Goal: Use online tool/utility: Utilize a website feature to perform a specific function

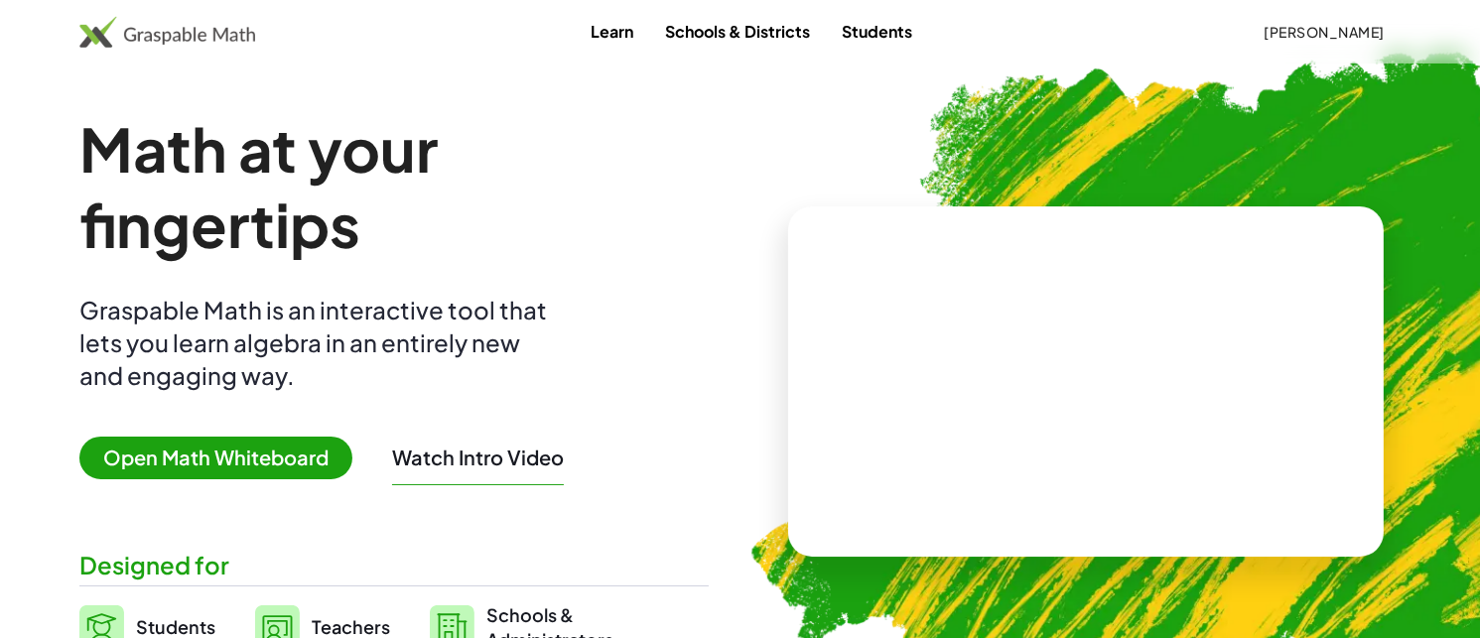
scroll to position [99, 0]
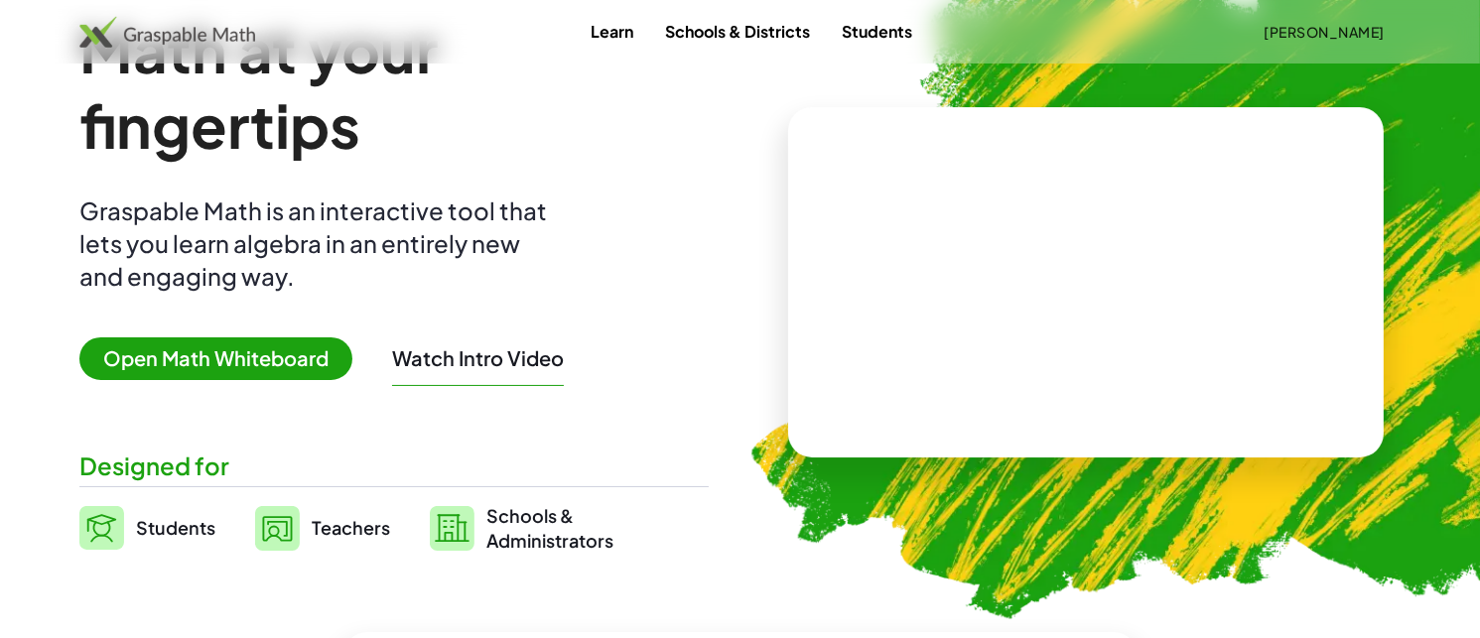
click at [303, 363] on span "Open Math Whiteboard" at bounding box center [215, 359] width 273 height 43
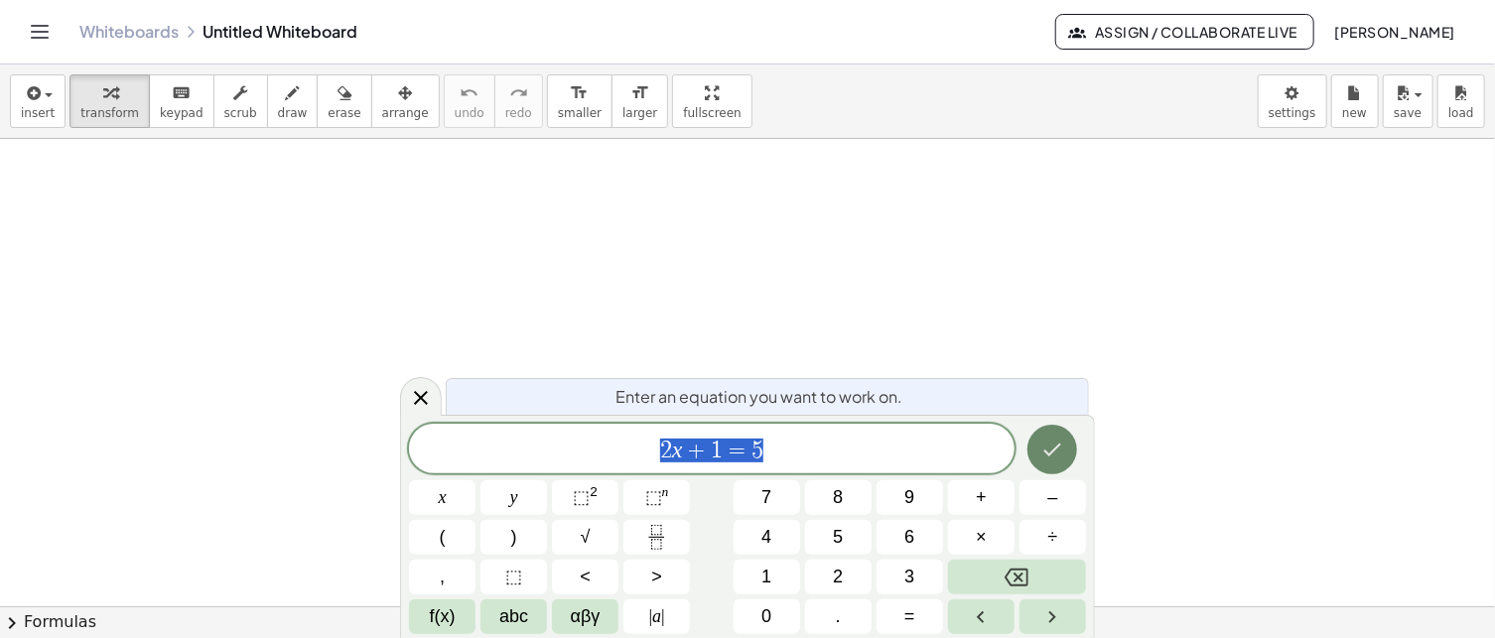
click at [1049, 445] on icon "Done" at bounding box center [1052, 450] width 24 height 24
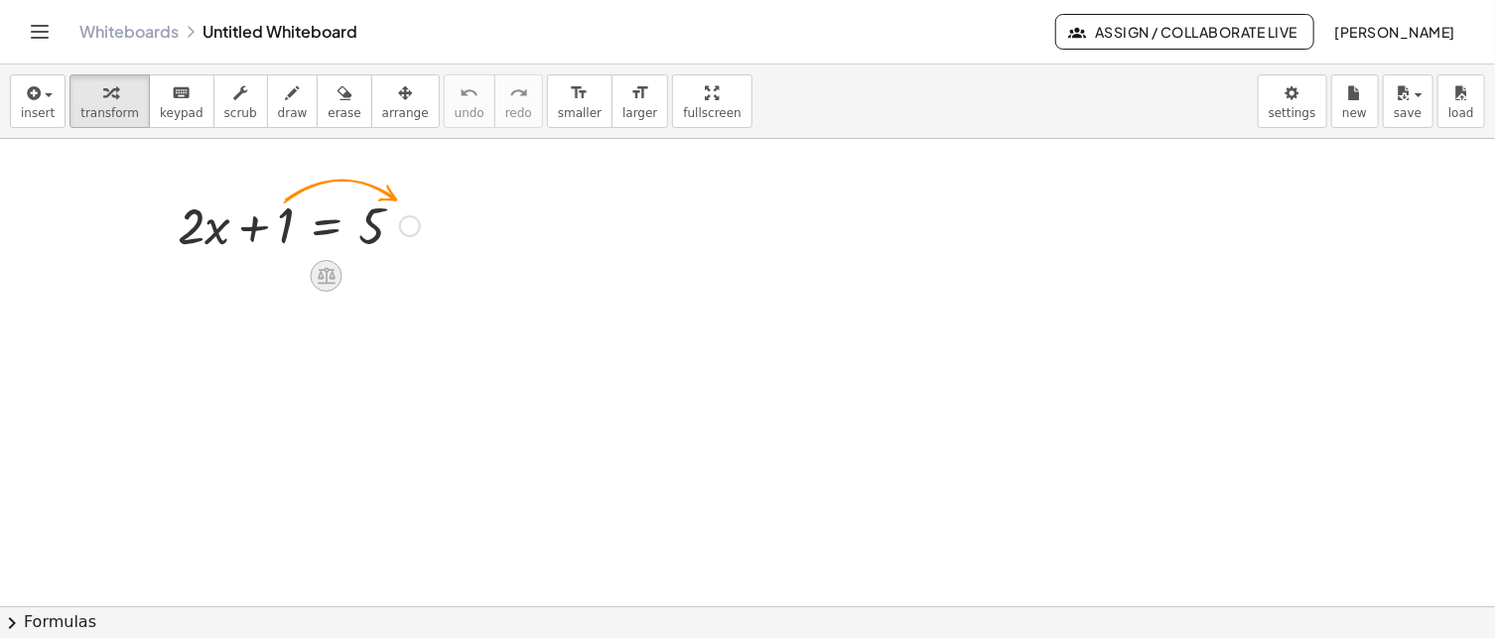
drag, startPoint x: 313, startPoint y: 262, endPoint x: 330, endPoint y: 272, distance: 19.6
click at [330, 272] on icon at bounding box center [327, 276] width 18 height 17
click at [282, 273] on span "−" at bounding box center [287, 276] width 12 height 29
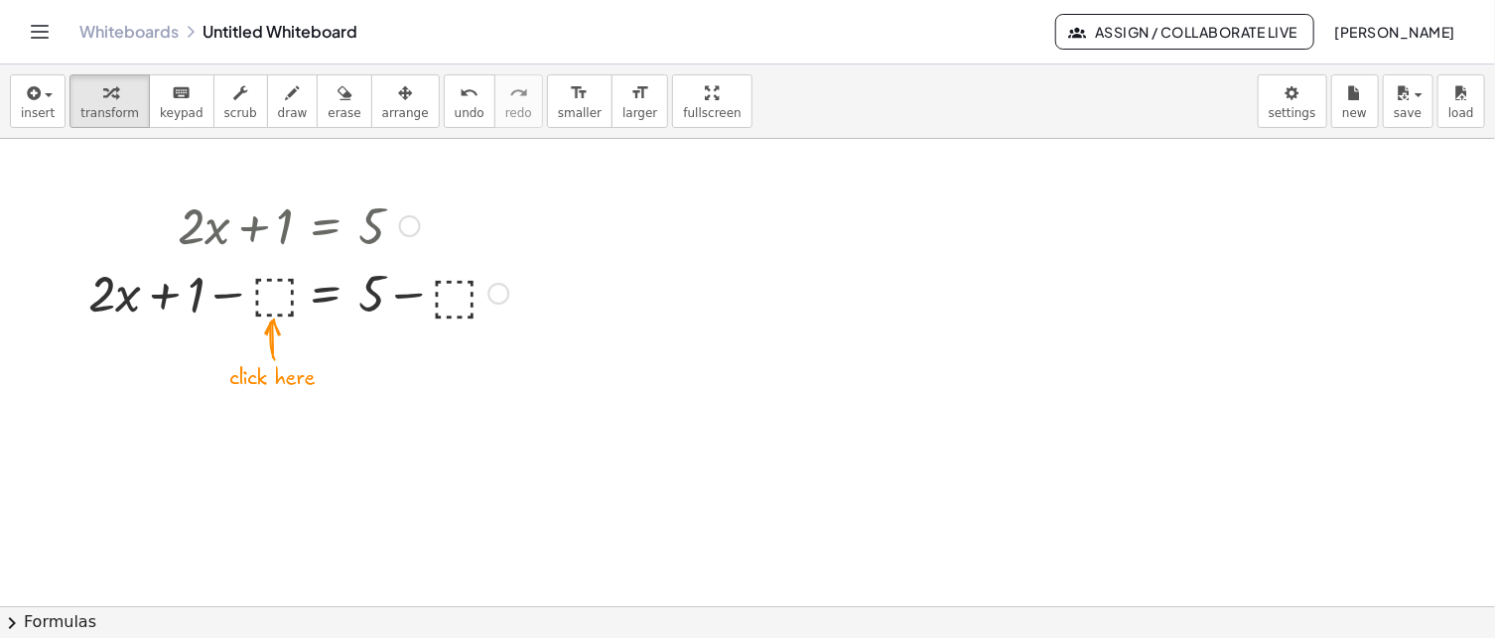
click at [277, 297] on div at bounding box center [298, 292] width 440 height 68
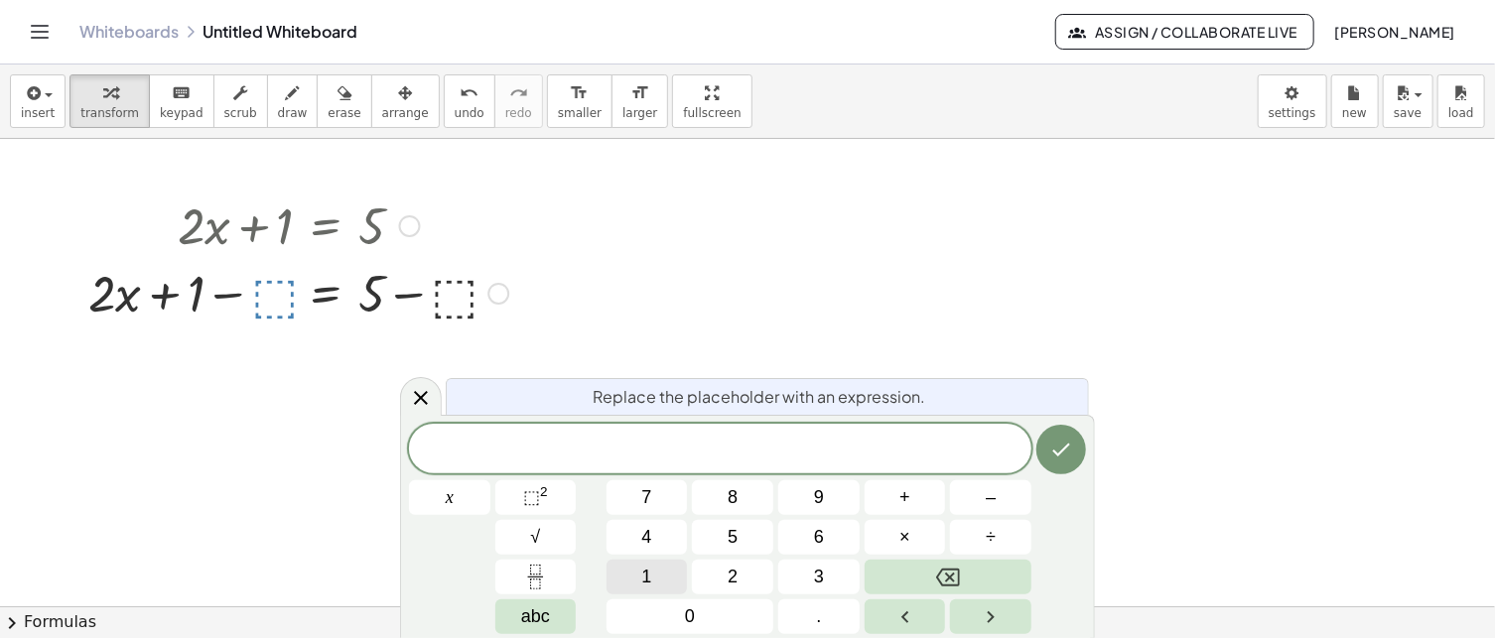
click at [645, 570] on span "1" at bounding box center [647, 577] width 10 height 27
click at [1064, 464] on button "Done" at bounding box center [1061, 450] width 50 height 50
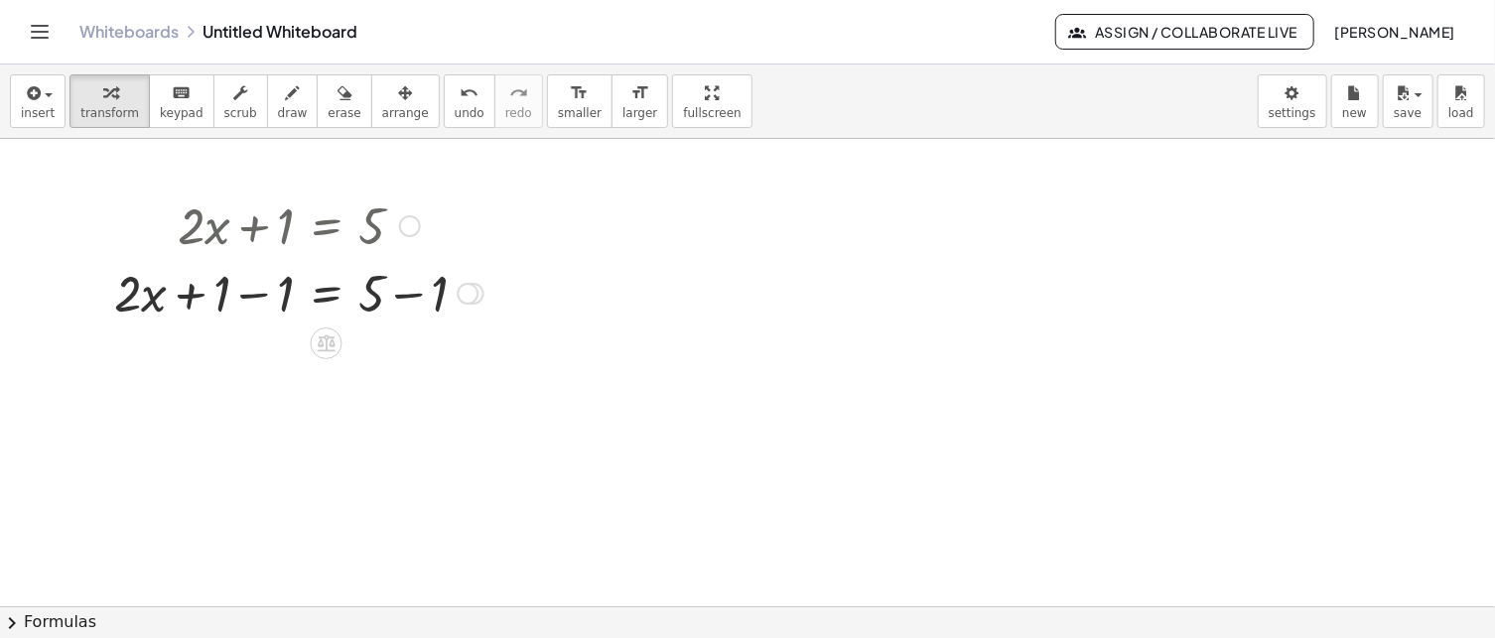
click at [238, 296] on div at bounding box center [298, 292] width 389 height 68
click at [238, 296] on div at bounding box center [331, 292] width 326 height 68
click at [411, 363] on div at bounding box center [298, 360] width 389 height 68
click at [327, 361] on div "· 2 · x = 5 + − 1 4" at bounding box center [327, 361] width 0 height 0
click at [321, 405] on icon at bounding box center [327, 411] width 18 height 17
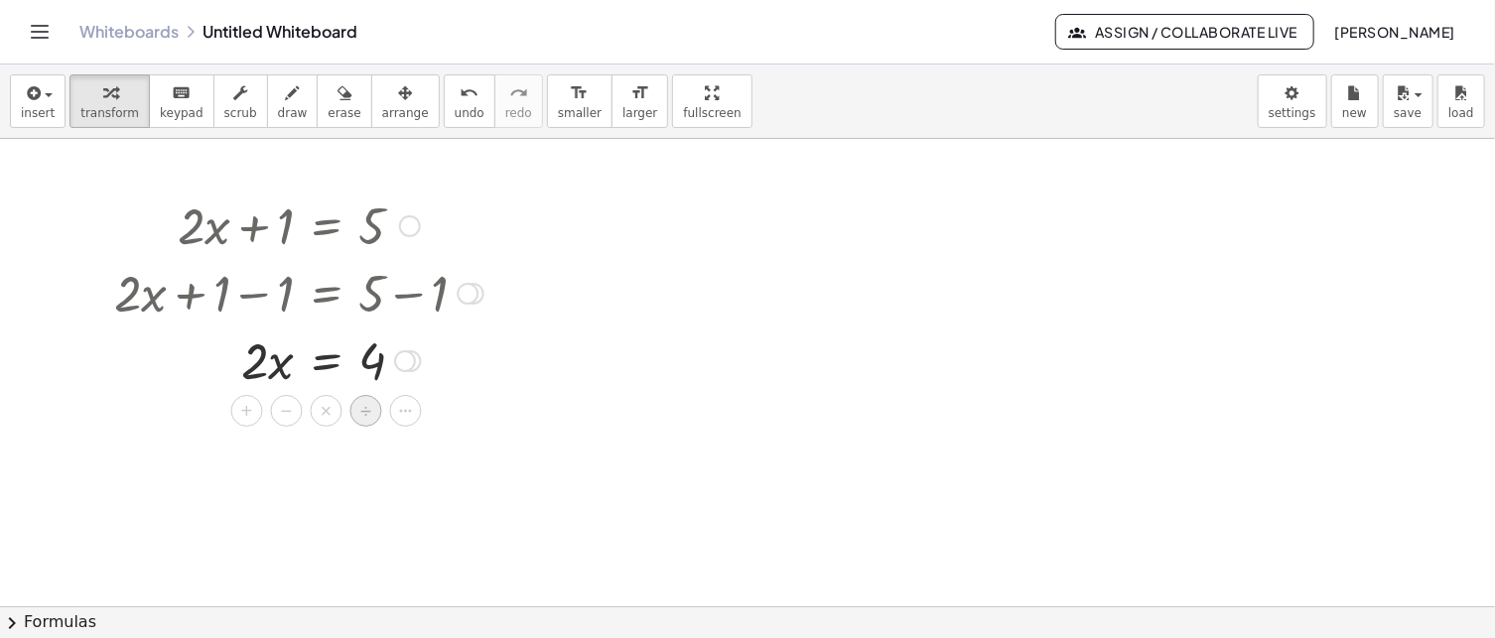
click at [363, 412] on span "÷" at bounding box center [365, 411] width 11 height 29
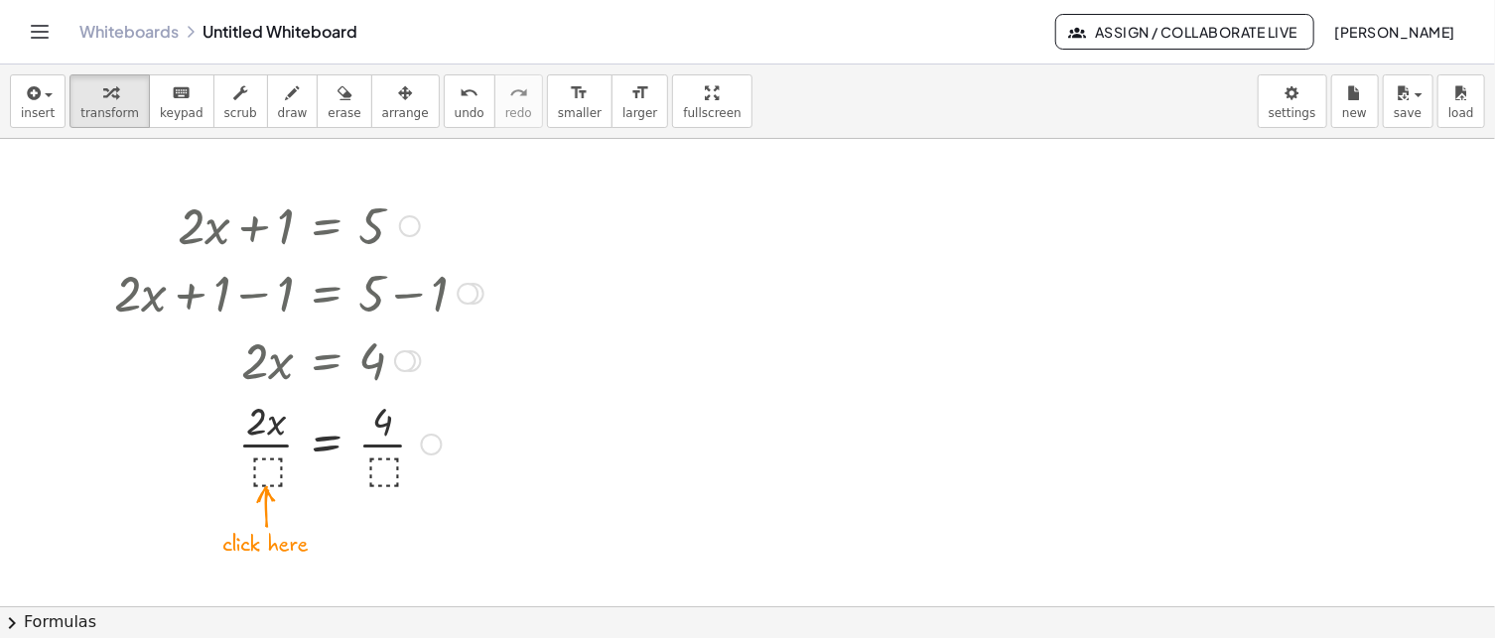
click at [270, 460] on div at bounding box center [298, 442] width 389 height 99
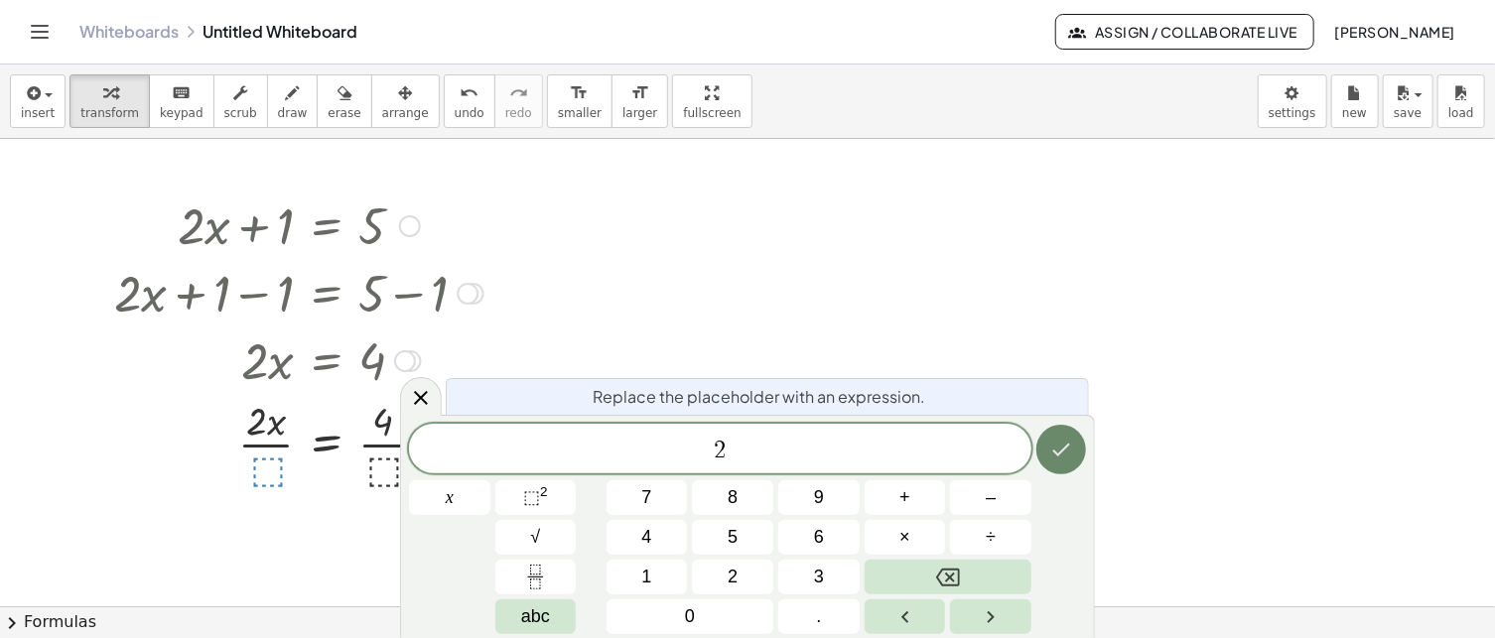
click at [1060, 456] on icon "Done" at bounding box center [1061, 450] width 24 height 24
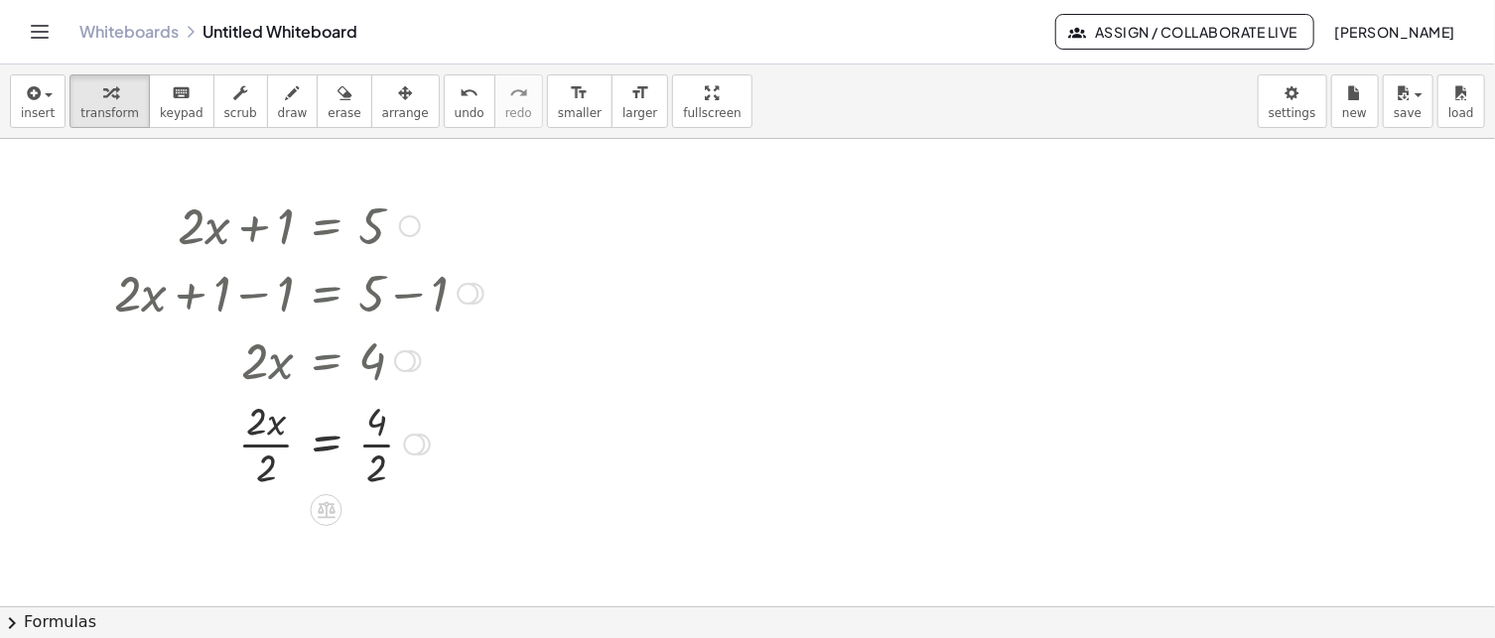
click at [262, 423] on div at bounding box center [298, 442] width 389 height 99
click at [274, 460] on div at bounding box center [298, 442] width 389 height 99
click at [377, 447] on div at bounding box center [298, 442] width 389 height 99
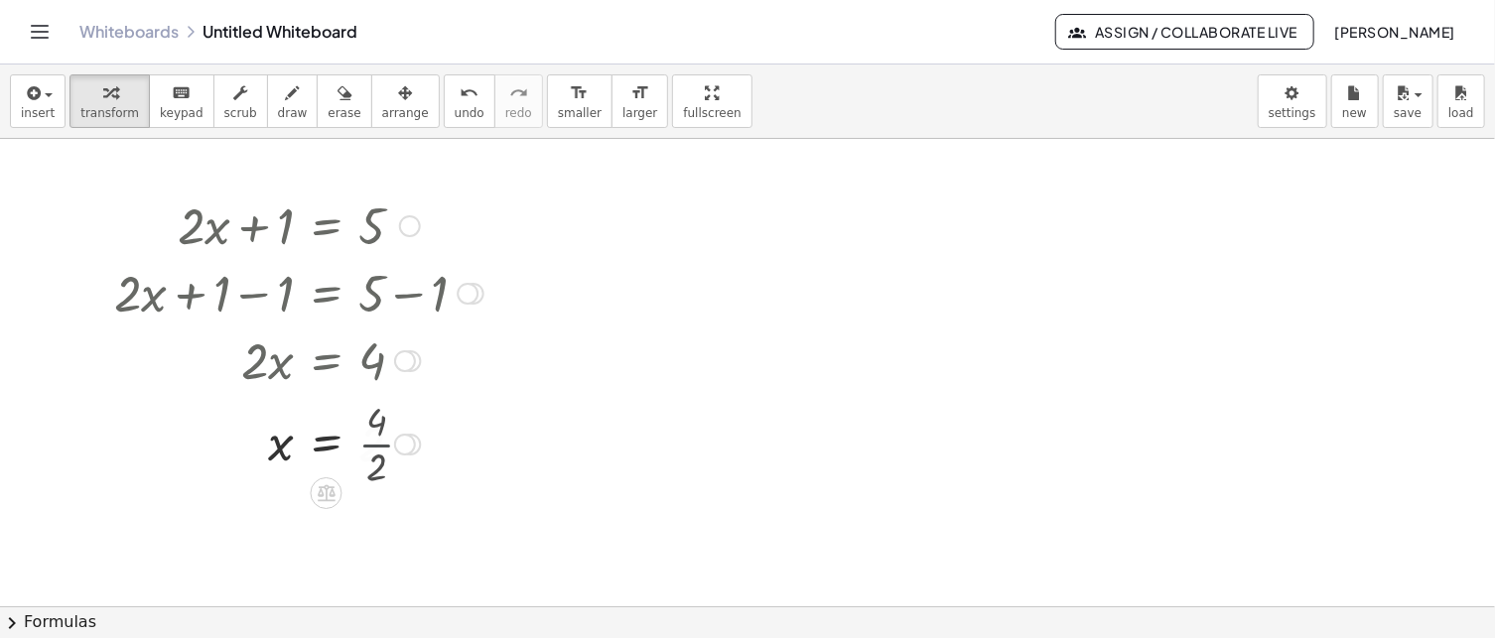
click at [377, 447] on div at bounding box center [298, 443] width 389 height 66
click at [455, 111] on span "undo" at bounding box center [470, 113] width 30 height 14
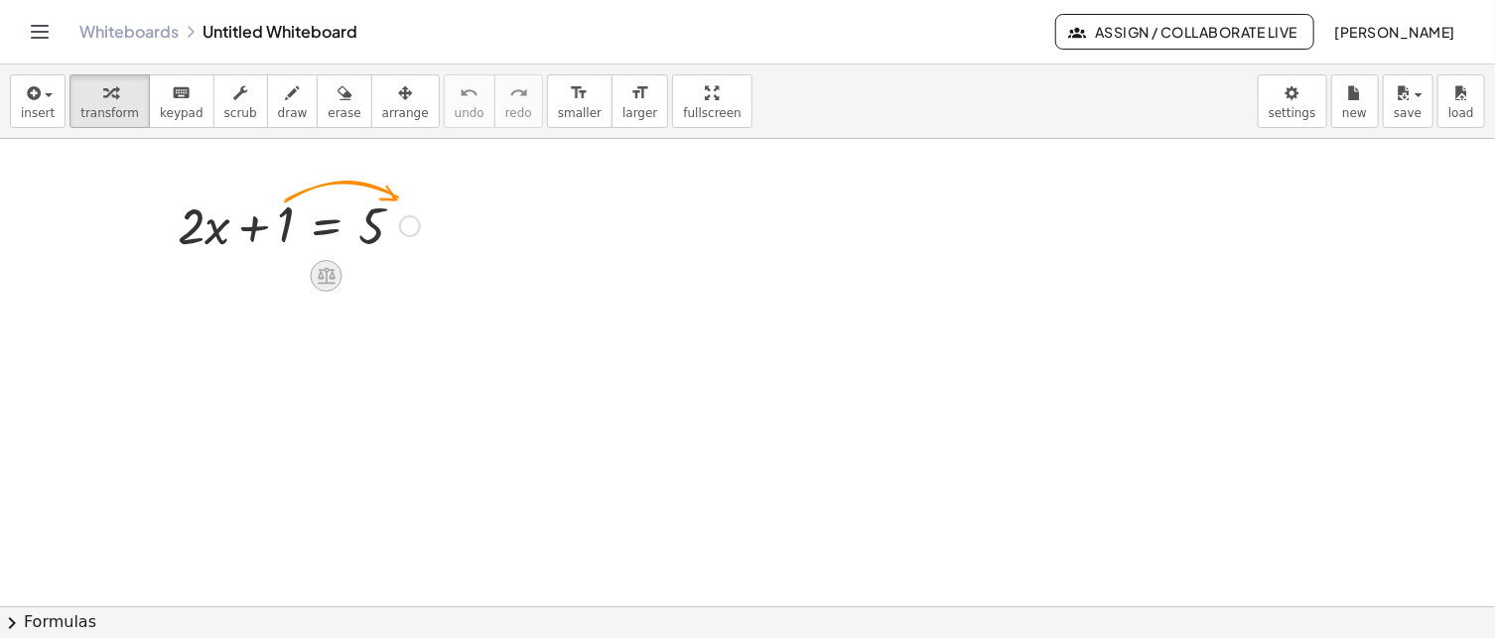
click at [333, 277] on icon at bounding box center [327, 276] width 18 height 17
click at [293, 276] on div "−" at bounding box center [287, 276] width 32 height 32
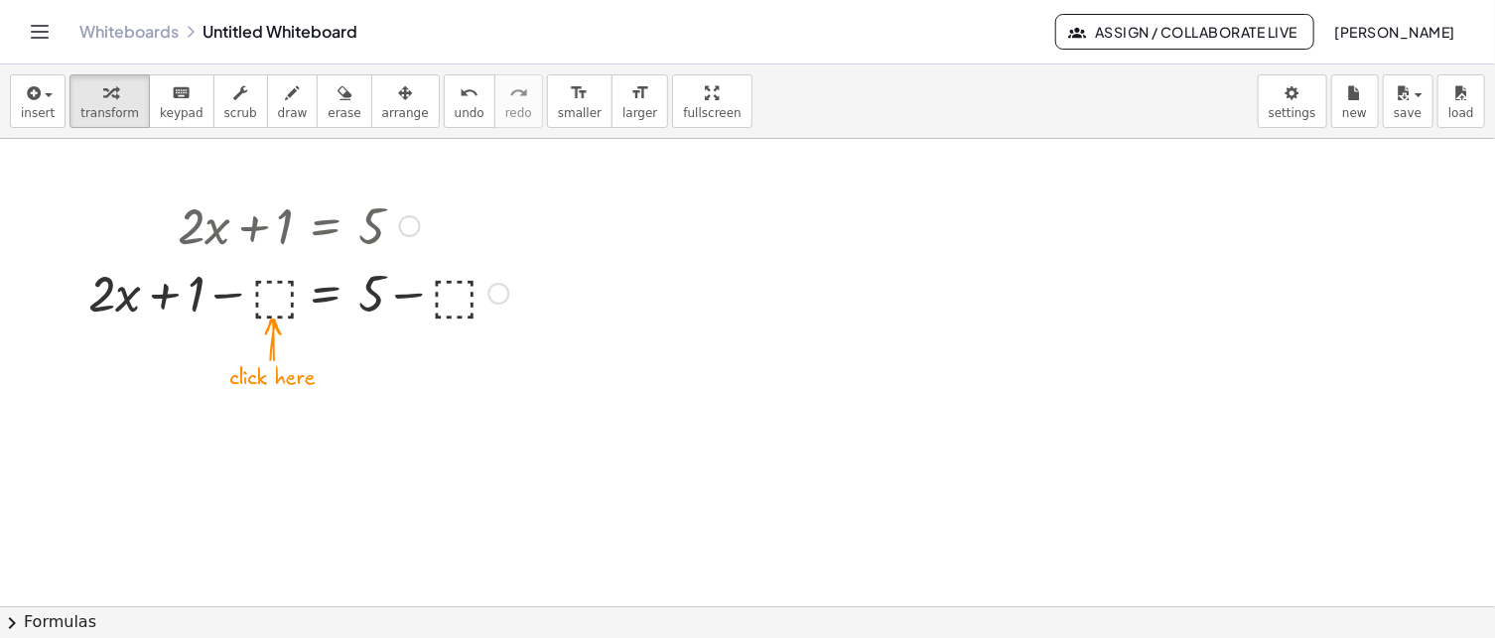
click at [280, 293] on div at bounding box center [298, 292] width 440 height 68
click at [283, 289] on div at bounding box center [298, 292] width 440 height 68
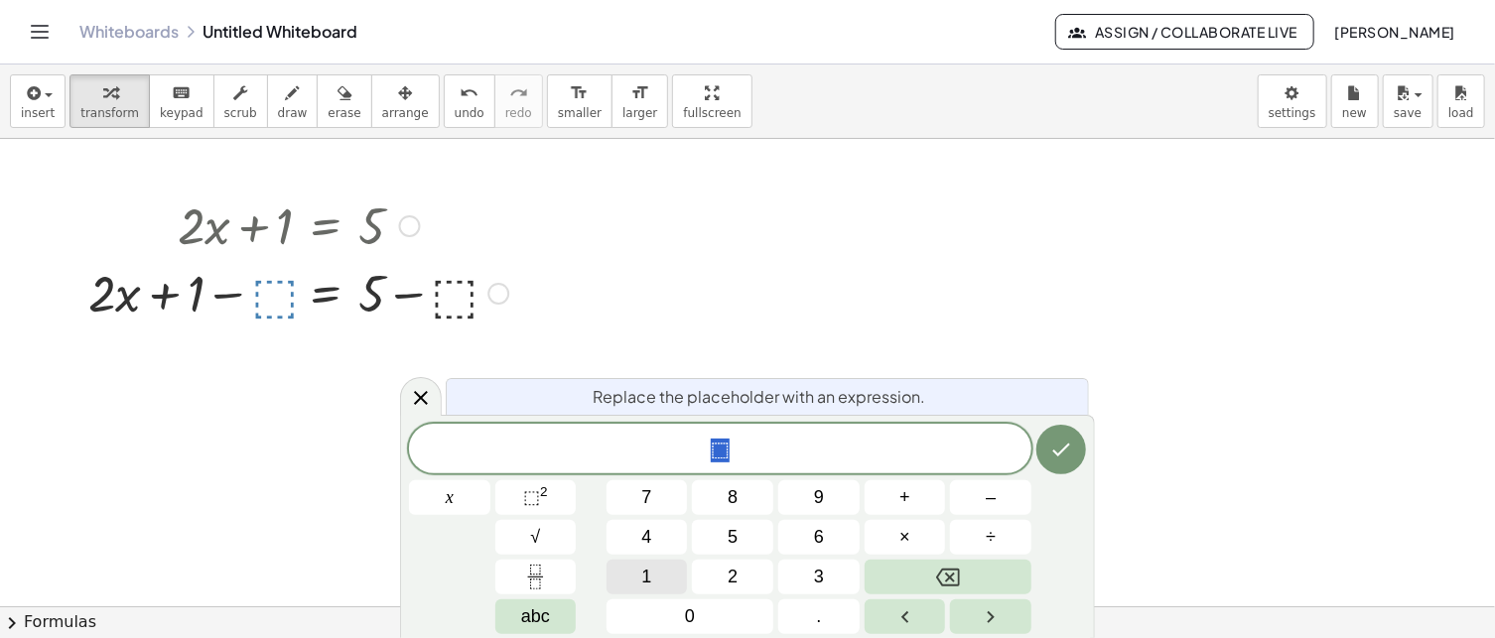
click at [655, 571] on button "1" at bounding box center [647, 577] width 81 height 35
click at [1072, 455] on button "Done" at bounding box center [1061, 450] width 50 height 50
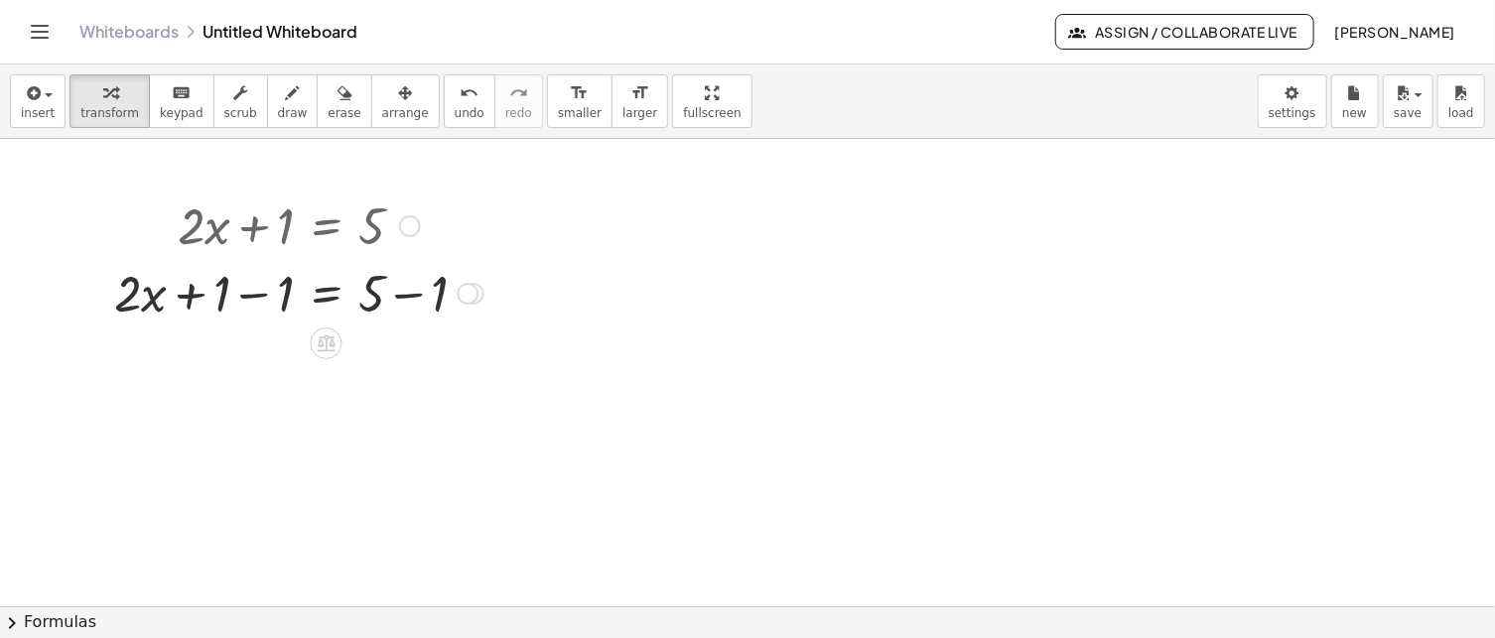
click at [390, 293] on div at bounding box center [298, 292] width 389 height 68
click at [389, 293] on div at bounding box center [267, 292] width 327 height 68
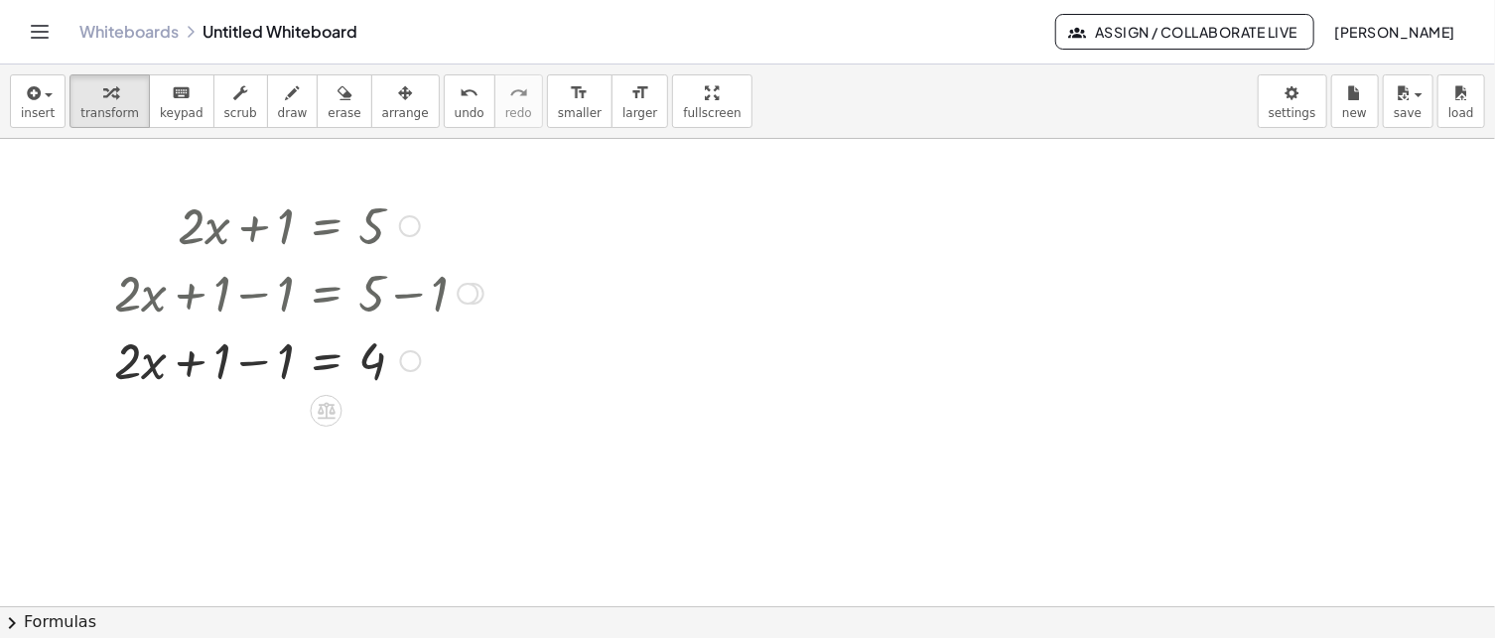
click at [255, 364] on div at bounding box center [298, 360] width 389 height 68
click at [254, 365] on div at bounding box center [298, 360] width 389 height 68
click at [257, 368] on div at bounding box center [298, 360] width 389 height 68
click at [334, 407] on icon at bounding box center [326, 410] width 21 height 21
click at [366, 413] on span "÷" at bounding box center [365, 411] width 11 height 29
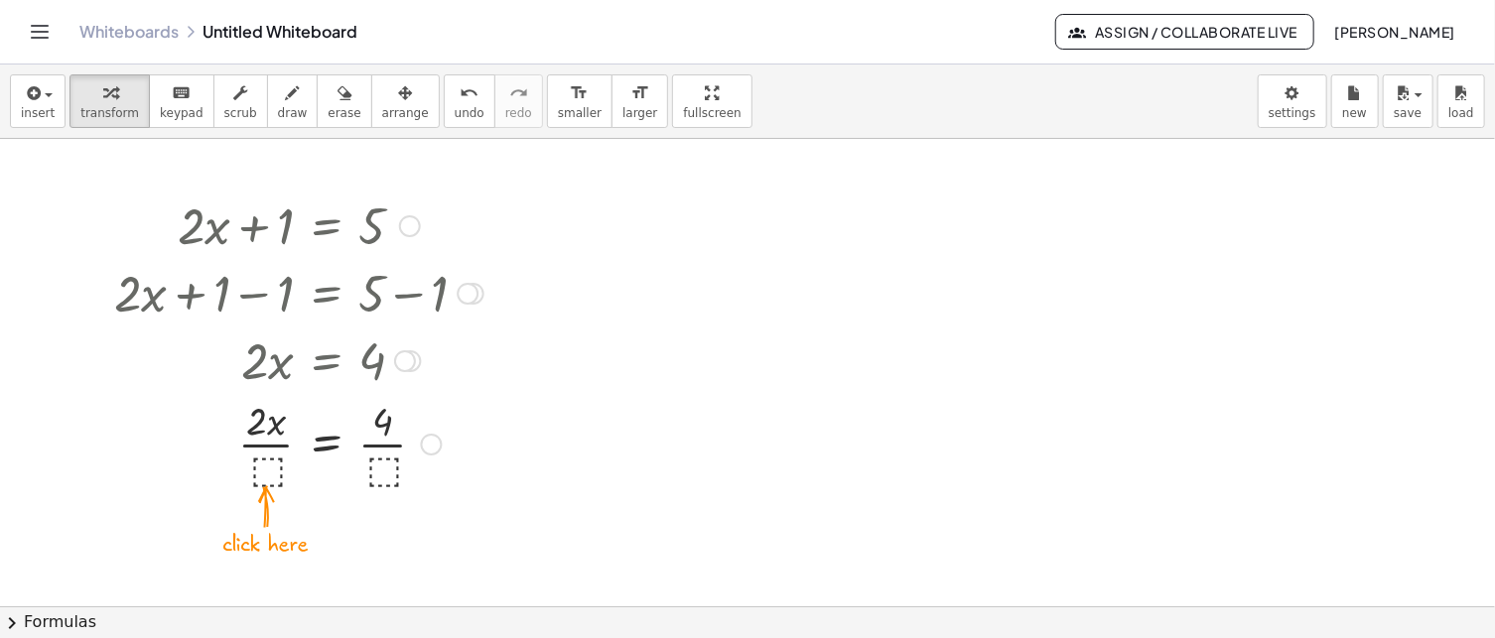
click at [266, 470] on div at bounding box center [298, 442] width 389 height 99
click at [266, 468] on div at bounding box center [298, 442] width 389 height 99
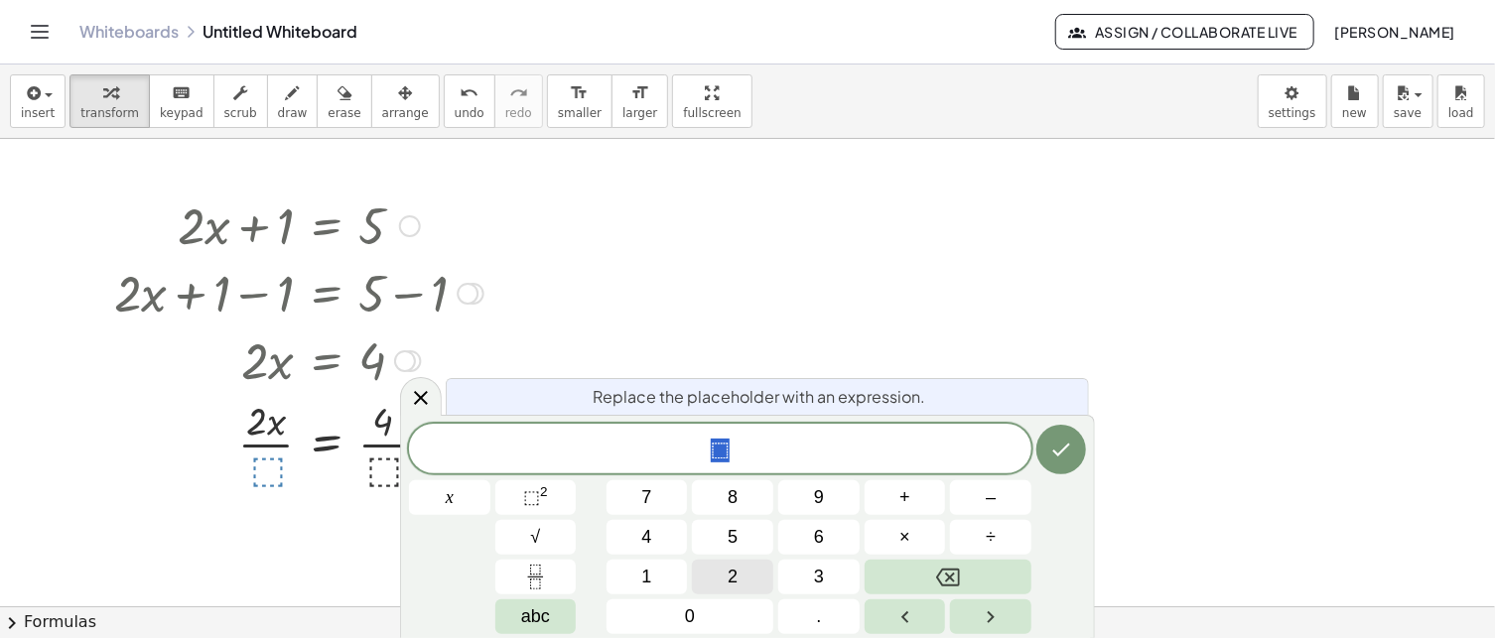
click at [732, 572] on span "2" at bounding box center [733, 577] width 10 height 27
click at [1061, 458] on icon "Done" at bounding box center [1061, 450] width 24 height 24
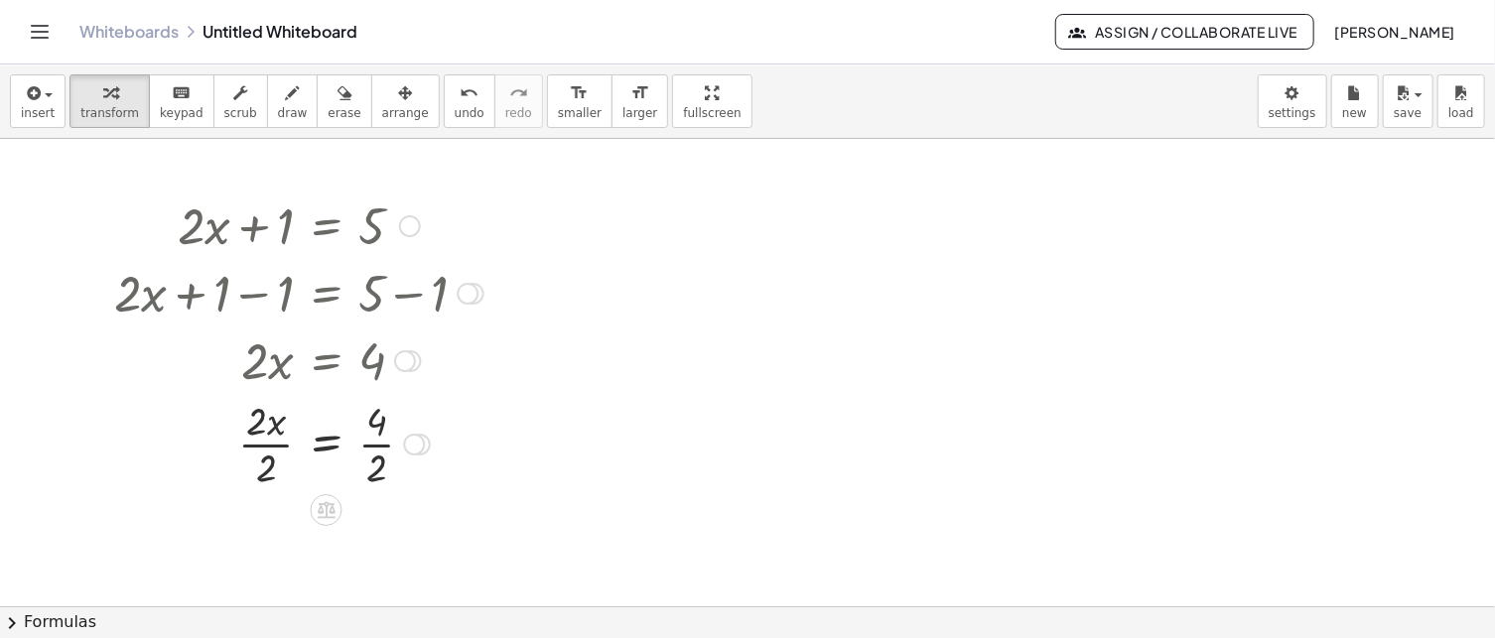
click at [377, 438] on div at bounding box center [298, 442] width 389 height 99
click at [375, 438] on div at bounding box center [298, 442] width 389 height 99
click at [254, 432] on div at bounding box center [298, 442] width 389 height 99
click at [253, 432] on div at bounding box center [298, 442] width 389 height 99
click at [270, 432] on div at bounding box center [298, 442] width 389 height 99
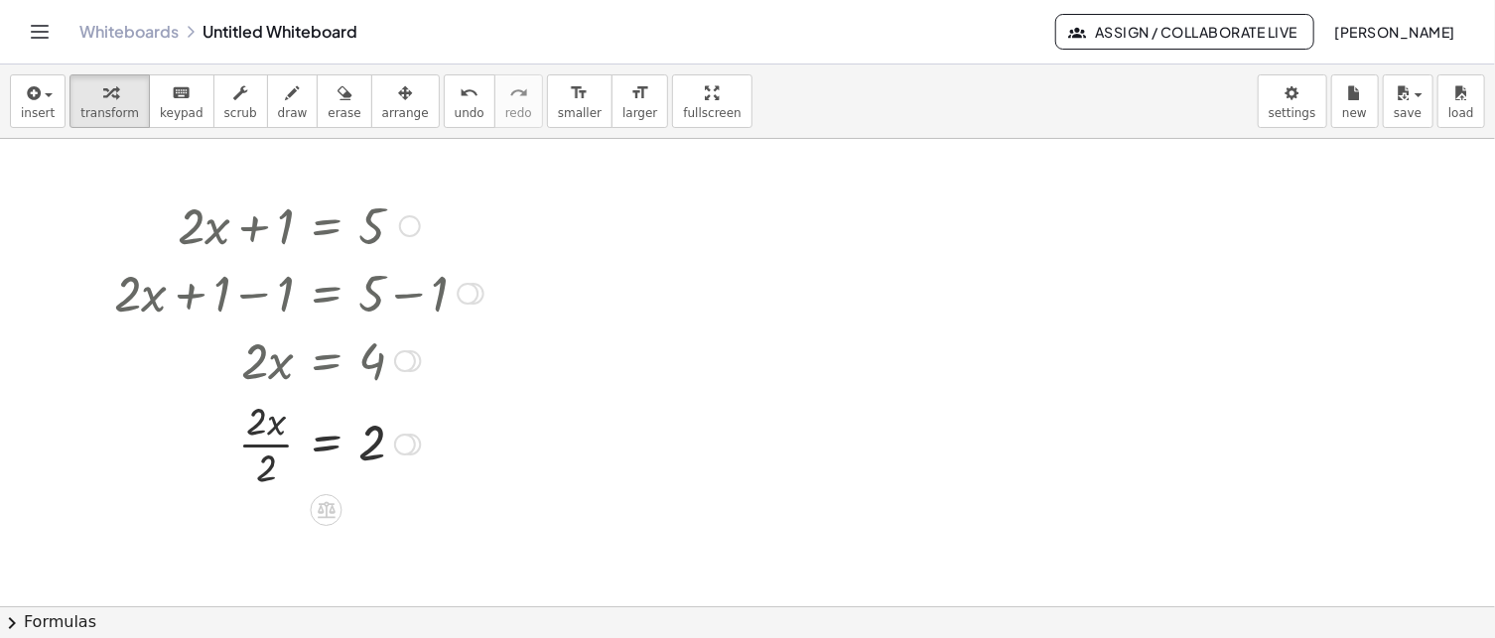
click at [266, 435] on div at bounding box center [298, 442] width 389 height 99
click at [266, 432] on div at bounding box center [298, 442] width 389 height 99
click at [262, 432] on div at bounding box center [298, 443] width 389 height 66
click at [257, 426] on div at bounding box center [298, 443] width 389 height 66
click at [253, 30] on div "Whiteboards Untitled Whiteboard" at bounding box center [567, 32] width 976 height 20
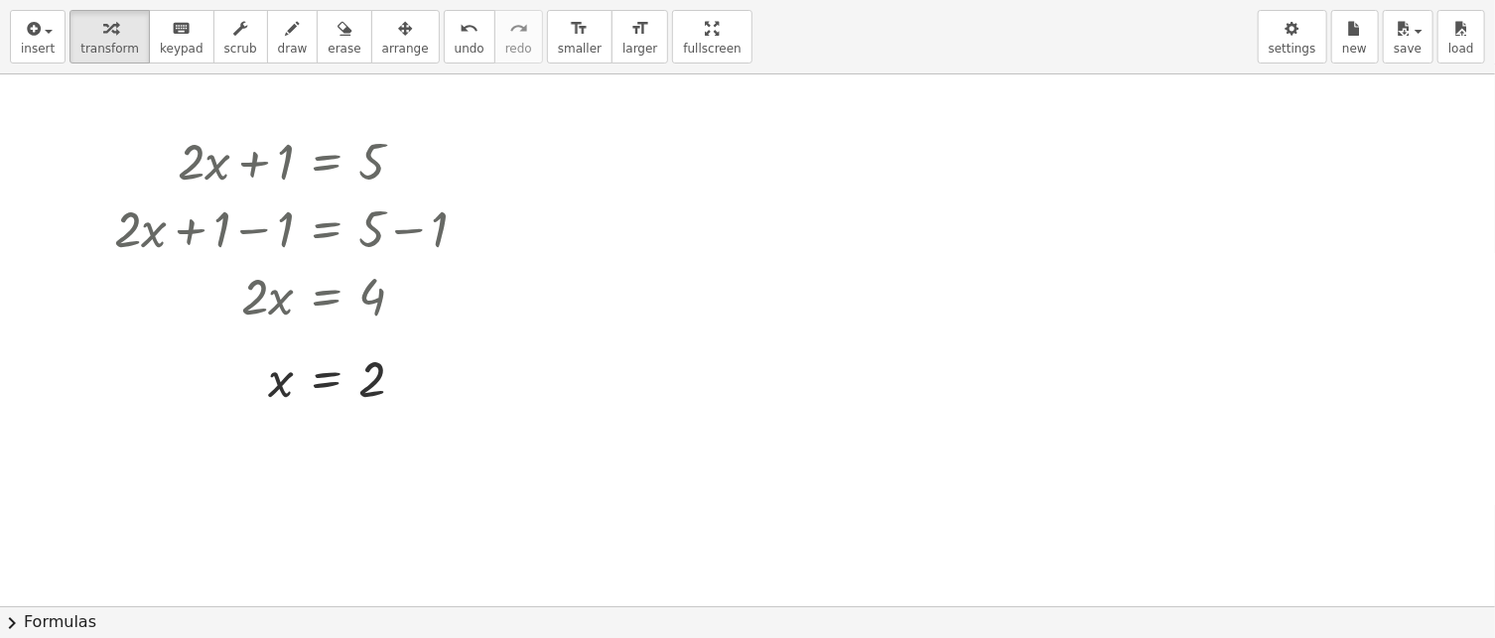
click at [667, 278] on div "insert select one: Math Expression Function Text Youtube Video Graphing Geometr…" at bounding box center [747, 319] width 1495 height 638
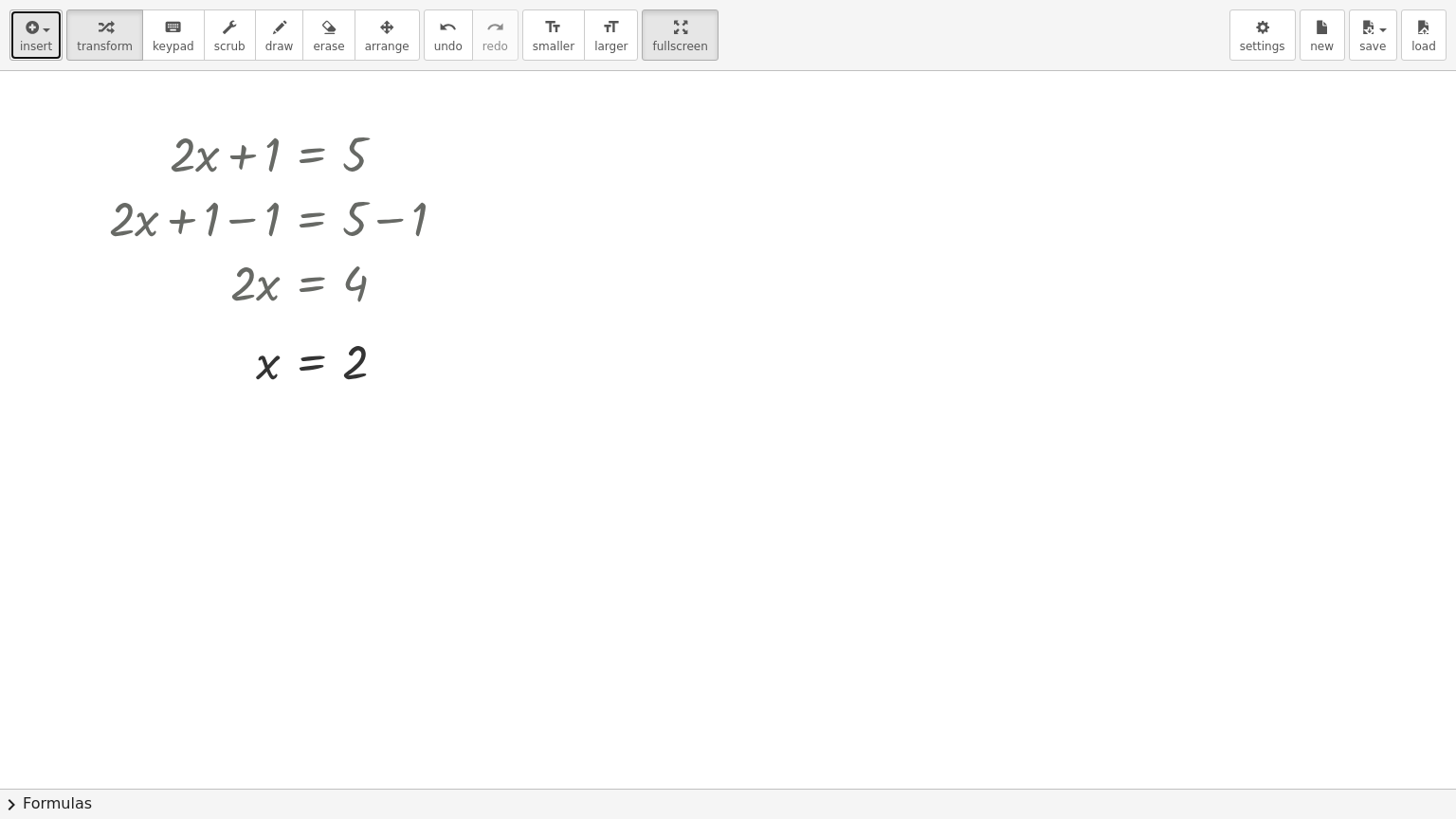
click at [31, 45] on span "insert" at bounding box center [36, 47] width 32 height 13
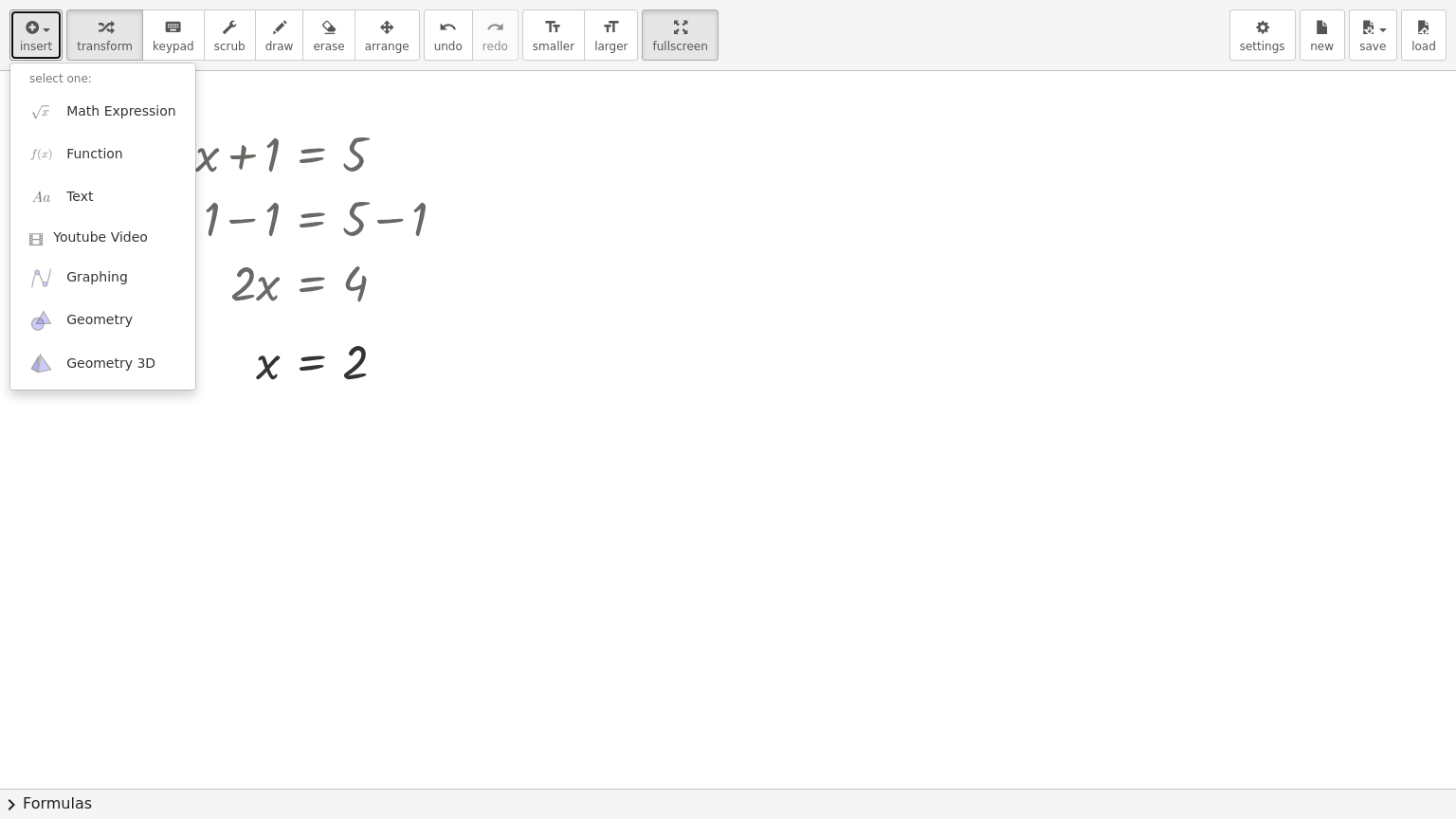
click at [738, 269] on div at bounding box center [728, 788] width 1456 height 1435
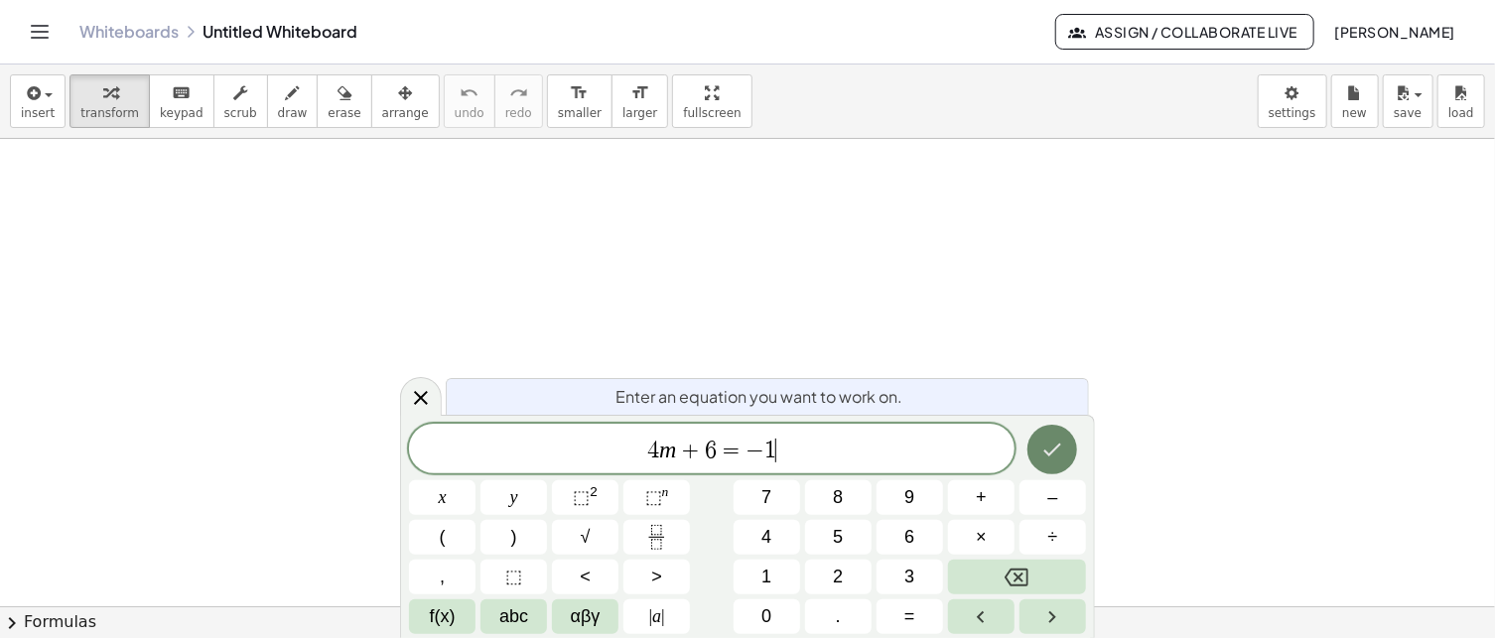
click at [1057, 451] on icon "Done" at bounding box center [1052, 450] width 24 height 24
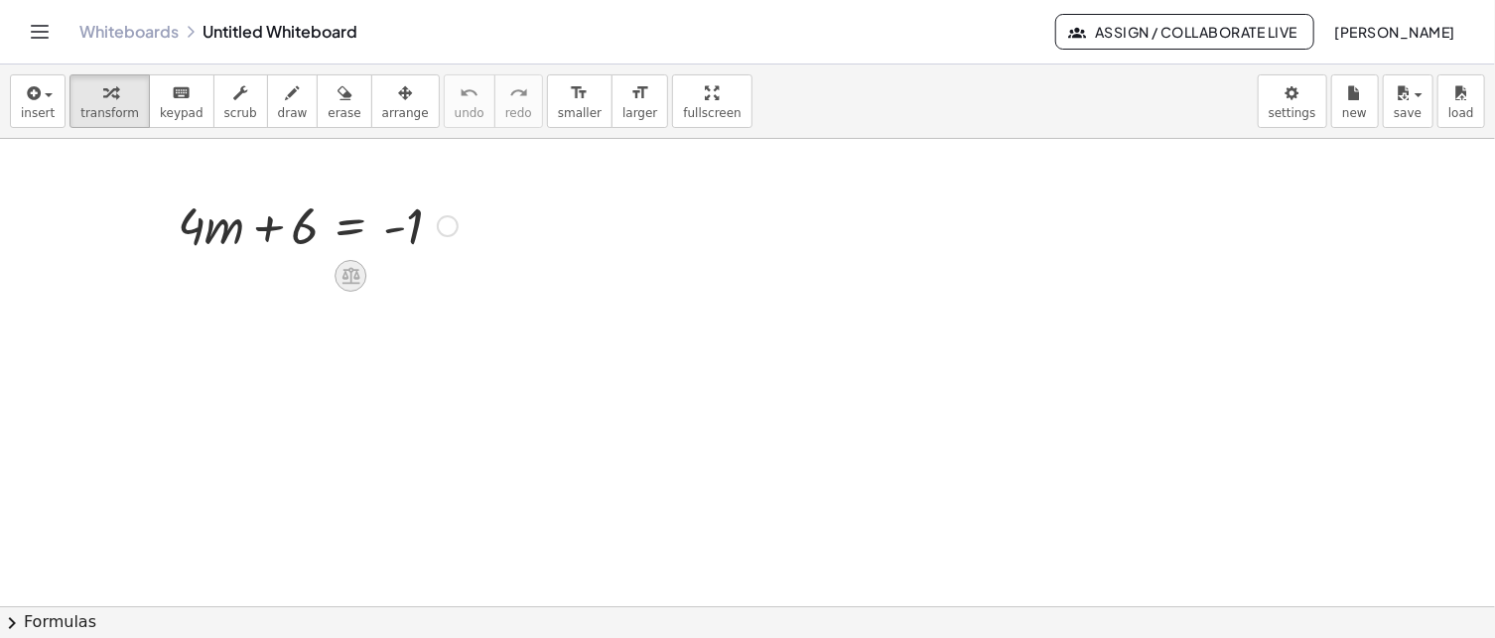
click at [344, 274] on icon at bounding box center [351, 276] width 18 height 17
click at [317, 275] on div "−" at bounding box center [311, 276] width 32 height 32
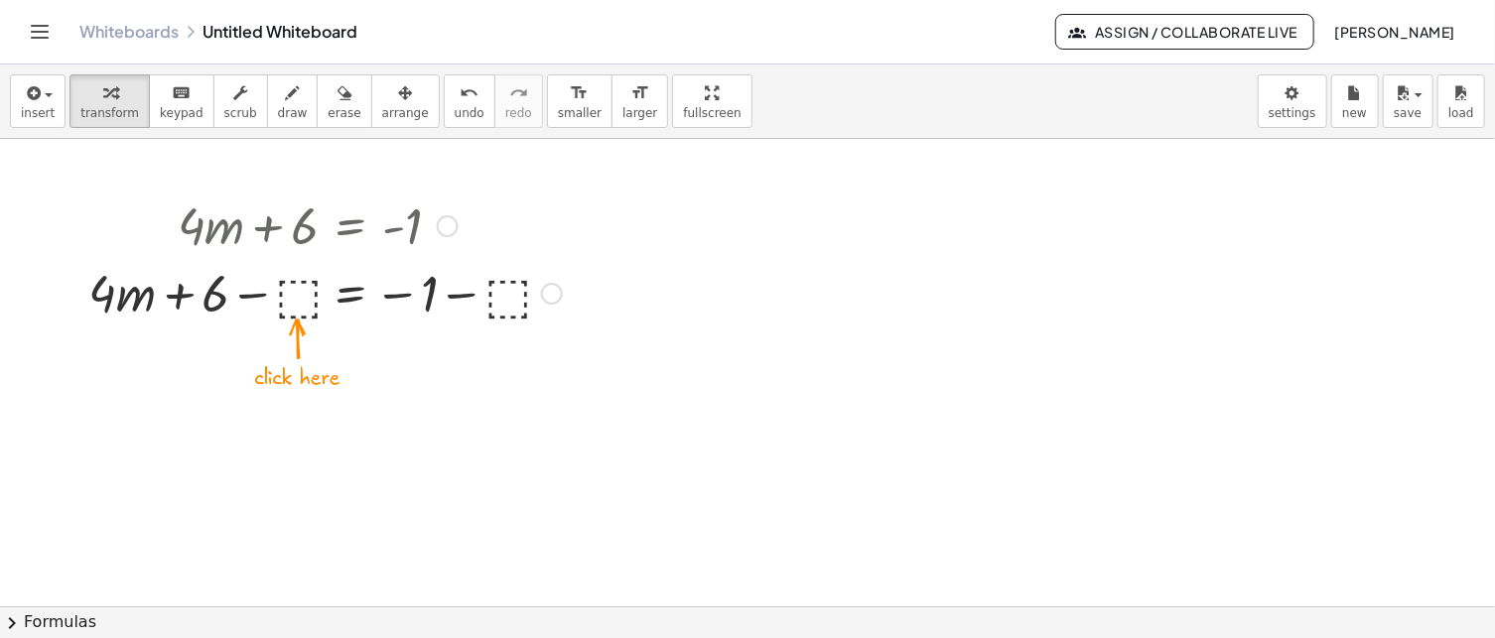
click at [299, 295] on div at bounding box center [324, 292] width 493 height 68
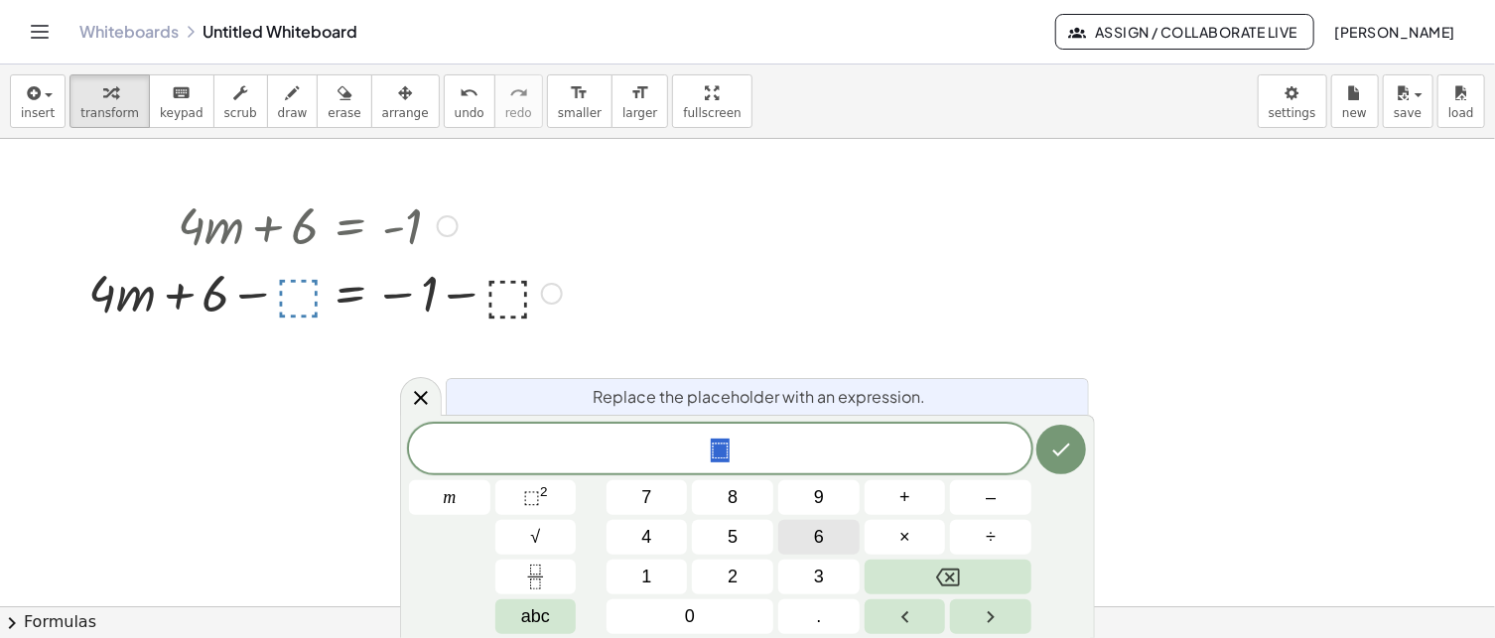
click at [841, 539] on button "6" at bounding box center [818, 537] width 81 height 35
click at [1067, 464] on button "Done" at bounding box center [1061, 450] width 50 height 50
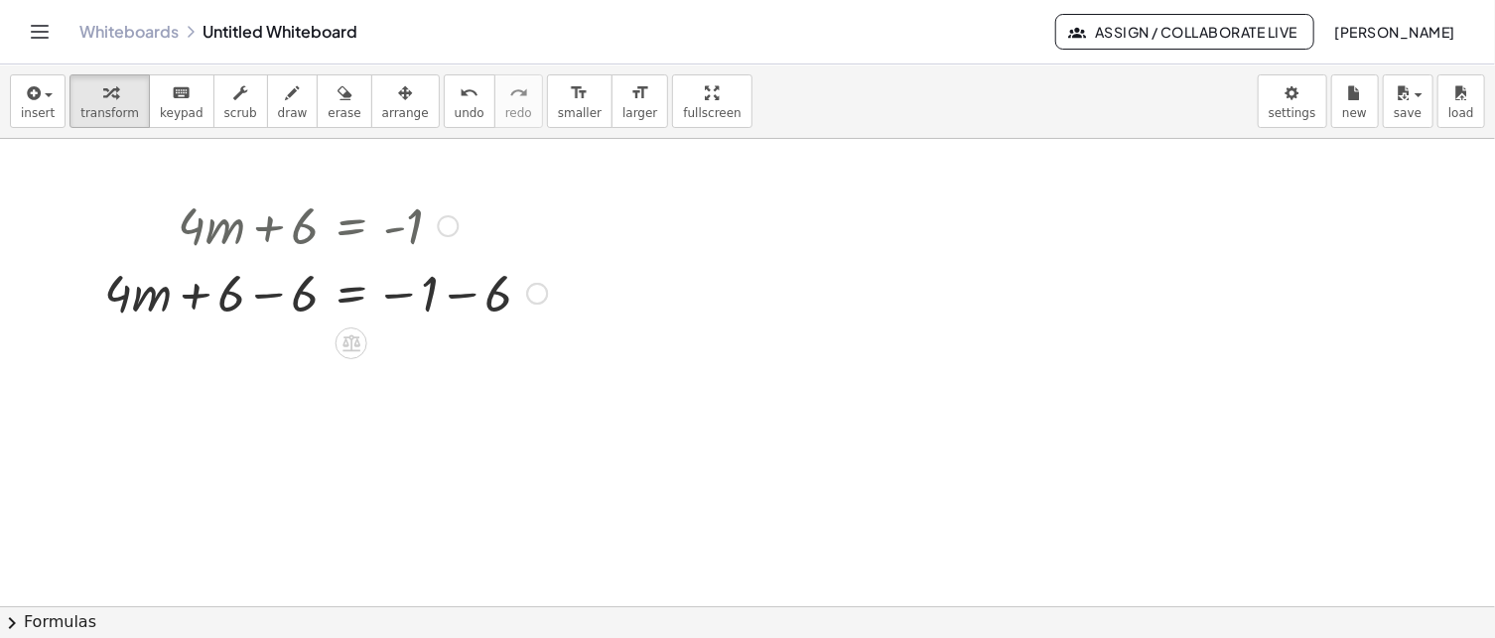
click at [439, 291] on div at bounding box center [325, 292] width 463 height 68
click at [439, 291] on div at bounding box center [283, 292] width 379 height 68
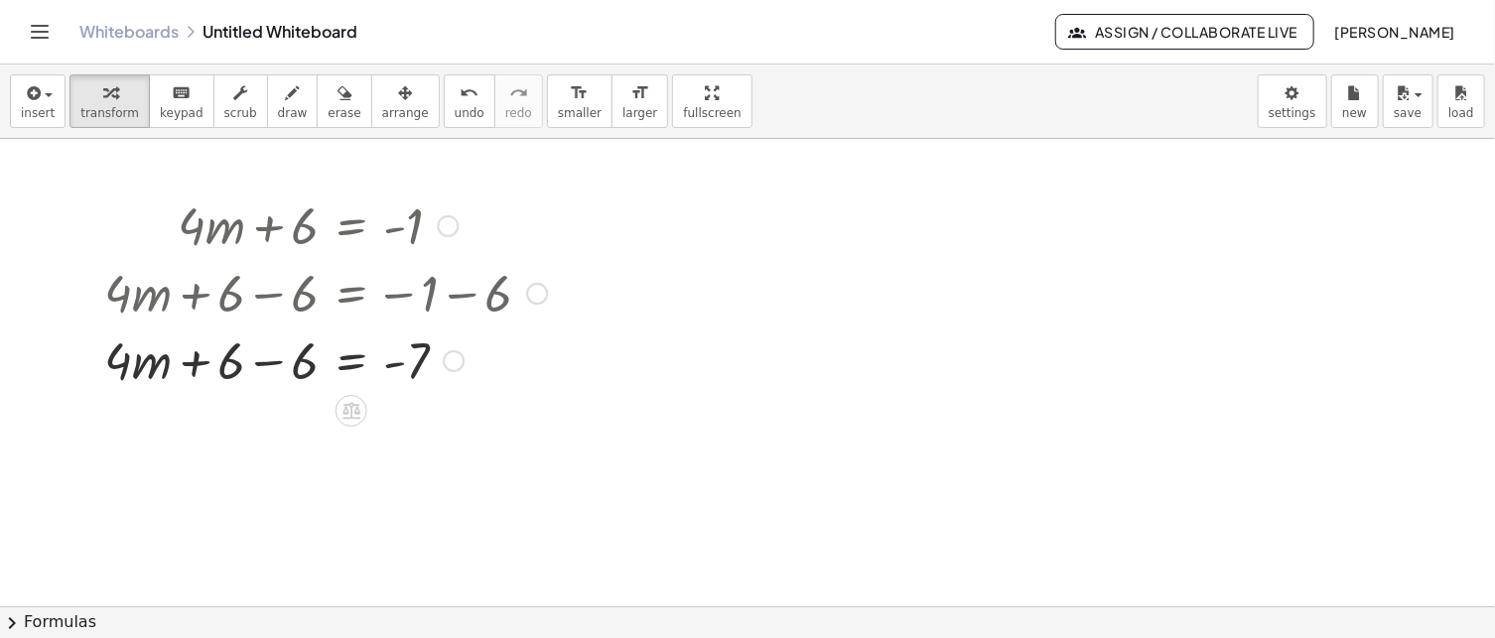
click at [246, 360] on div at bounding box center [325, 360] width 463 height 68
click at [361, 417] on div at bounding box center [352, 411] width 32 height 32
click at [386, 408] on span "÷" at bounding box center [390, 411] width 11 height 29
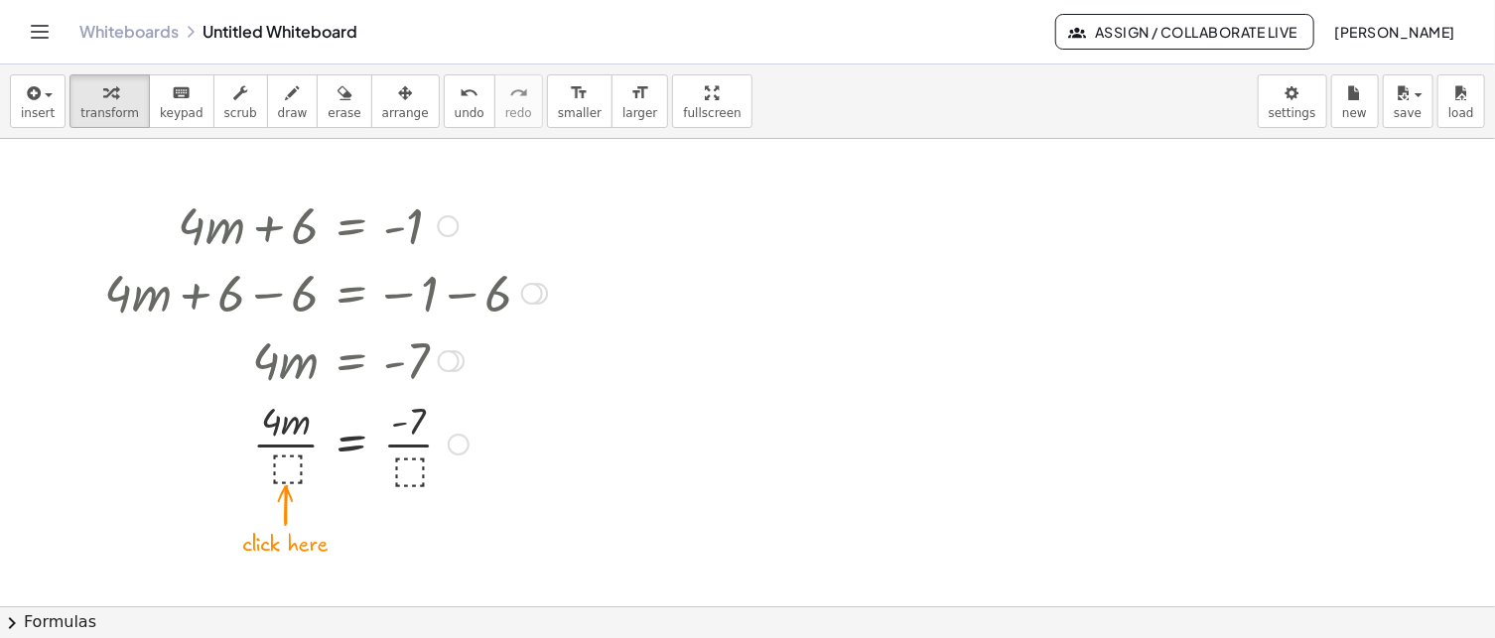
click at [284, 462] on div at bounding box center [325, 442] width 463 height 99
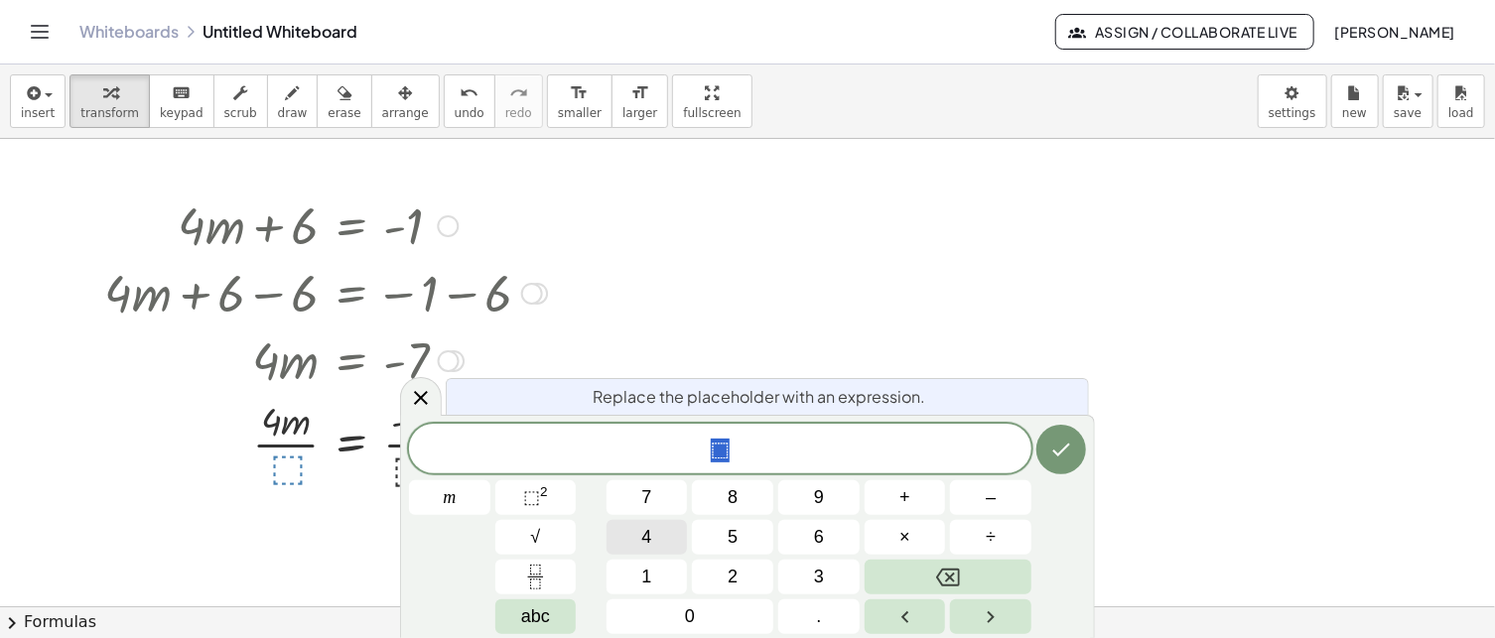
click at [619, 543] on button "4" at bounding box center [647, 537] width 81 height 35
click at [1039, 448] on button "Done" at bounding box center [1061, 450] width 50 height 50
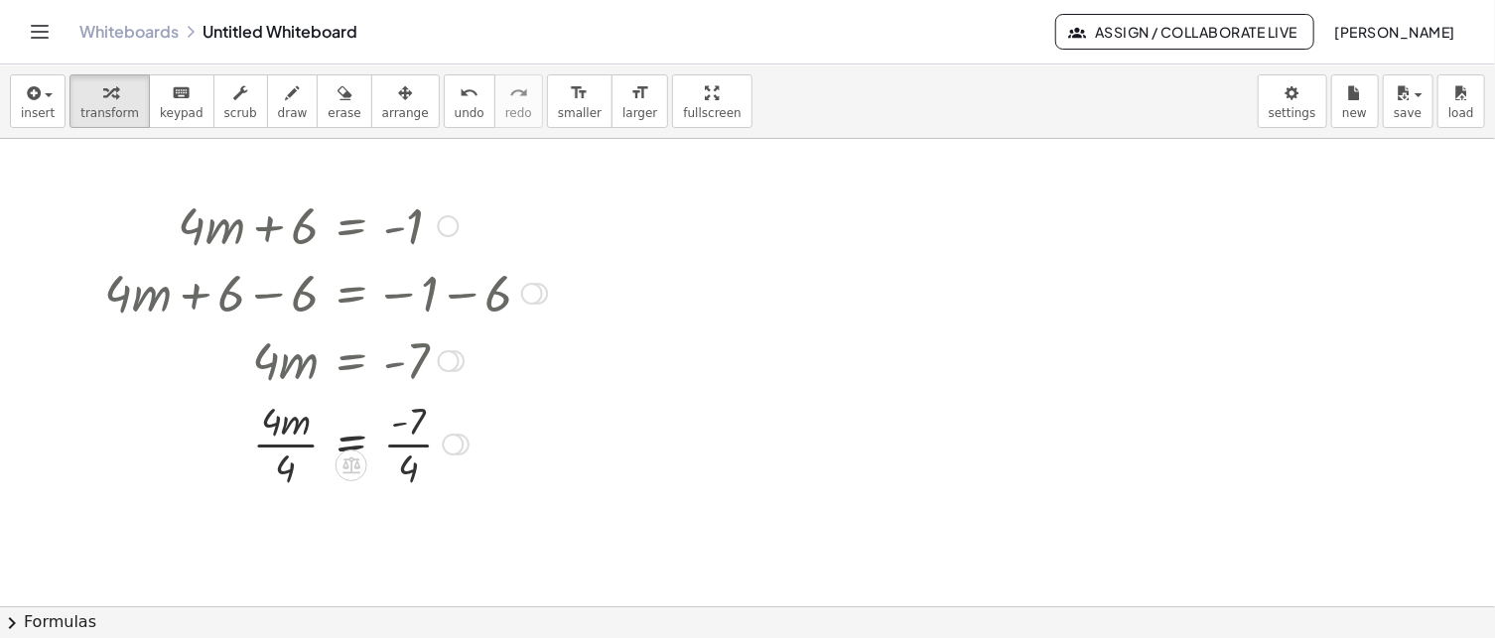
click at [298, 428] on div at bounding box center [325, 442] width 463 height 99
click at [305, 439] on div at bounding box center [325, 442] width 463 height 99
click at [290, 434] on div at bounding box center [325, 442] width 463 height 99
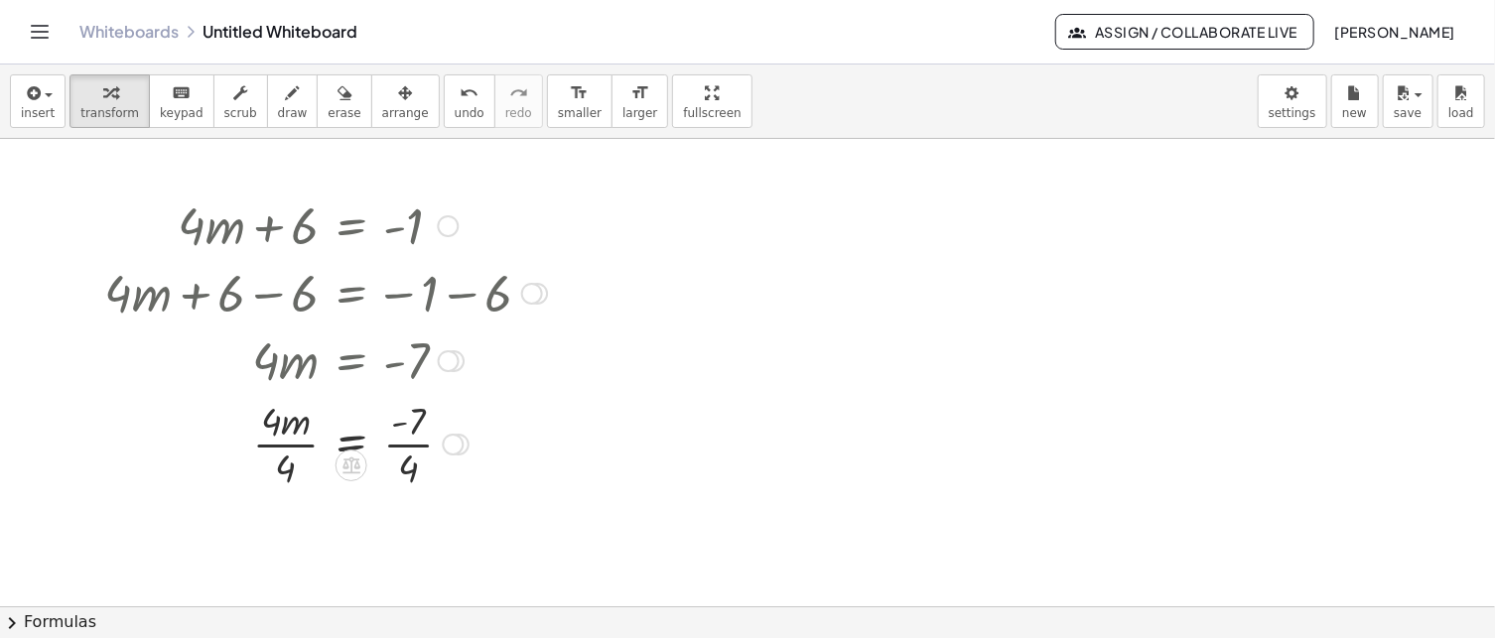
click at [290, 434] on div at bounding box center [325, 442] width 463 height 99
click at [414, 434] on div at bounding box center [325, 442] width 463 height 99
click at [413, 436] on div at bounding box center [325, 442] width 463 height 99
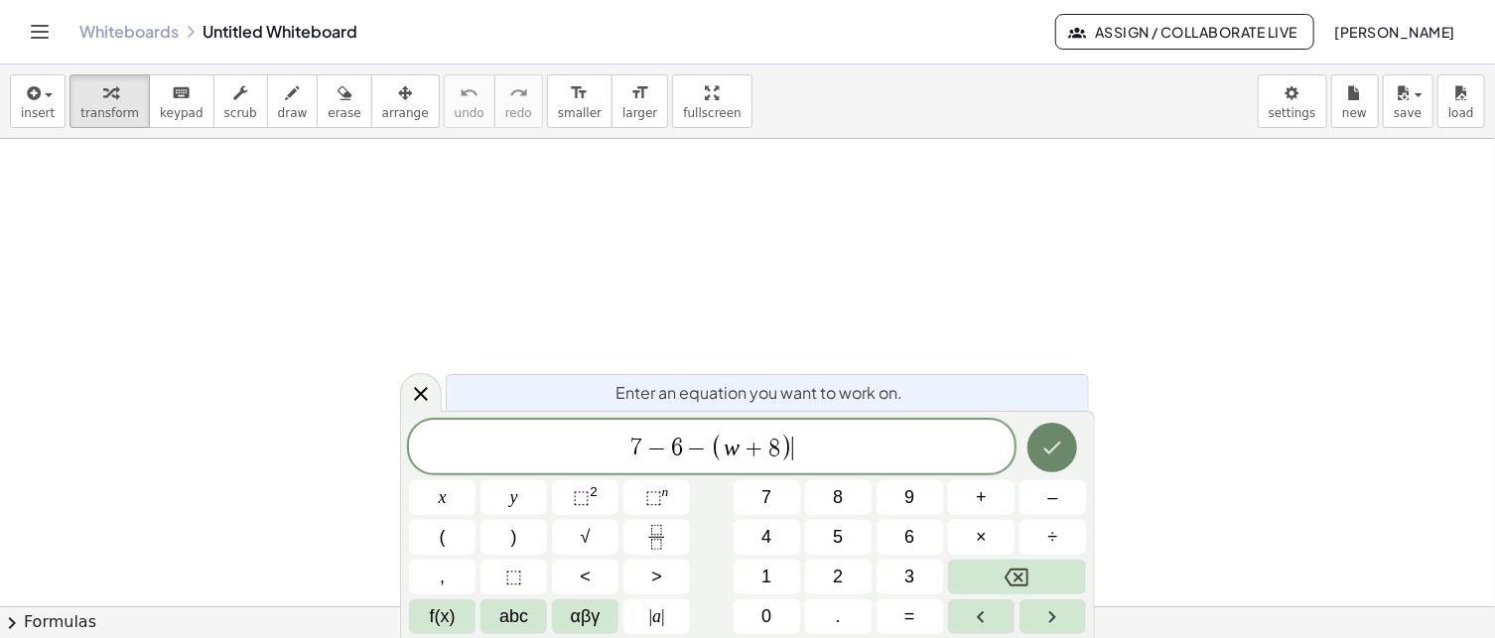
click at [1057, 435] on button "Done" at bounding box center [1053, 448] width 50 height 50
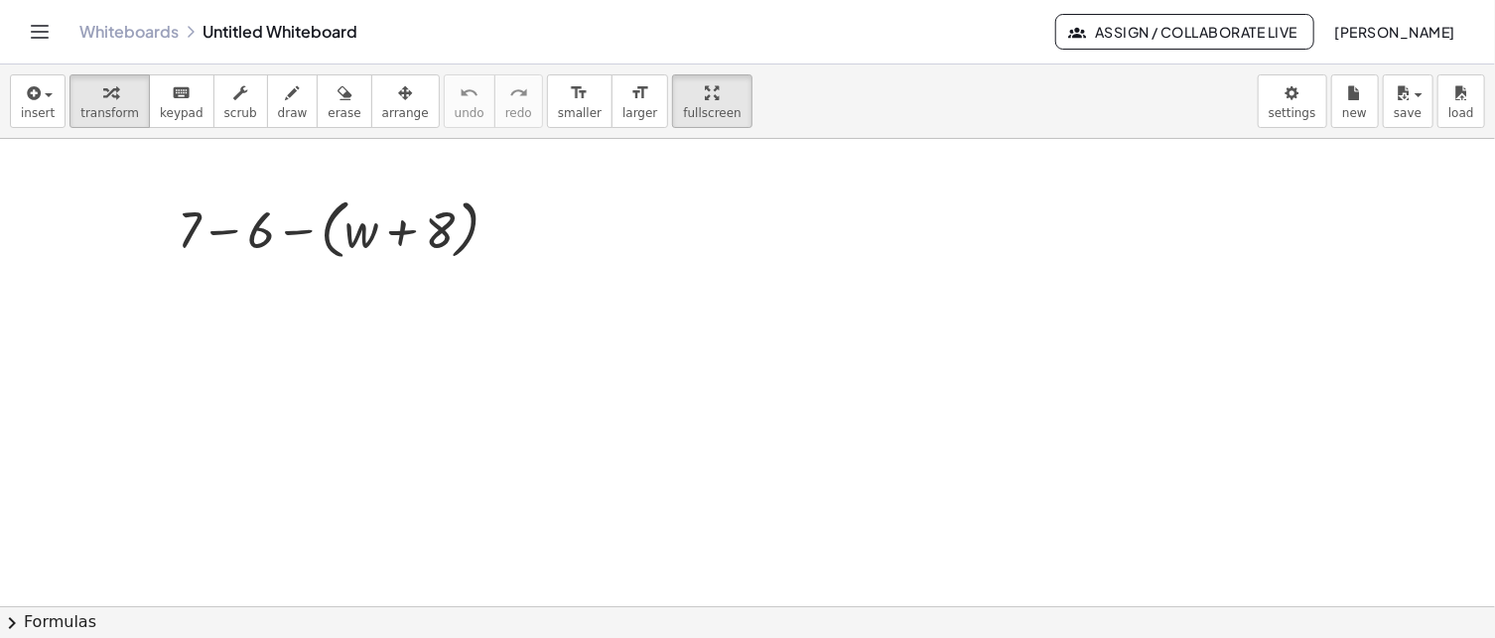
drag, startPoint x: 654, startPoint y: 106, endPoint x: 677, endPoint y: 278, distance: 173.3
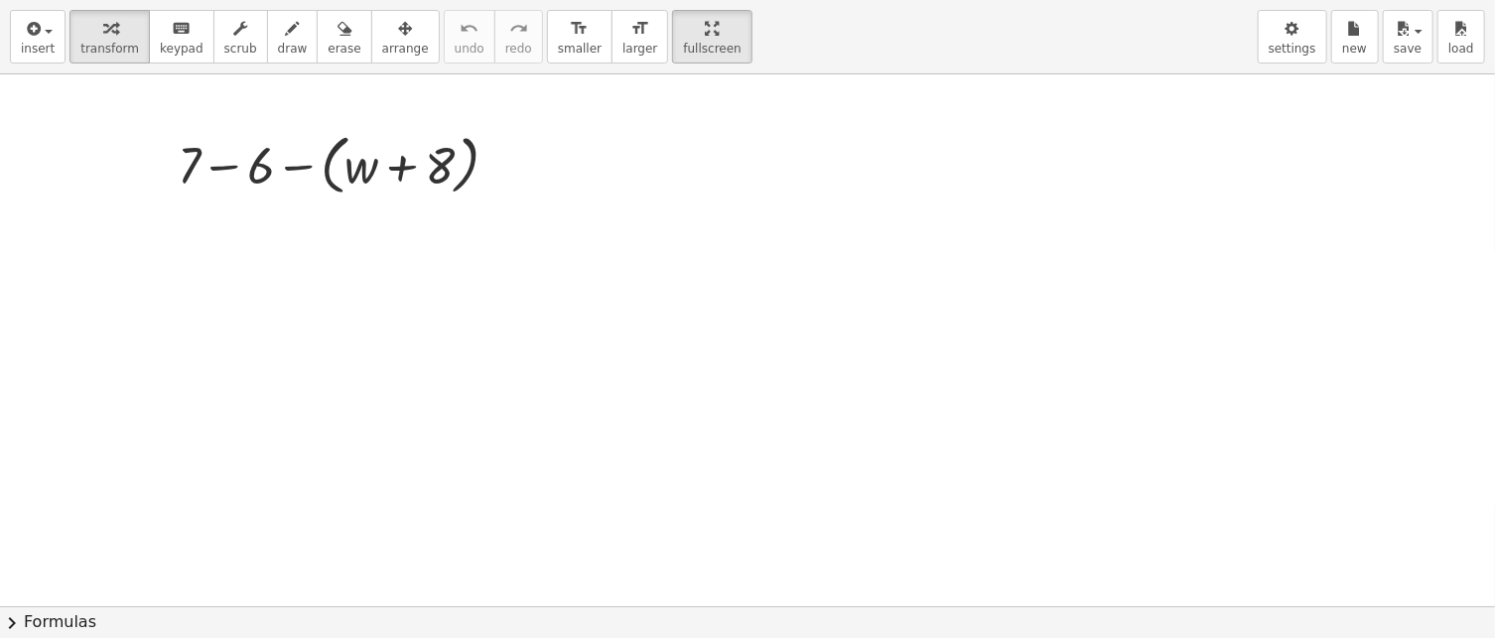
click at [677, 278] on div "insert select one: Math Expression Function Text Youtube Video Graphing Geometr…" at bounding box center [747, 319] width 1495 height 638
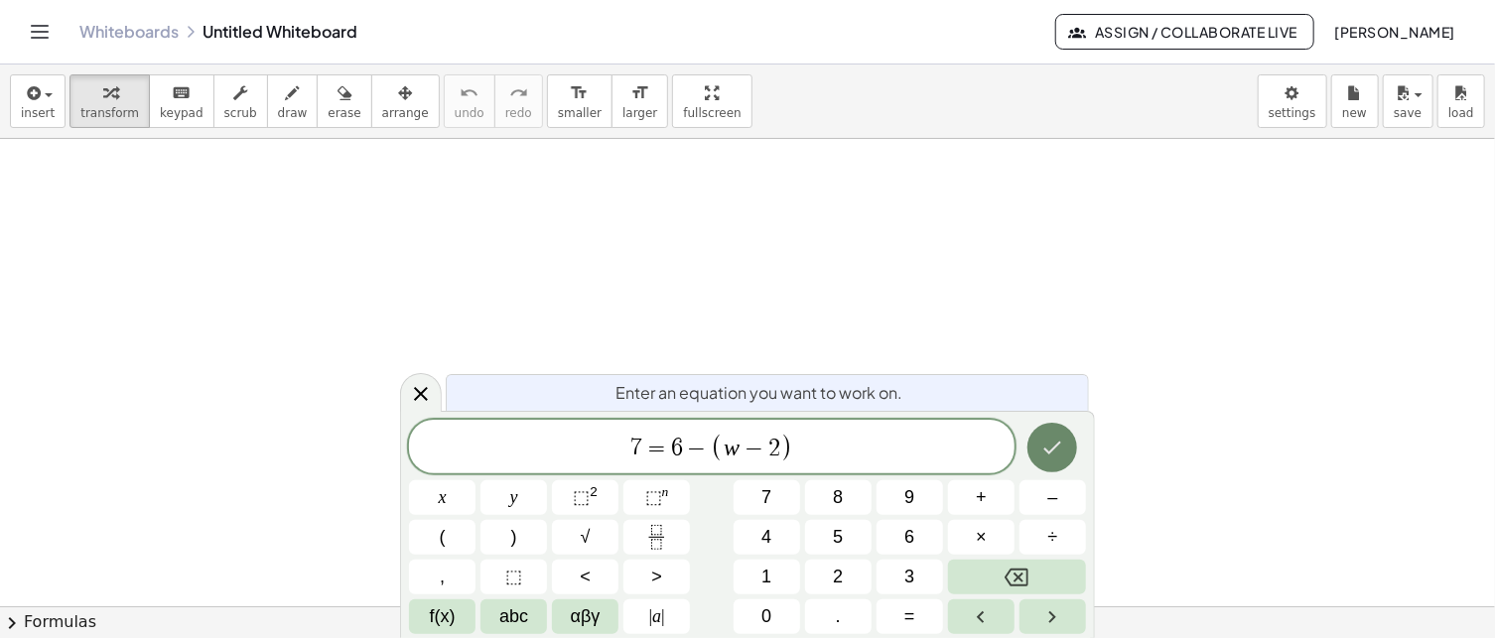
click at [1047, 443] on icon "Done" at bounding box center [1052, 448] width 24 height 24
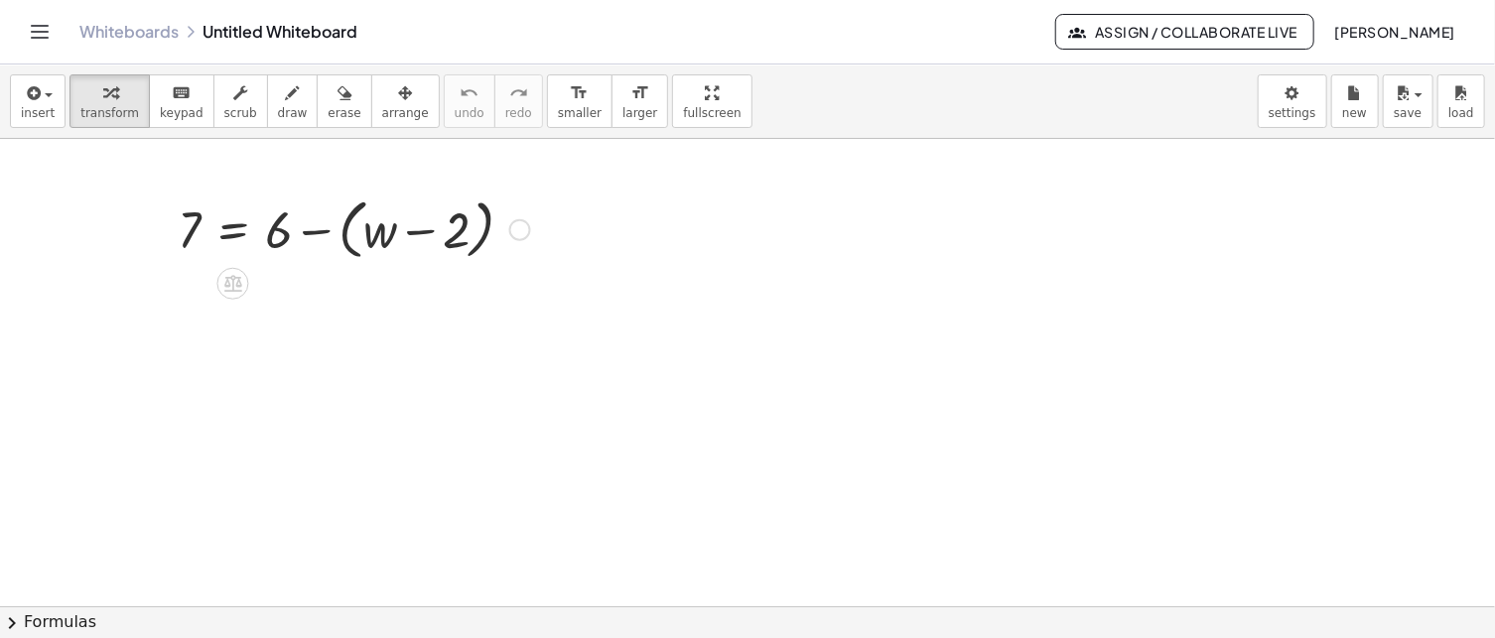
click at [345, 229] on div at bounding box center [354, 228] width 372 height 75
click at [345, 229] on div at bounding box center [329, 229] width 323 height 68
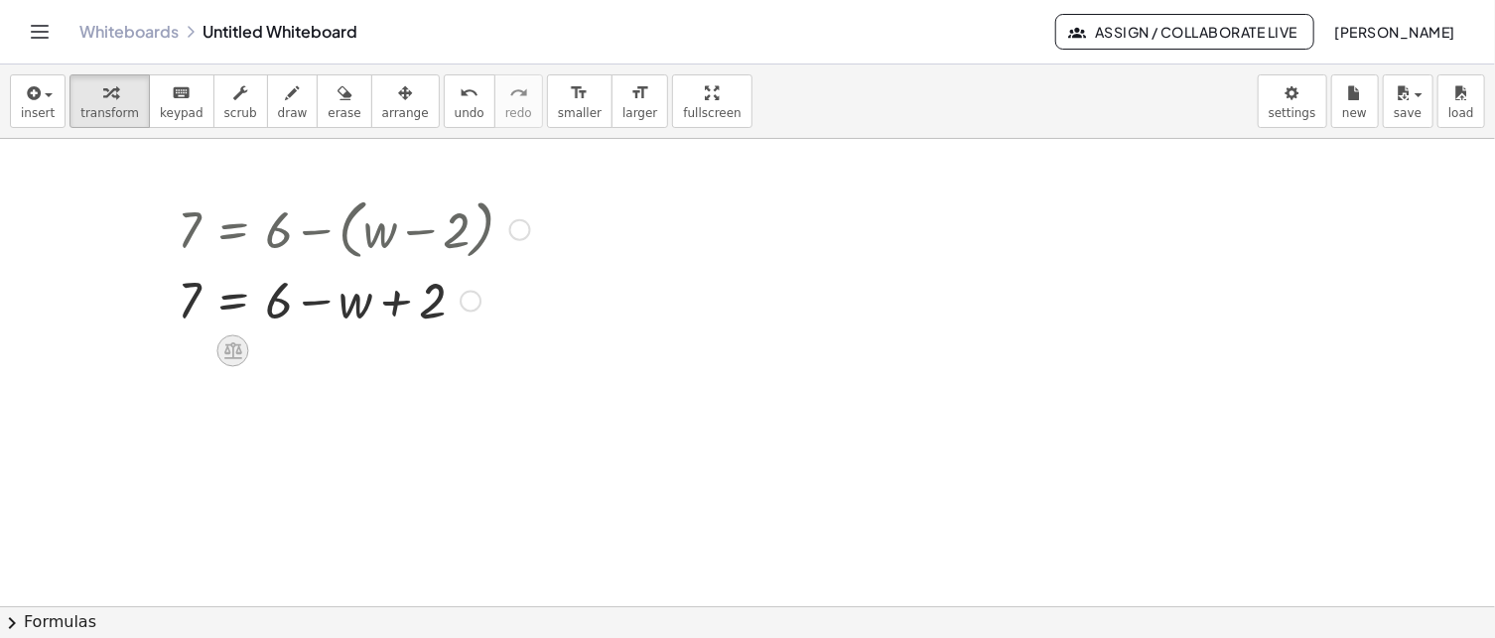
click at [237, 350] on icon at bounding box center [233, 351] width 18 height 17
click at [155, 350] on span "+" at bounding box center [154, 352] width 12 height 29
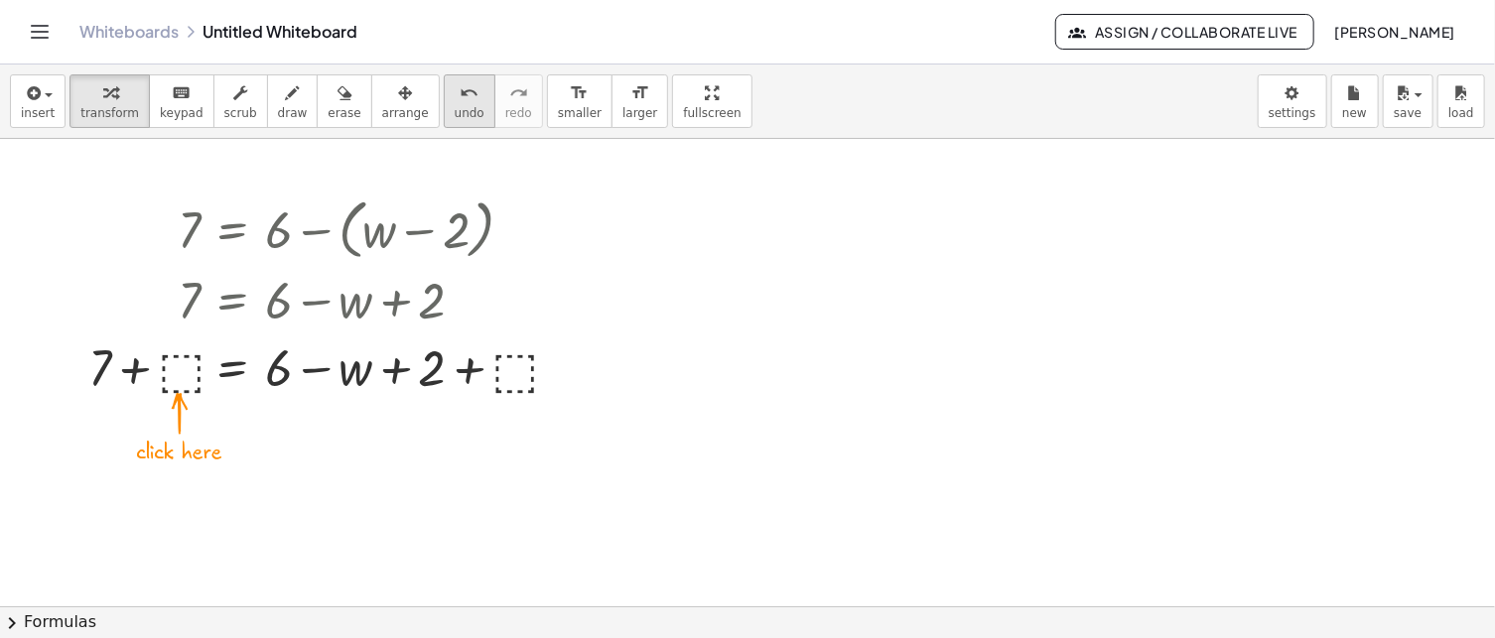
click at [455, 112] on span "undo" at bounding box center [470, 113] width 30 height 14
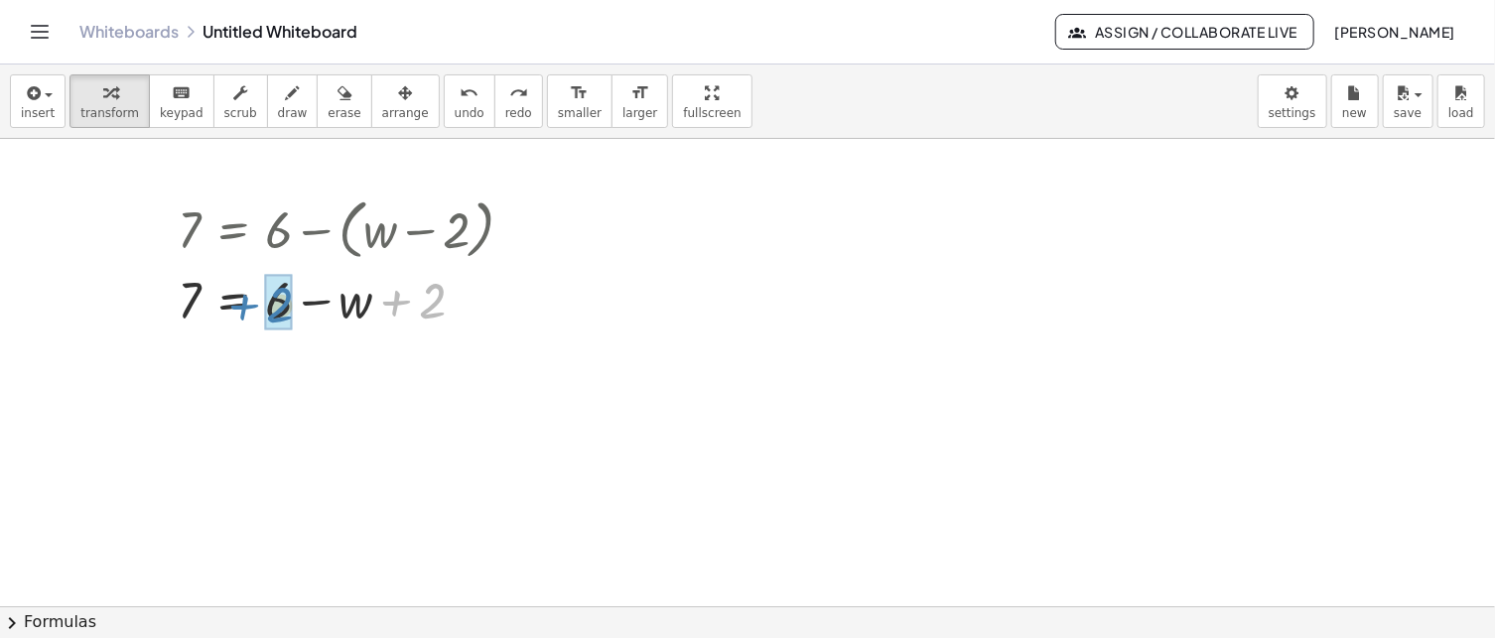
drag, startPoint x: 425, startPoint y: 307, endPoint x: 273, endPoint y: 311, distance: 151.9
click at [234, 417] on icon at bounding box center [232, 418] width 21 height 21
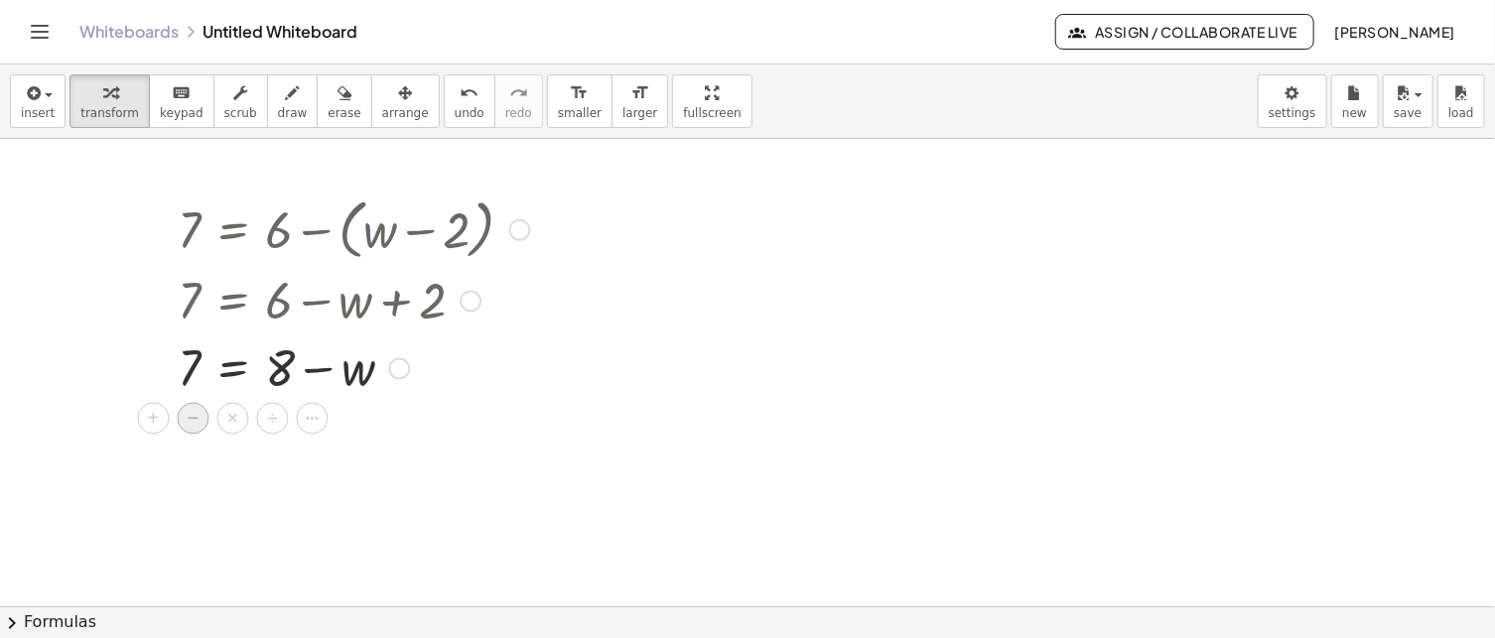
click at [188, 423] on span "−" at bounding box center [194, 419] width 12 height 29
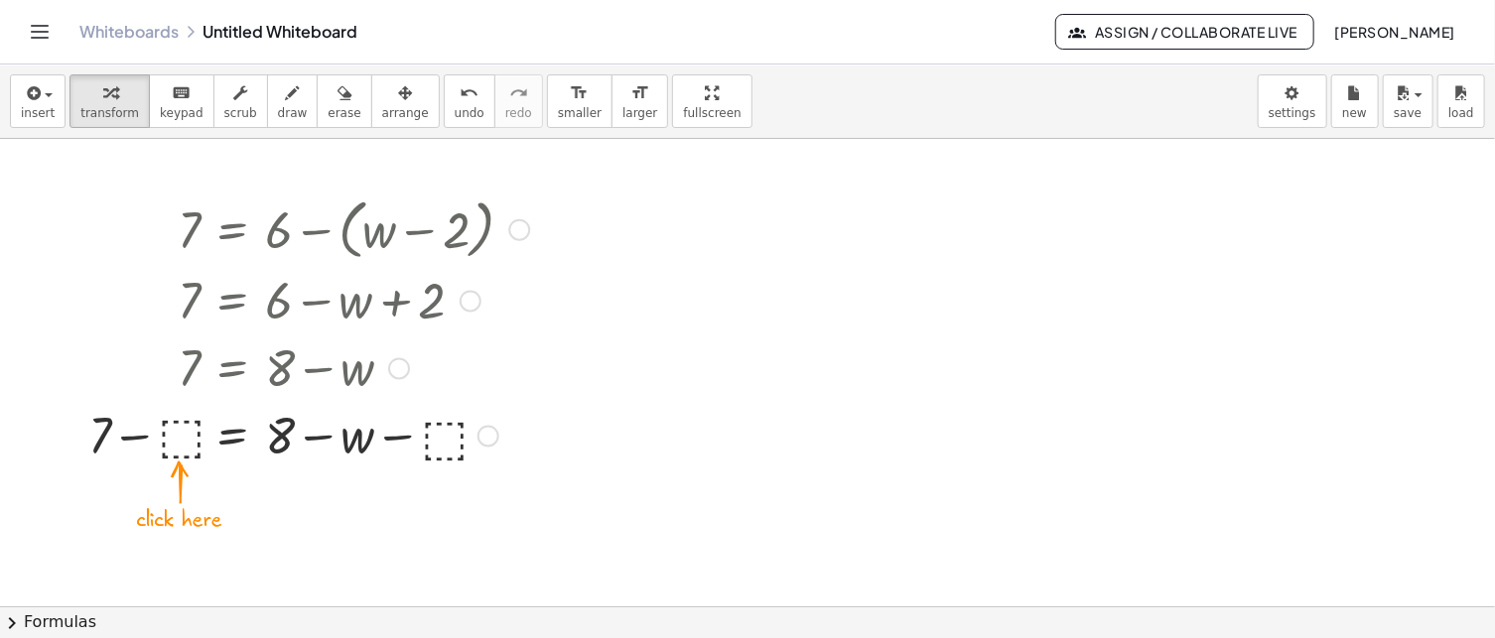
click at [187, 441] on div at bounding box center [308, 434] width 461 height 68
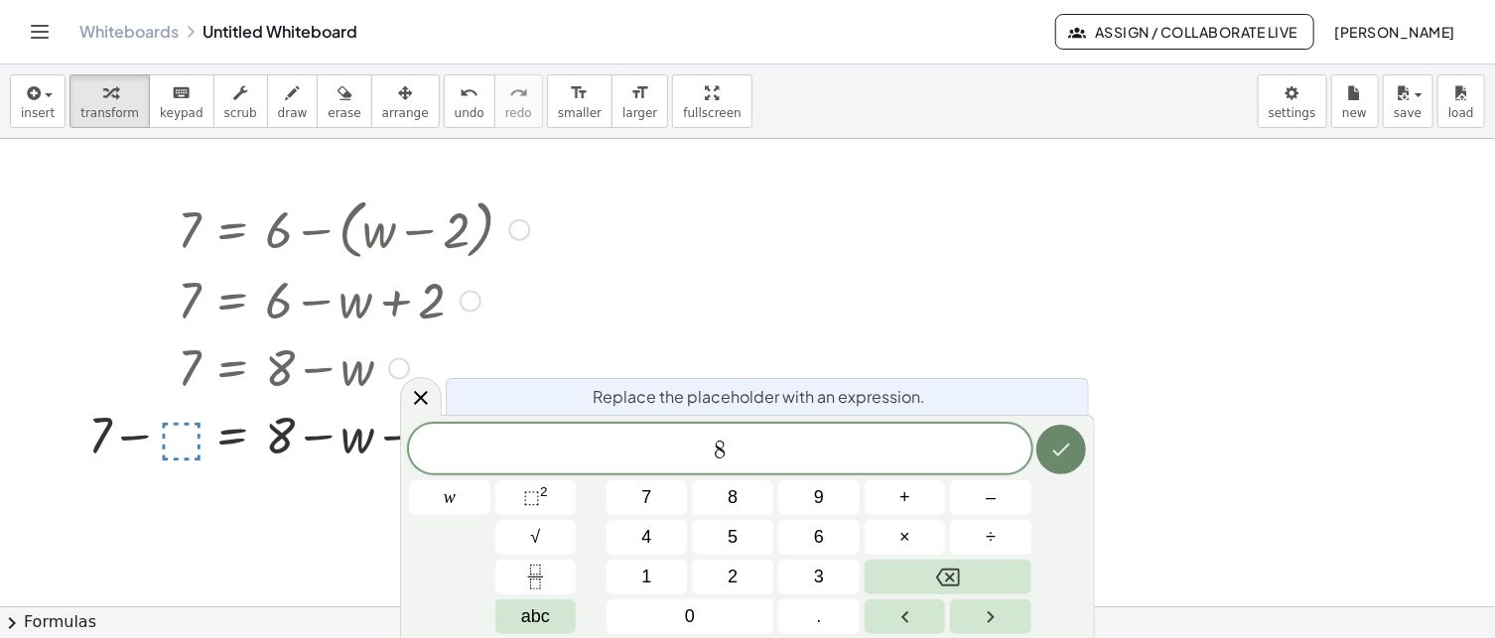
click at [1064, 457] on icon "Done" at bounding box center [1061, 450] width 24 height 24
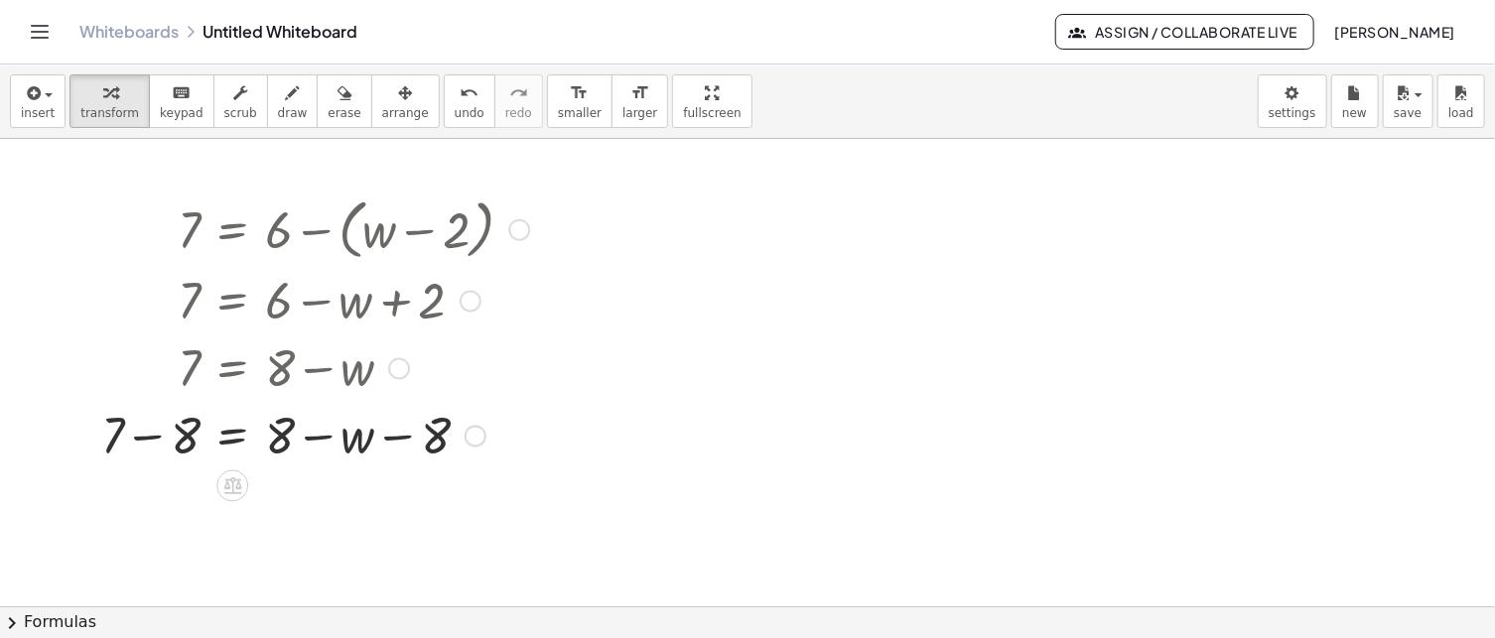
click at [150, 436] on div at bounding box center [315, 434] width 448 height 68
click at [150, 436] on div at bounding box center [146, 330] width 30 height 288
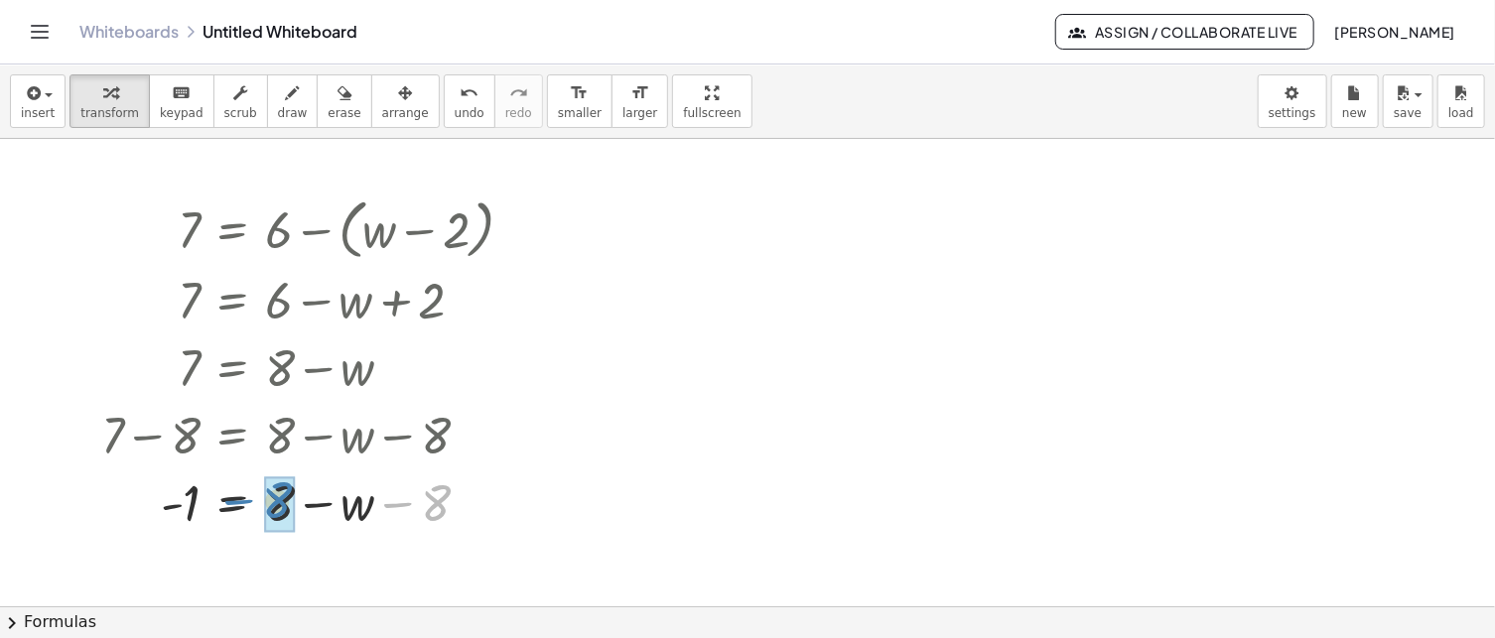
drag, startPoint x: 430, startPoint y: 500, endPoint x: 271, endPoint y: 497, distance: 158.9
click at [243, 556] on div at bounding box center [232, 552] width 32 height 32
click at [274, 557] on span "÷" at bounding box center [272, 552] width 11 height 29
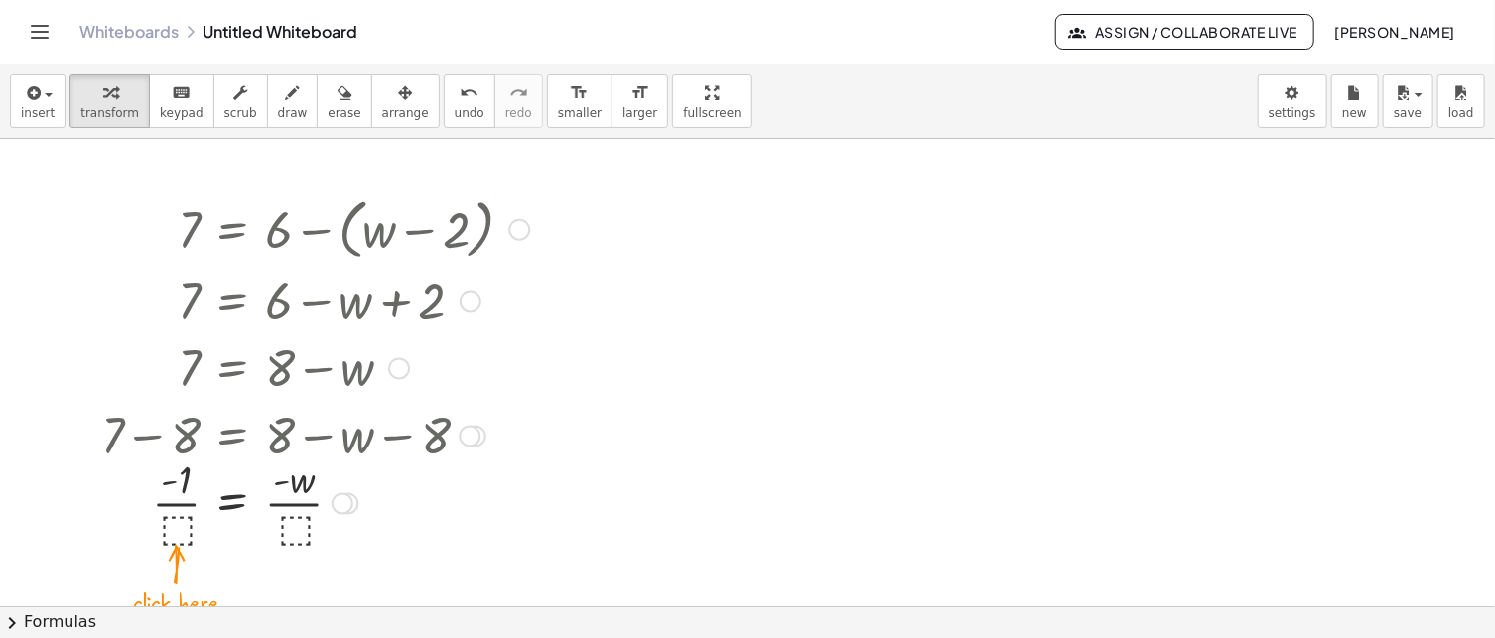
click at [290, 525] on div at bounding box center [315, 501] width 448 height 99
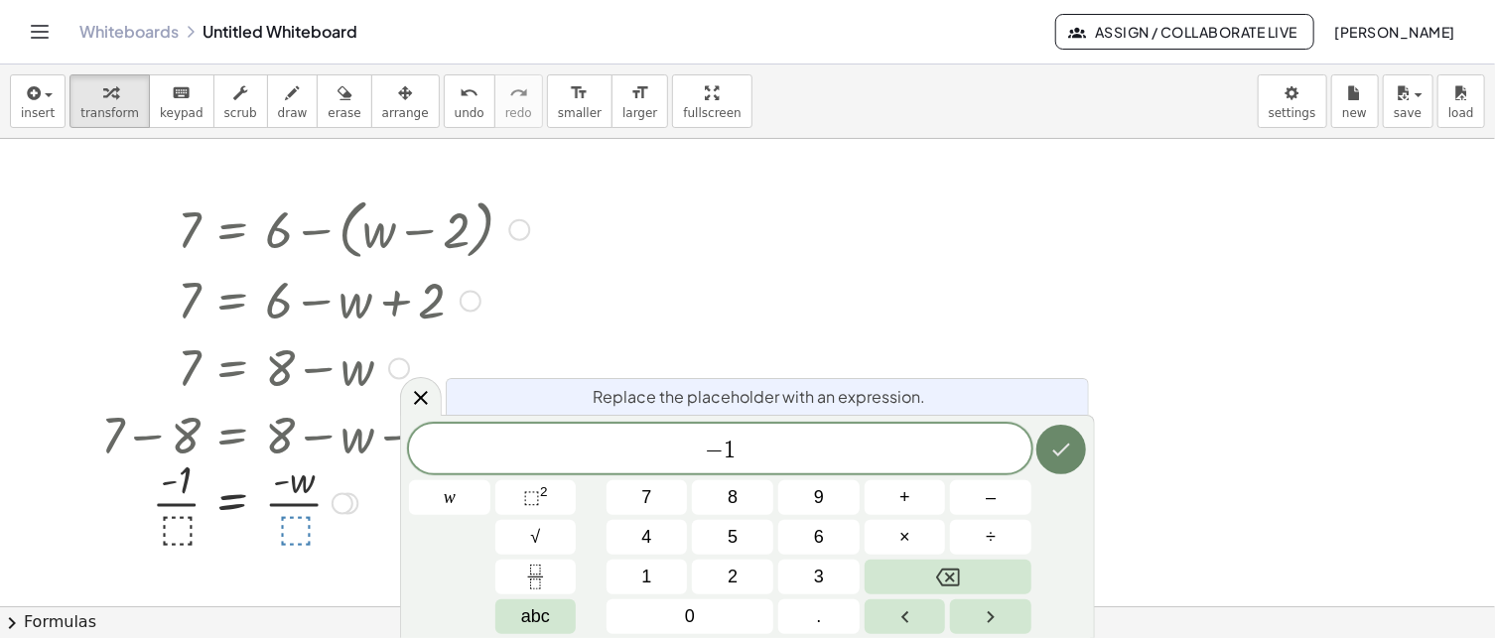
click at [1076, 460] on button "Done" at bounding box center [1061, 450] width 50 height 50
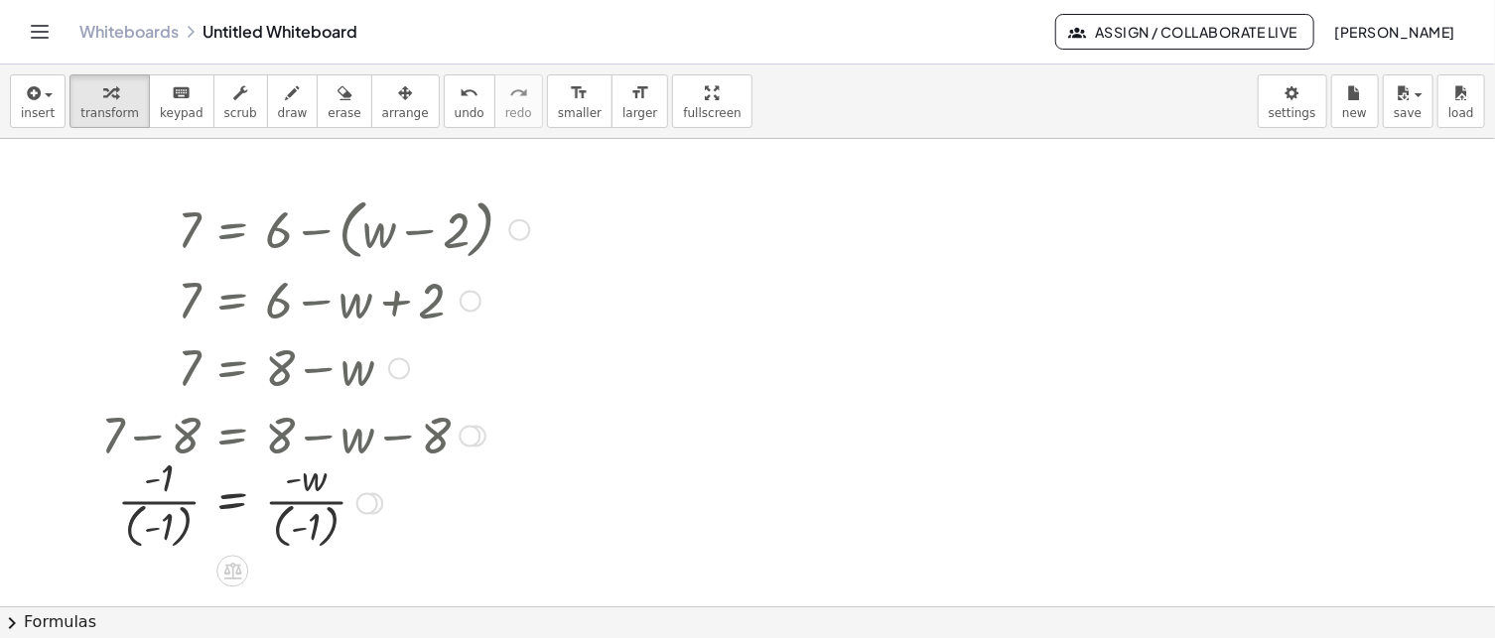
click at [295, 506] on div at bounding box center [315, 501] width 448 height 103
click at [165, 491] on div at bounding box center [315, 501] width 448 height 103
click at [164, 505] on div at bounding box center [315, 501] width 448 height 103
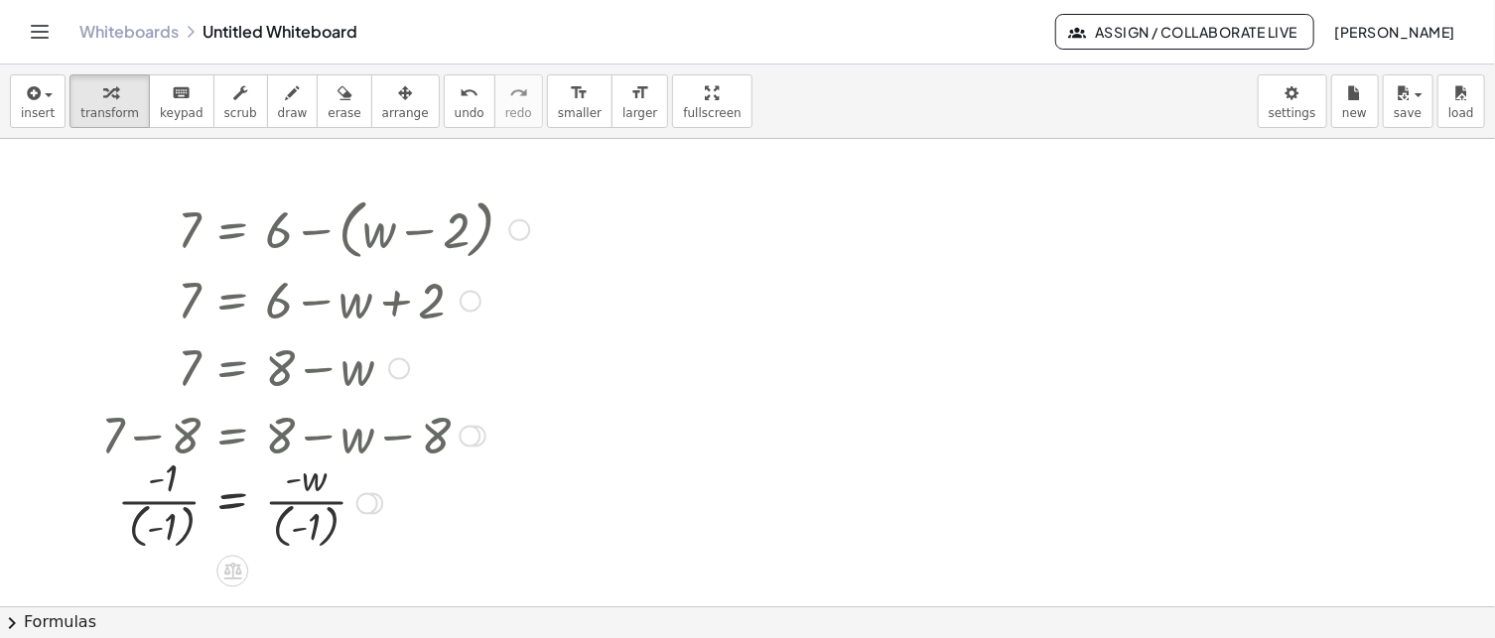
click at [161, 511] on div at bounding box center [315, 501] width 448 height 103
click at [234, 579] on icon at bounding box center [232, 571] width 18 height 17
click at [151, 486] on div at bounding box center [315, 501] width 448 height 103
click at [318, 500] on div at bounding box center [315, 501] width 448 height 103
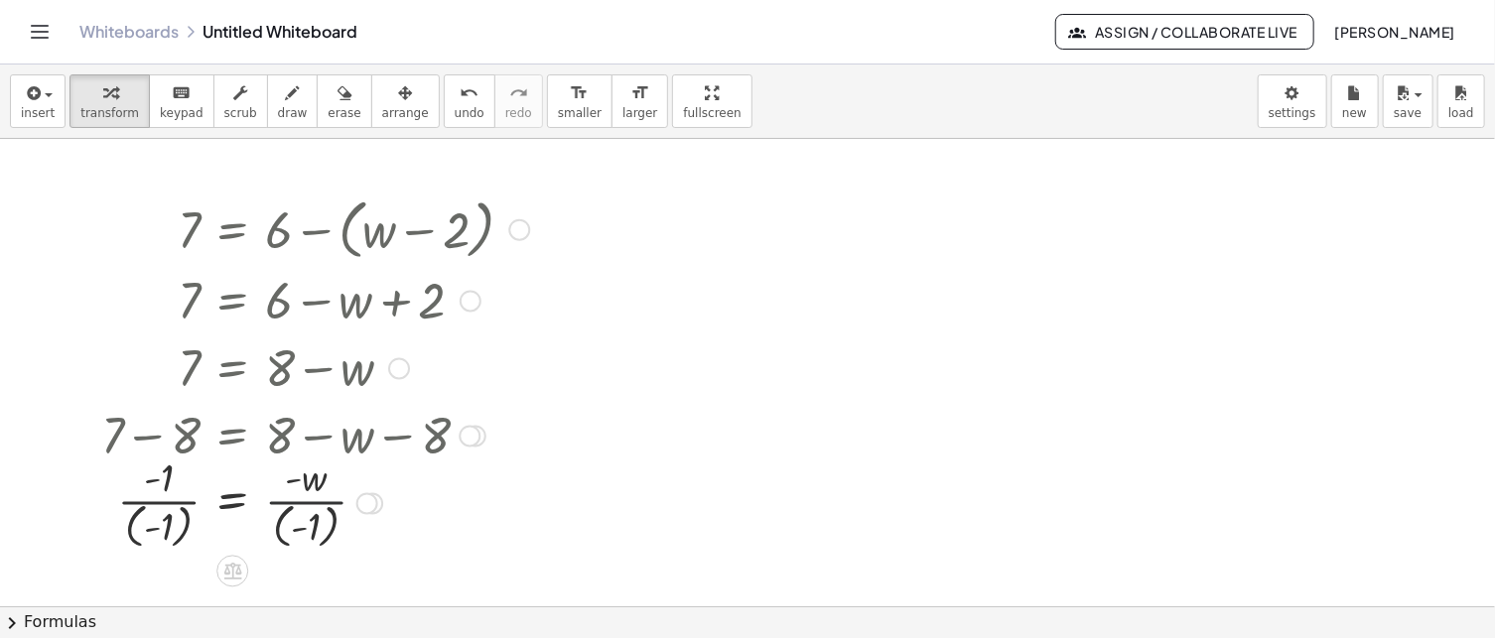
click at [318, 500] on div at bounding box center [315, 501] width 448 height 103
click at [296, 526] on div at bounding box center [315, 501] width 448 height 103
click at [175, 519] on div at bounding box center [315, 501] width 448 height 103
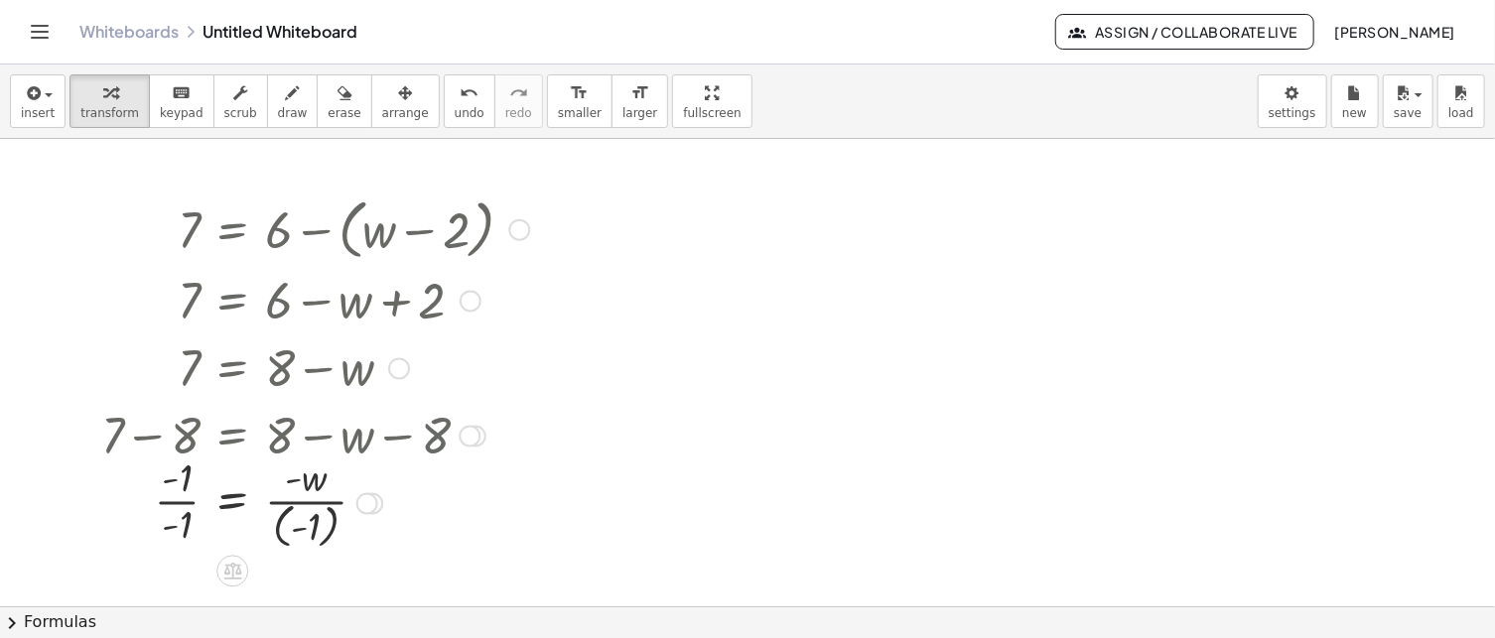
click at [320, 519] on div at bounding box center [315, 501] width 448 height 103
click at [176, 507] on div at bounding box center [315, 501] width 448 height 99
click at [296, 503] on div at bounding box center [315, 501] width 448 height 99
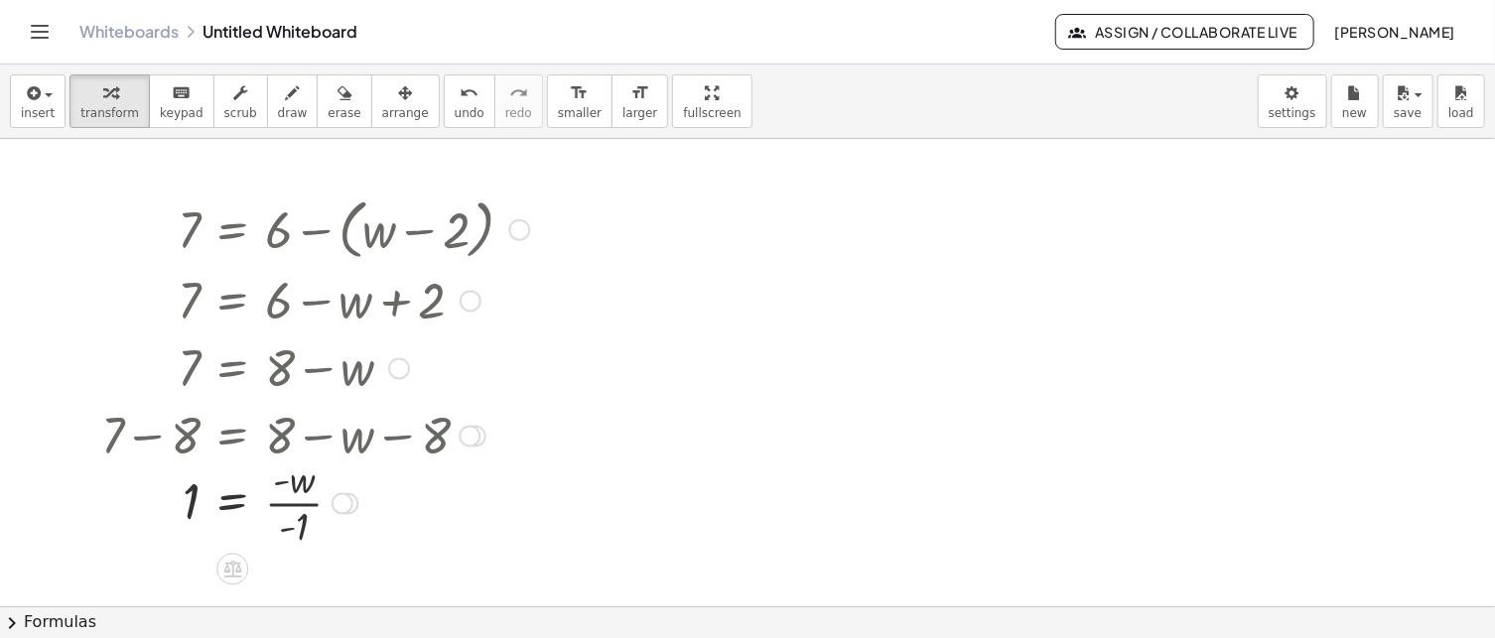
click at [296, 503] on div at bounding box center [315, 501] width 448 height 99
click at [296, 491] on div at bounding box center [315, 501] width 448 height 99
click at [301, 519] on div at bounding box center [315, 501] width 448 height 99
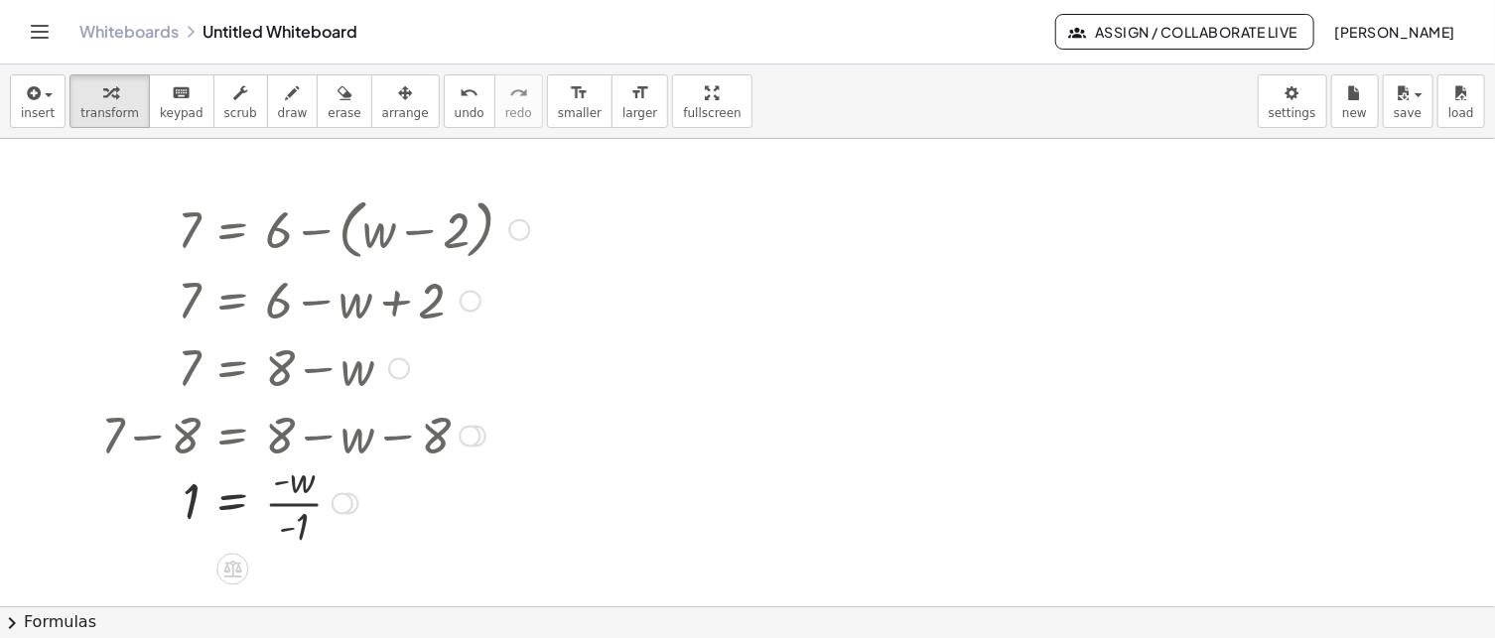
click at [284, 491] on div at bounding box center [315, 501] width 448 height 99
click at [290, 482] on div at bounding box center [315, 501] width 448 height 99
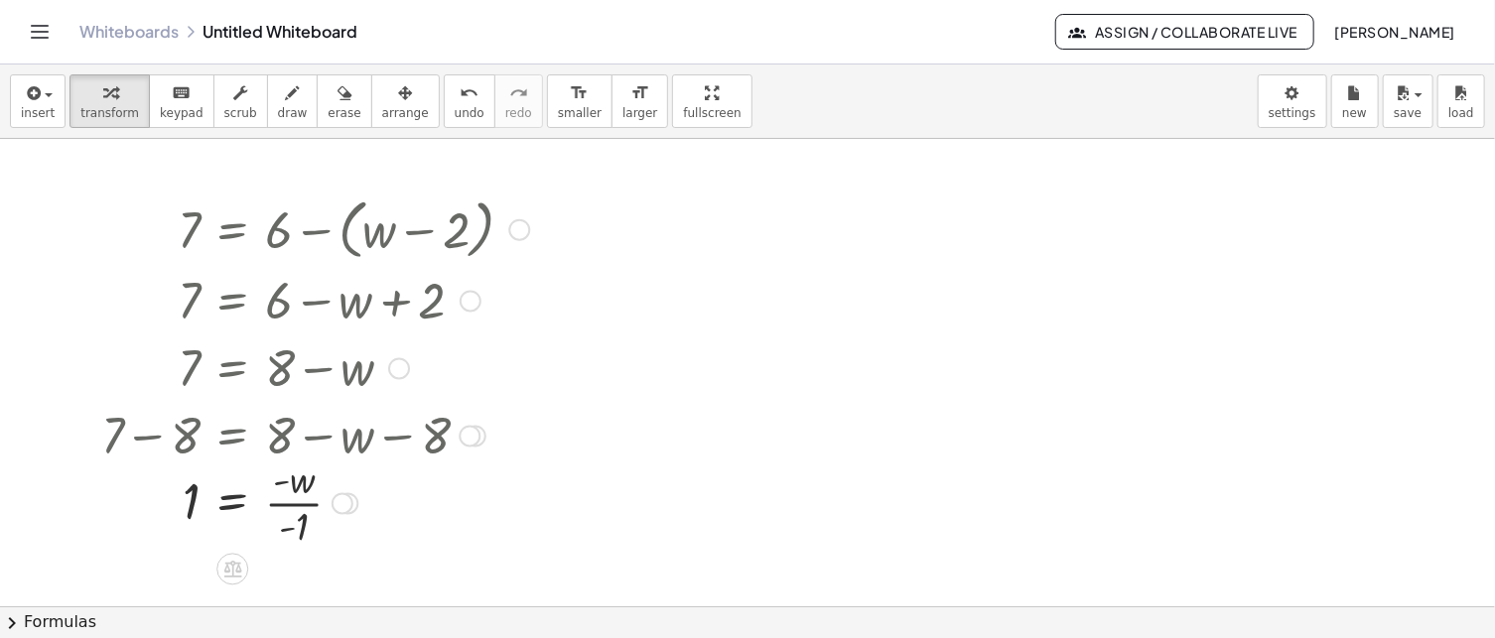
click at [303, 525] on div at bounding box center [315, 501] width 448 height 99
click at [275, 515] on div at bounding box center [315, 501] width 448 height 99
click at [276, 493] on div at bounding box center [315, 501] width 448 height 99
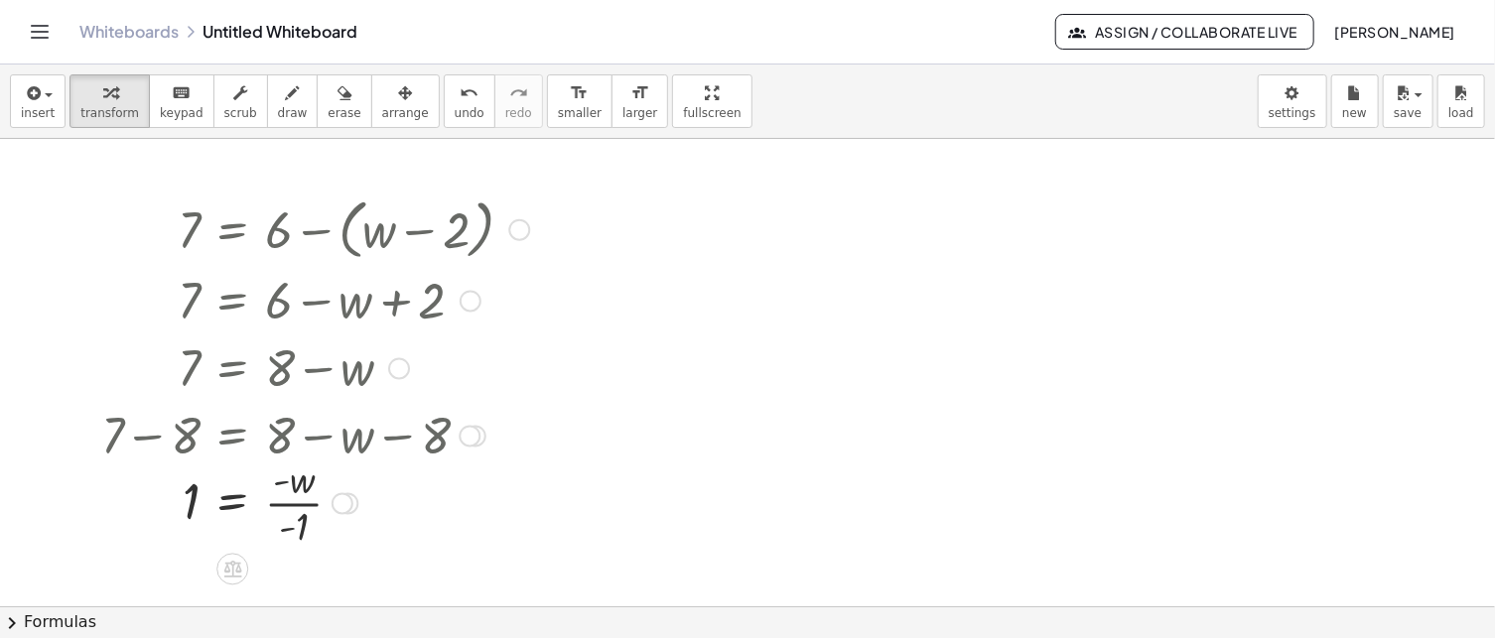
click at [277, 493] on div at bounding box center [315, 501] width 448 height 99
click at [322, 531] on div at bounding box center [315, 501] width 448 height 99
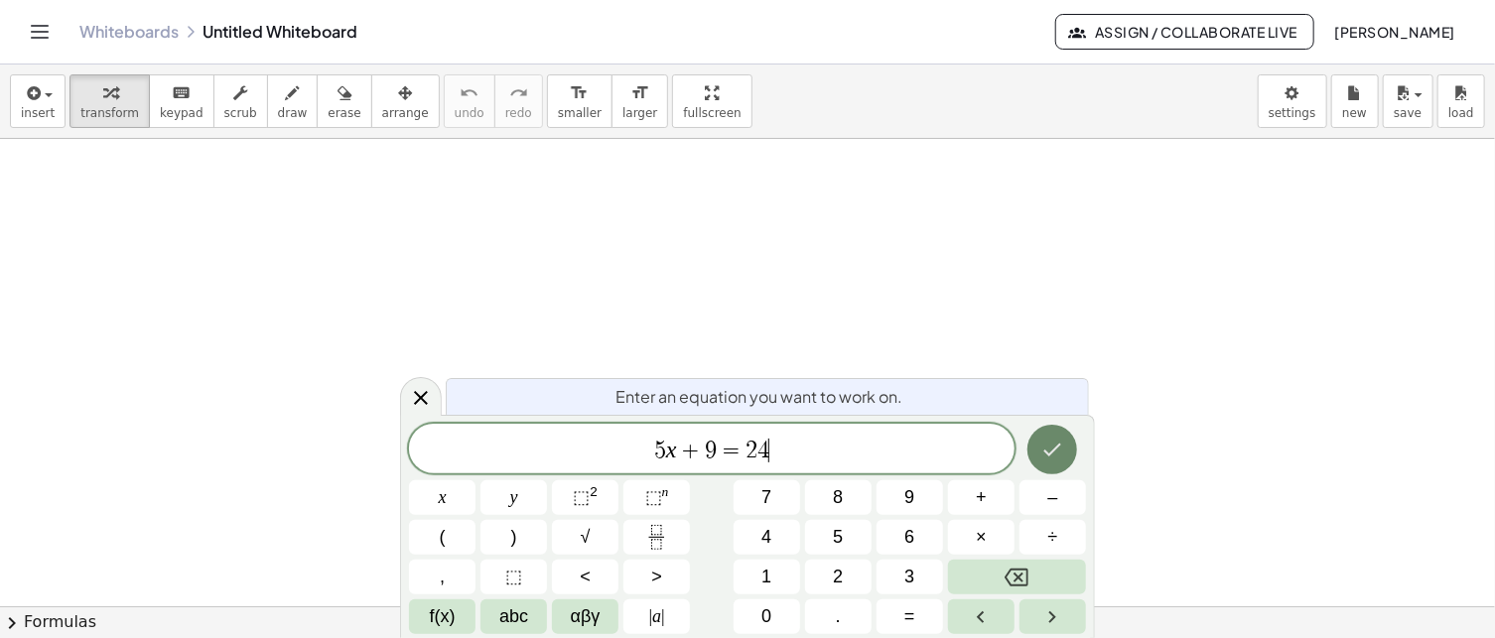
click at [1062, 452] on icon "Done" at bounding box center [1052, 450] width 24 height 24
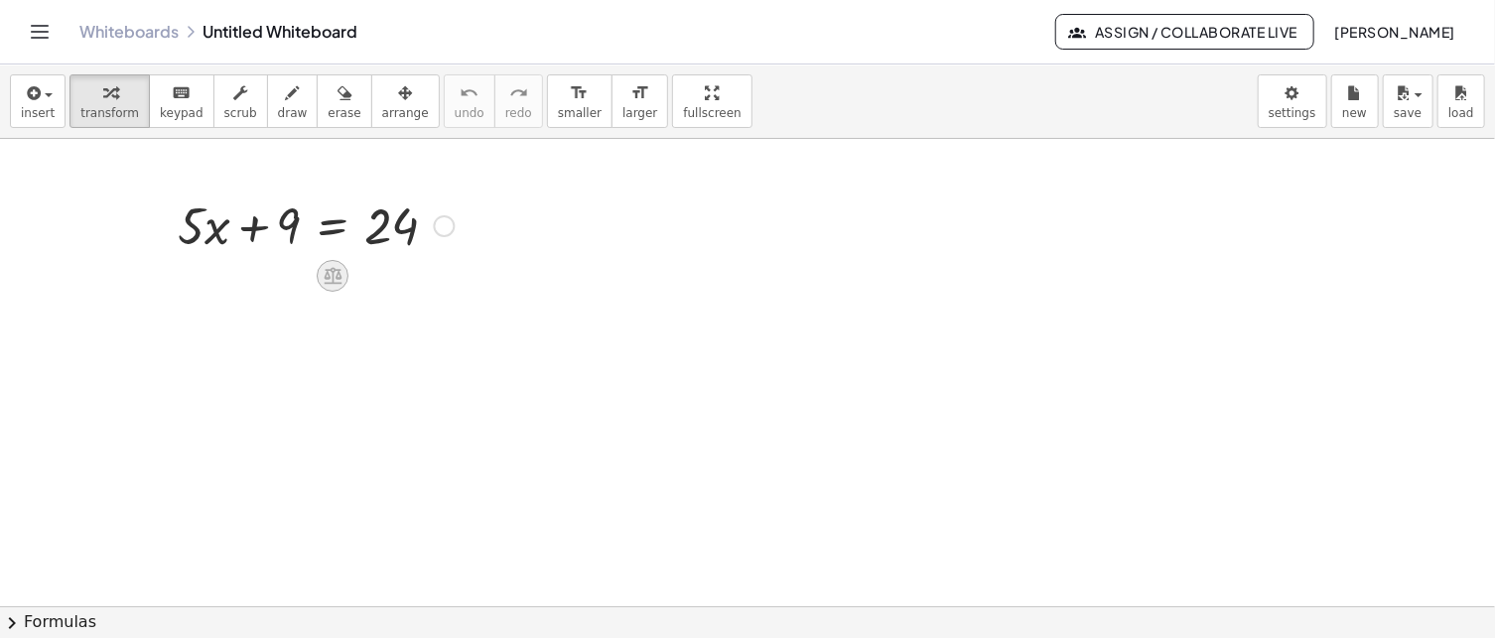
drag, startPoint x: 320, startPoint y: 263, endPoint x: 329, endPoint y: 278, distance: 17.4
click at [329, 278] on icon at bounding box center [333, 276] width 18 height 17
click at [294, 278] on span "−" at bounding box center [293, 276] width 12 height 29
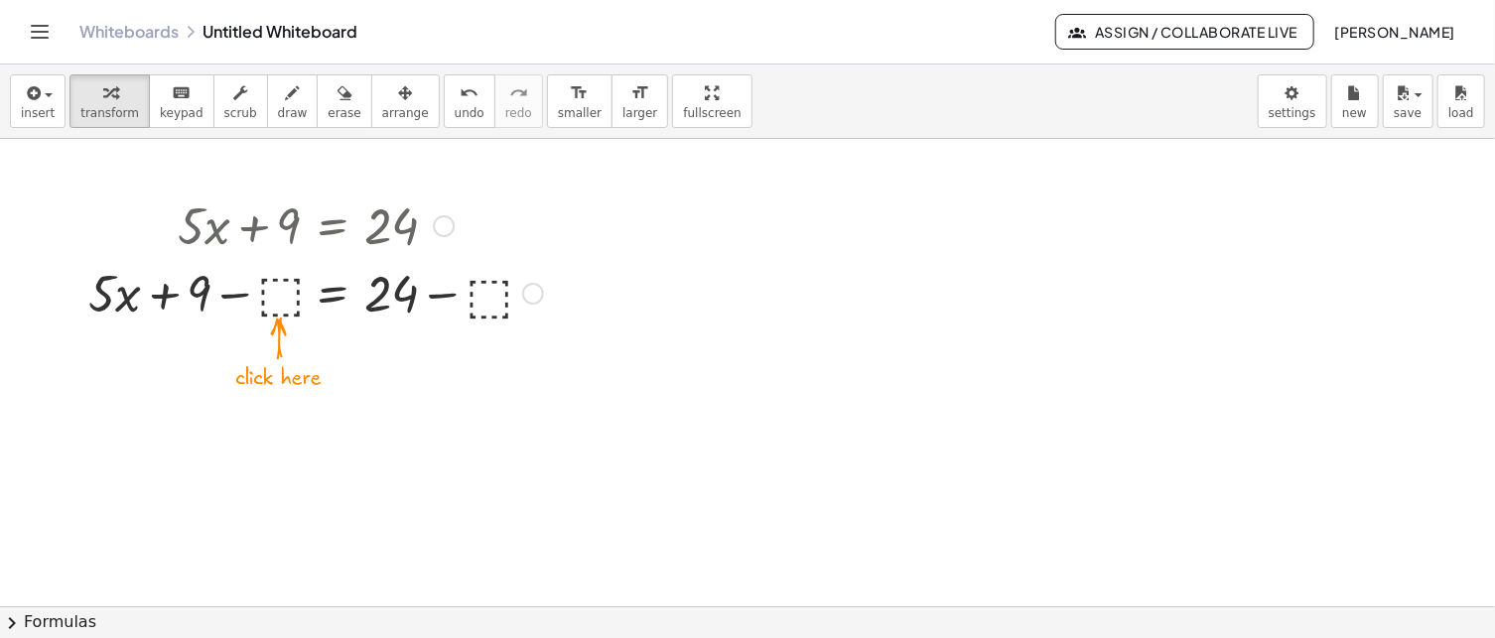
click at [279, 293] on div at bounding box center [315, 292] width 475 height 68
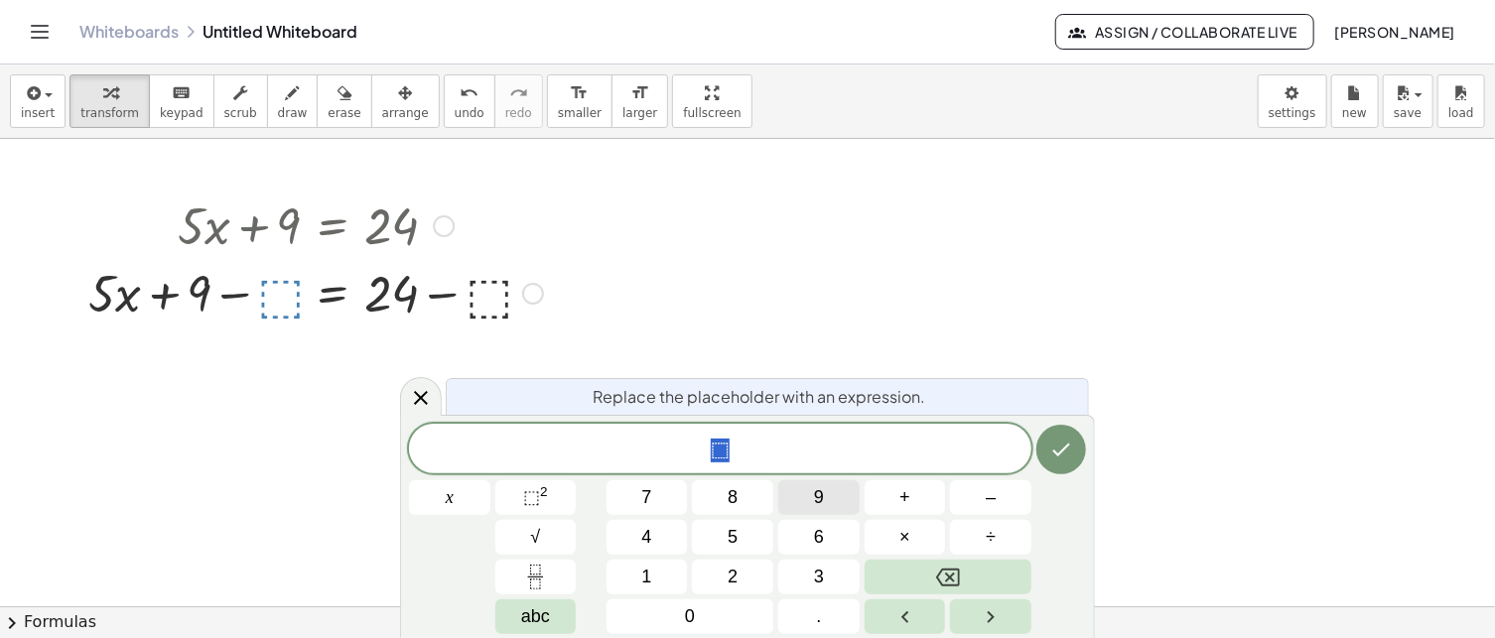
click at [799, 503] on button "9" at bounding box center [818, 498] width 81 height 35
click at [1068, 441] on icon "Done" at bounding box center [1061, 450] width 24 height 24
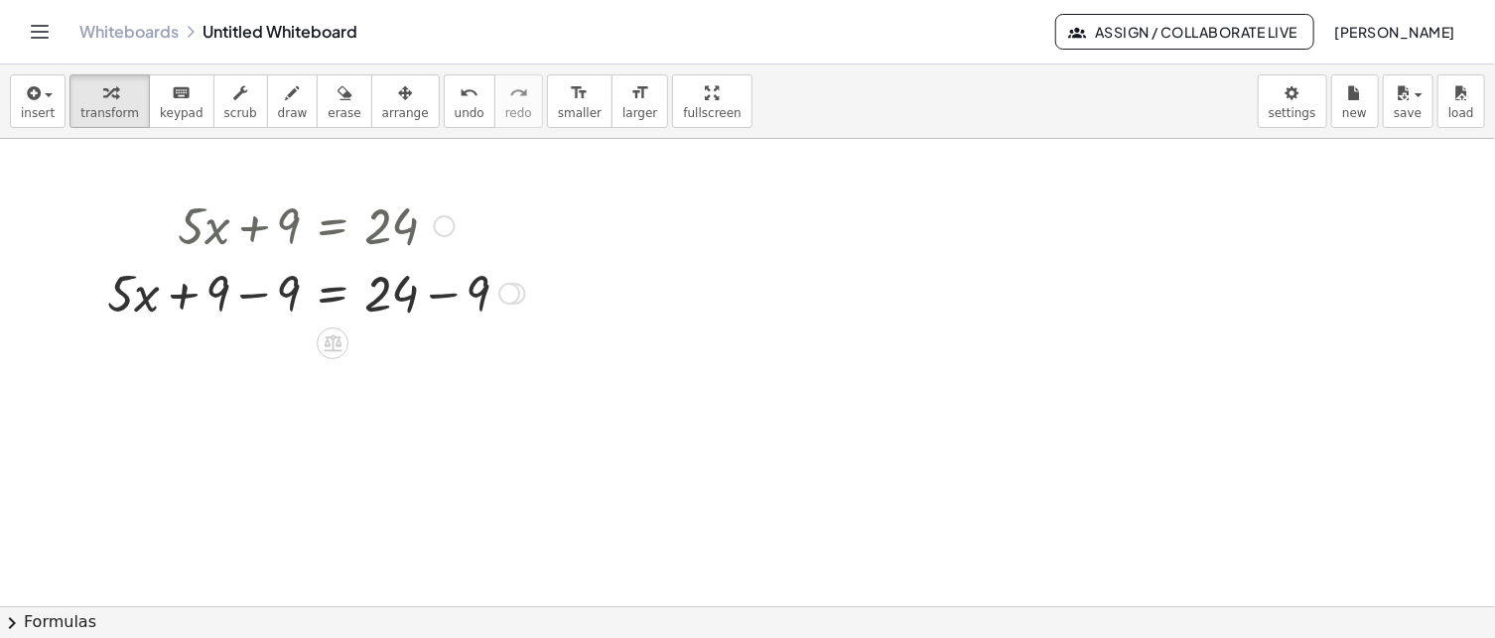
click at [437, 290] on div at bounding box center [316, 292] width 438 height 68
click at [333, 294] on div "+ · 5 · x + 9 = 24 − + − 9 9" at bounding box center [333, 294] width 0 height 0
click at [247, 291] on div at bounding box center [280, 292] width 367 height 68
click at [330, 341] on icon at bounding box center [333, 343] width 21 height 21
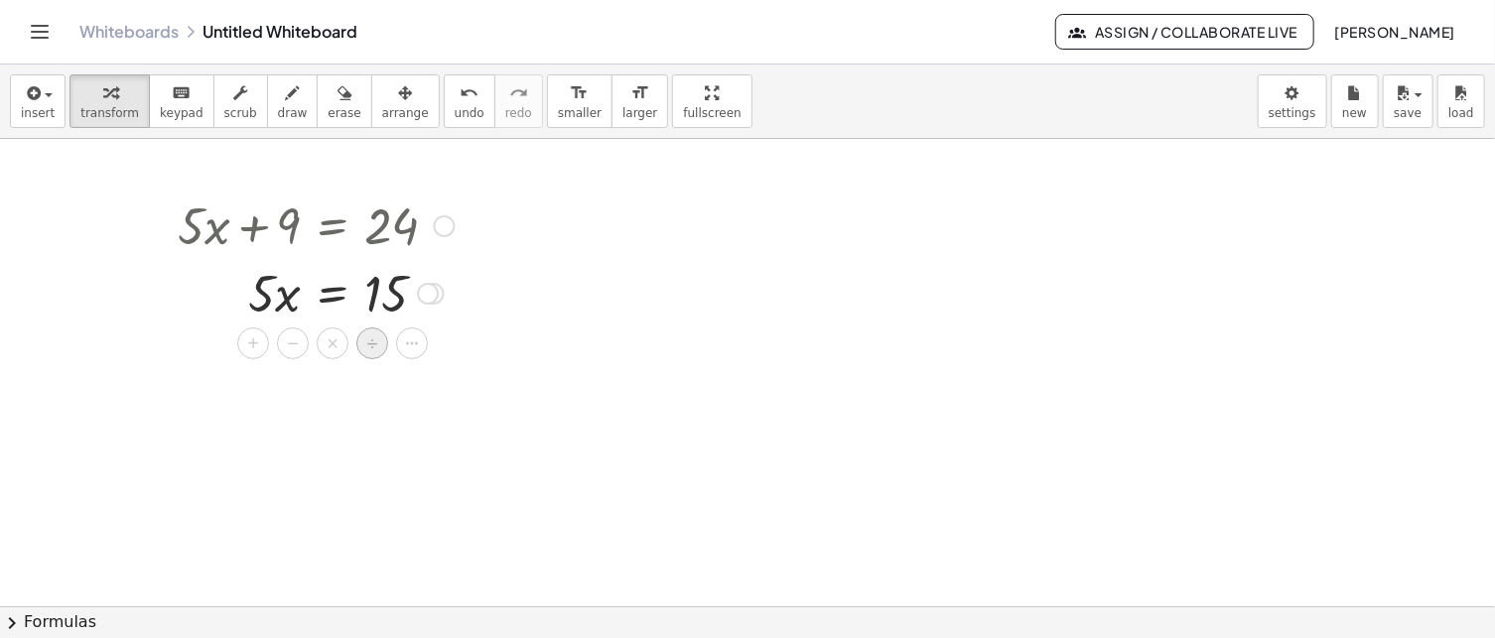
click at [368, 344] on span "÷" at bounding box center [372, 344] width 11 height 29
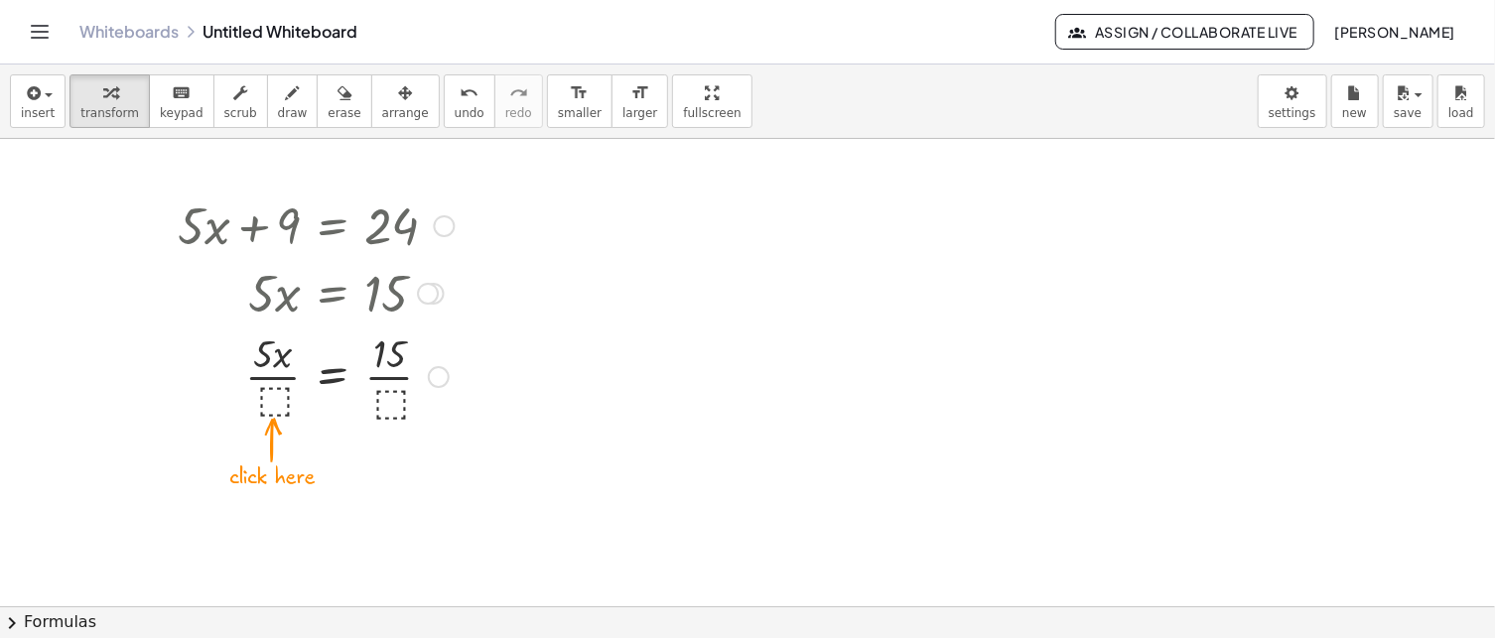
click at [276, 398] on div at bounding box center [316, 375] width 297 height 99
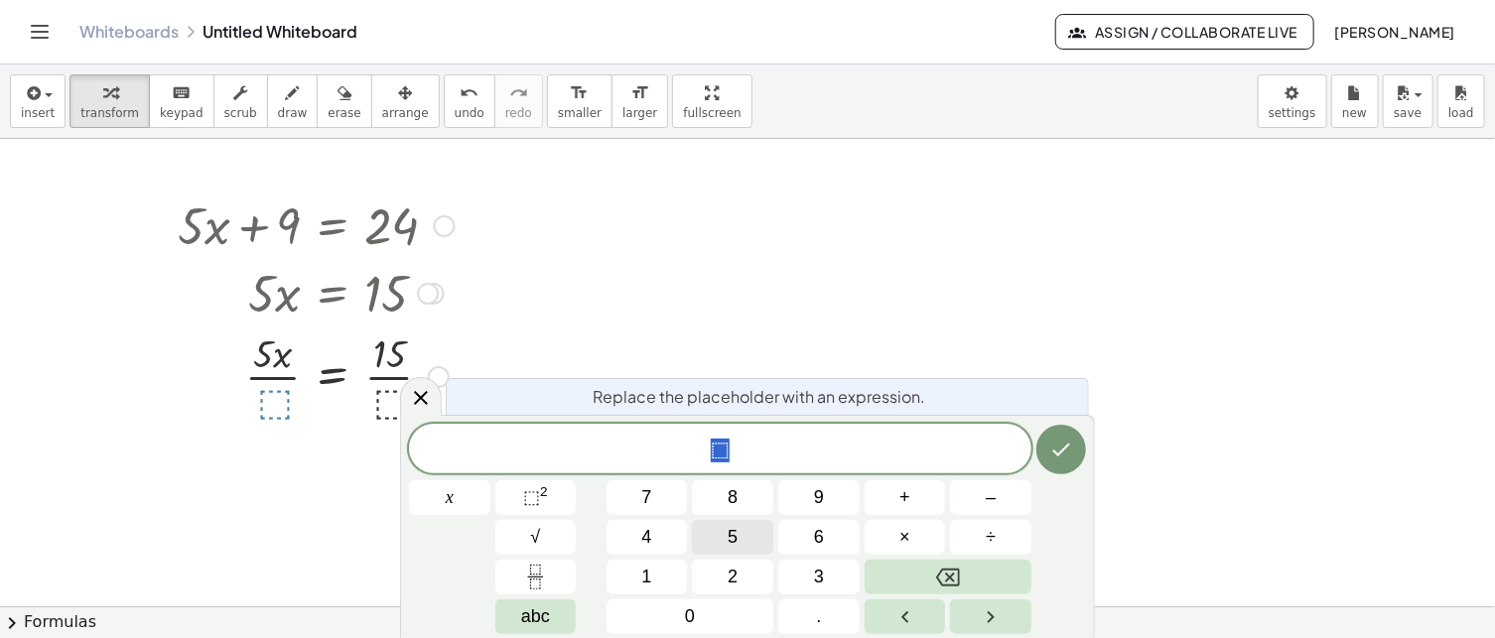
click at [751, 543] on button "5" at bounding box center [732, 537] width 81 height 35
click at [1060, 450] on icon "Done" at bounding box center [1061, 450] width 24 height 24
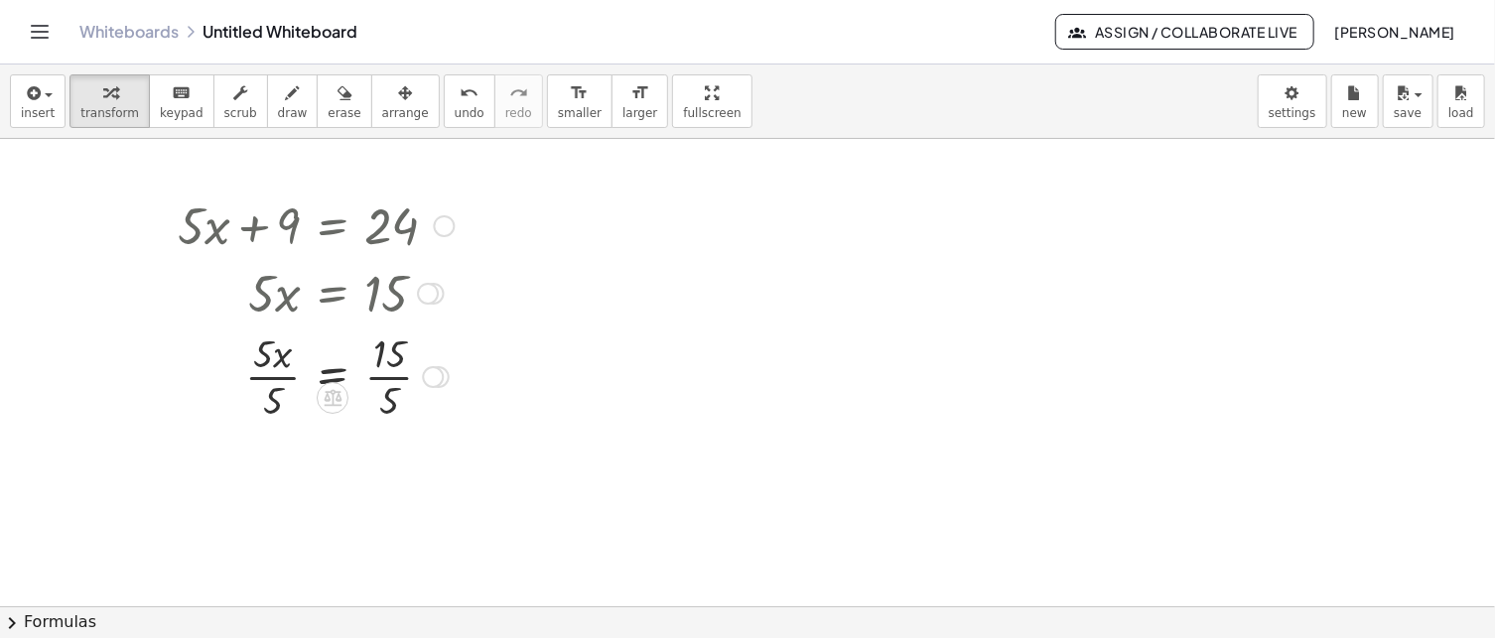
click at [387, 370] on div at bounding box center [316, 375] width 297 height 99
click at [387, 369] on div at bounding box center [316, 375] width 297 height 99
click at [260, 463] on div at bounding box center [316, 474] width 297 height 99
click at [264, 473] on div at bounding box center [316, 474] width 297 height 99
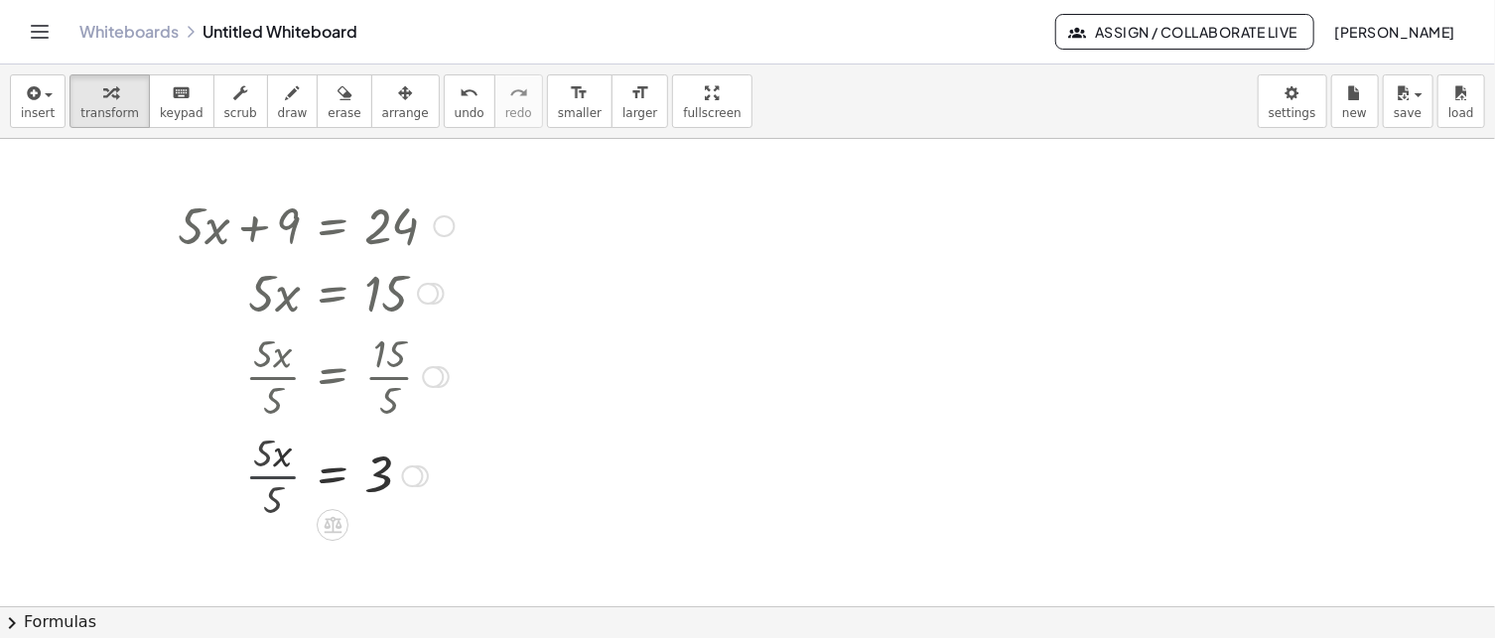
click at [264, 473] on div at bounding box center [316, 475] width 297 height 66
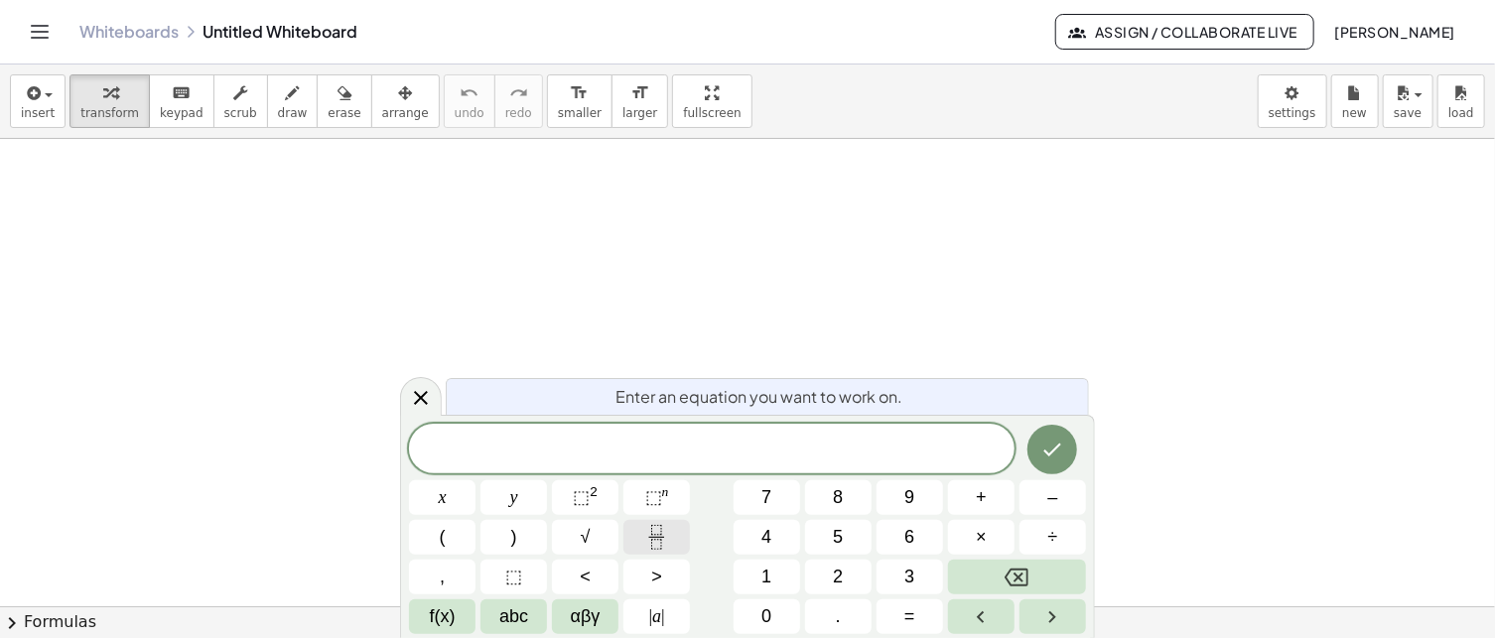
click at [659, 536] on icon "Fraction" at bounding box center [656, 537] width 25 height 25
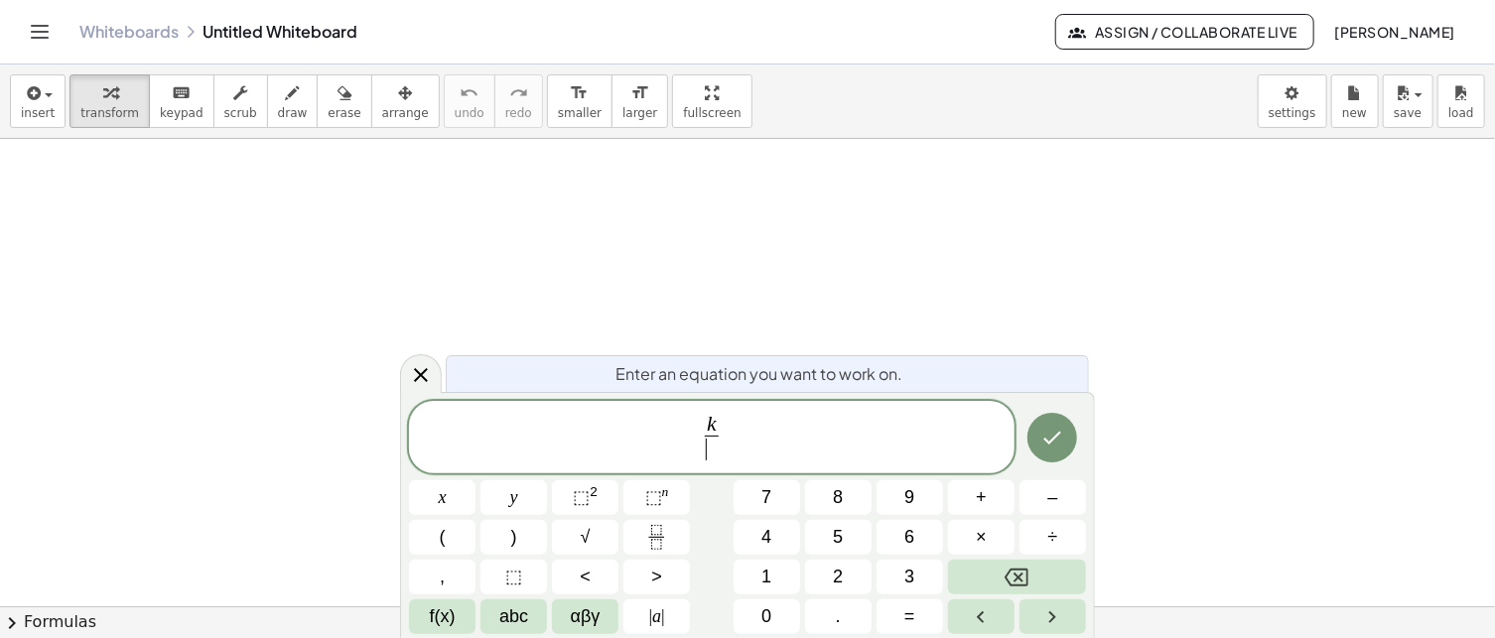
click at [708, 454] on span "​" at bounding box center [712, 449] width 14 height 27
click at [757, 429] on span "k 8 ​ ​" at bounding box center [712, 439] width 606 height 53
click at [1055, 436] on icon "Done" at bounding box center [1052, 438] width 24 height 24
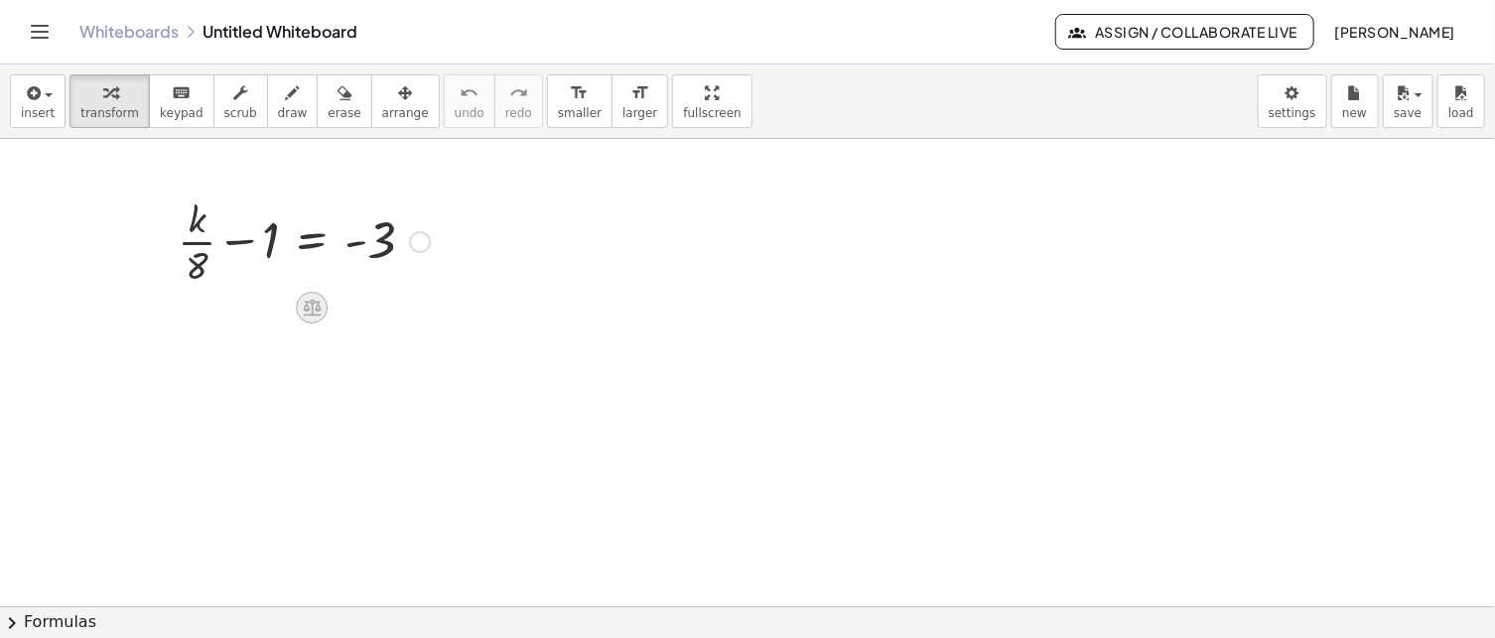
click at [321, 315] on icon at bounding box center [312, 308] width 18 height 17
click at [237, 312] on span "+" at bounding box center [232, 308] width 12 height 29
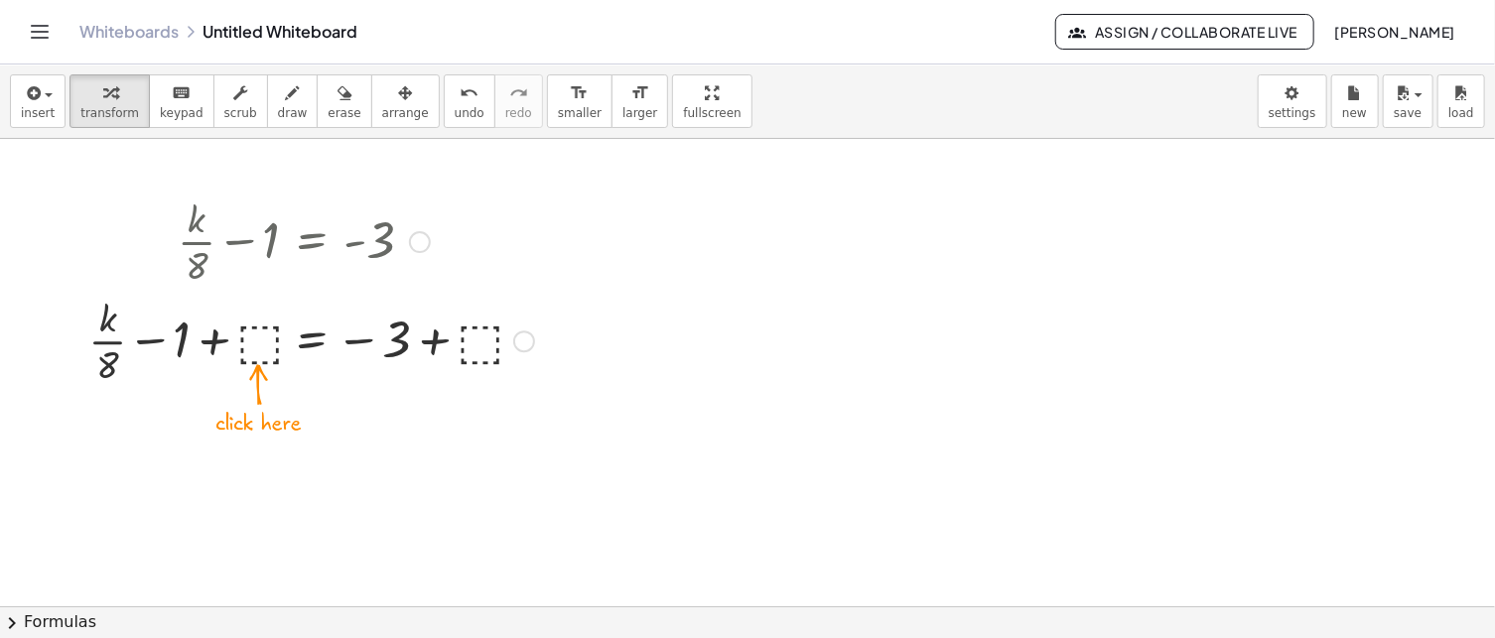
click at [254, 343] on div at bounding box center [311, 339] width 466 height 99
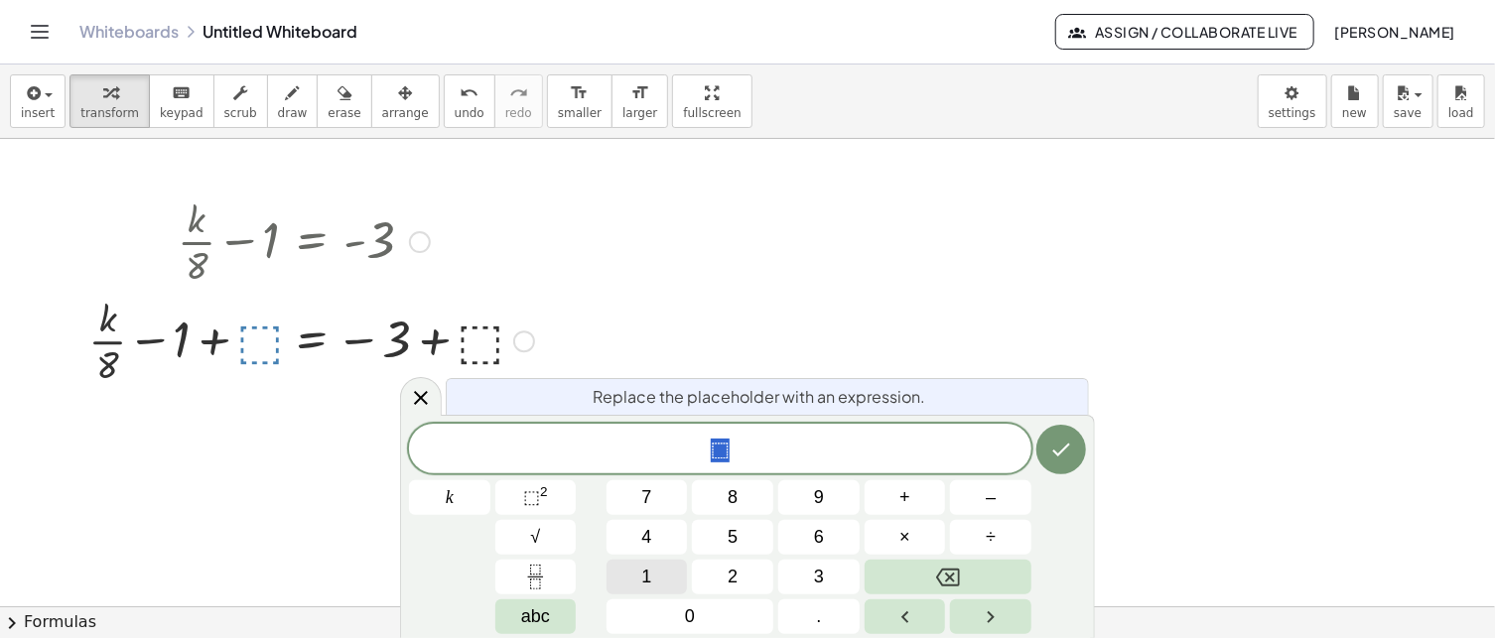
click at [642, 571] on span "1" at bounding box center [647, 577] width 10 height 27
click at [1060, 452] on icon "Done" at bounding box center [1062, 450] width 18 height 13
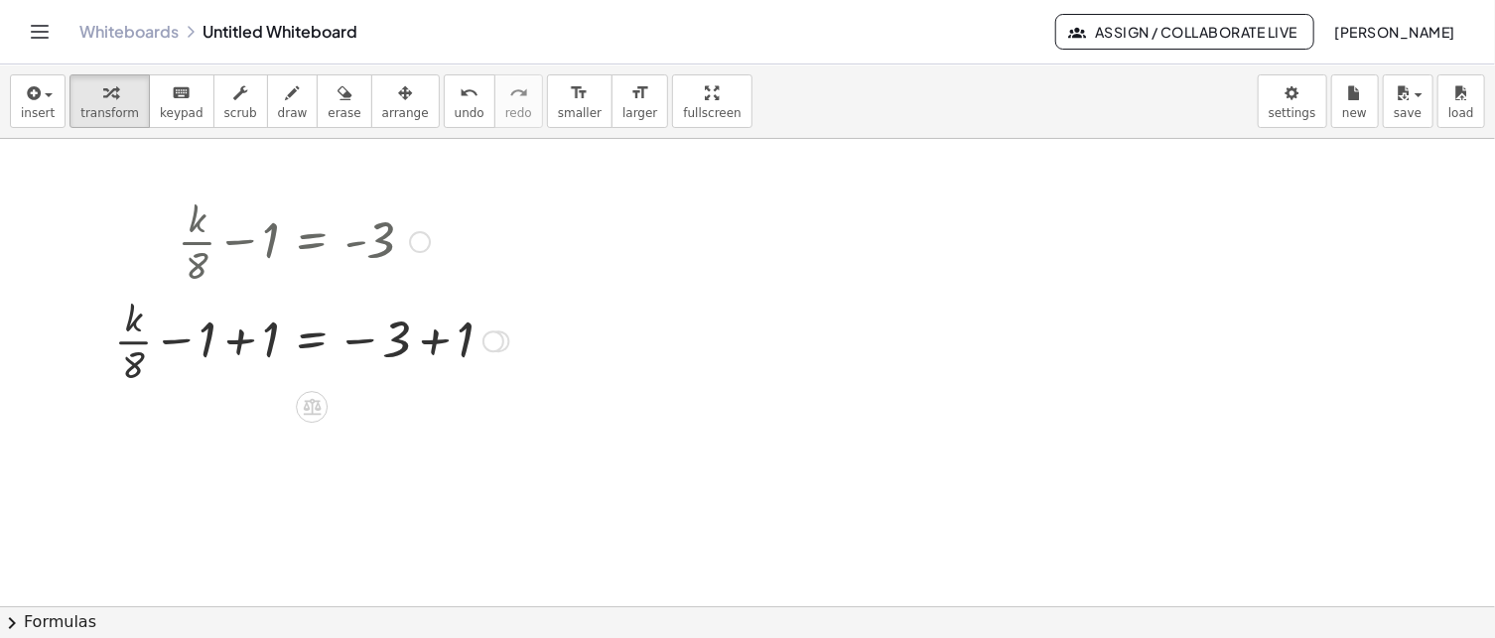
click at [238, 339] on div at bounding box center [311, 339] width 414 height 99
click at [435, 444] on div at bounding box center [311, 438] width 414 height 99
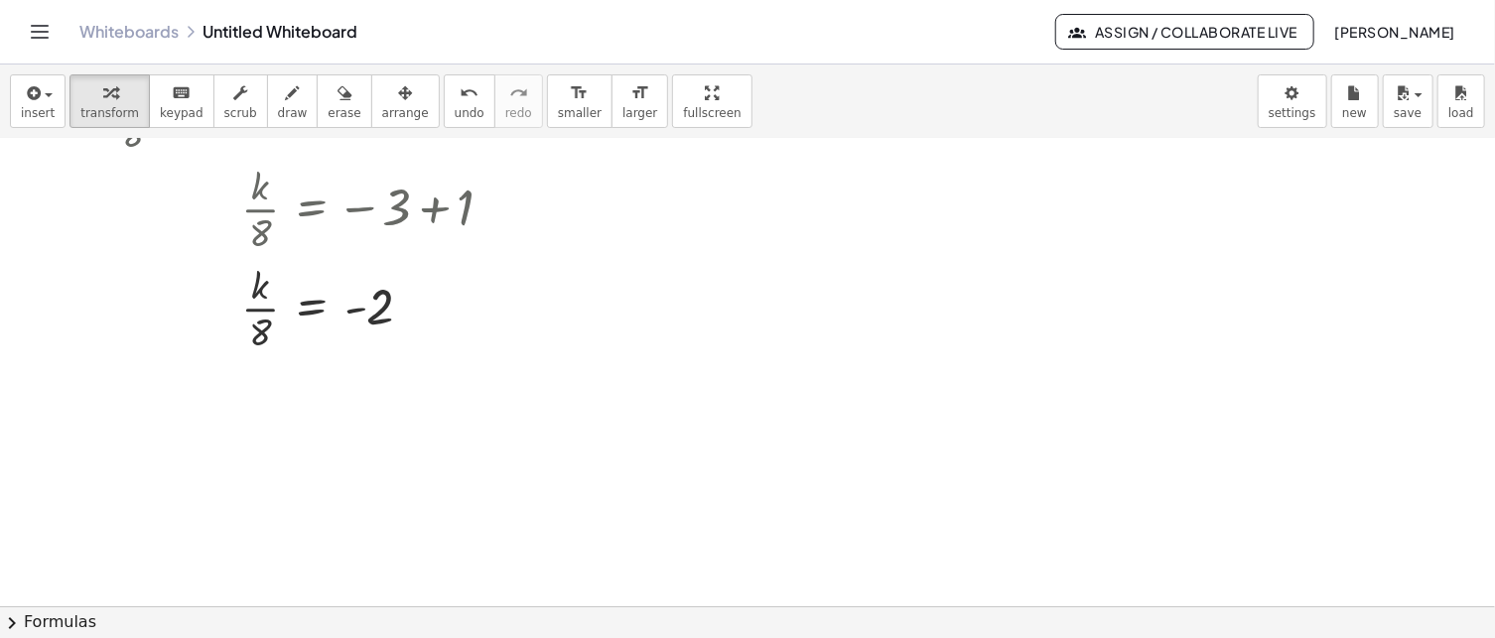
scroll to position [199, 0]
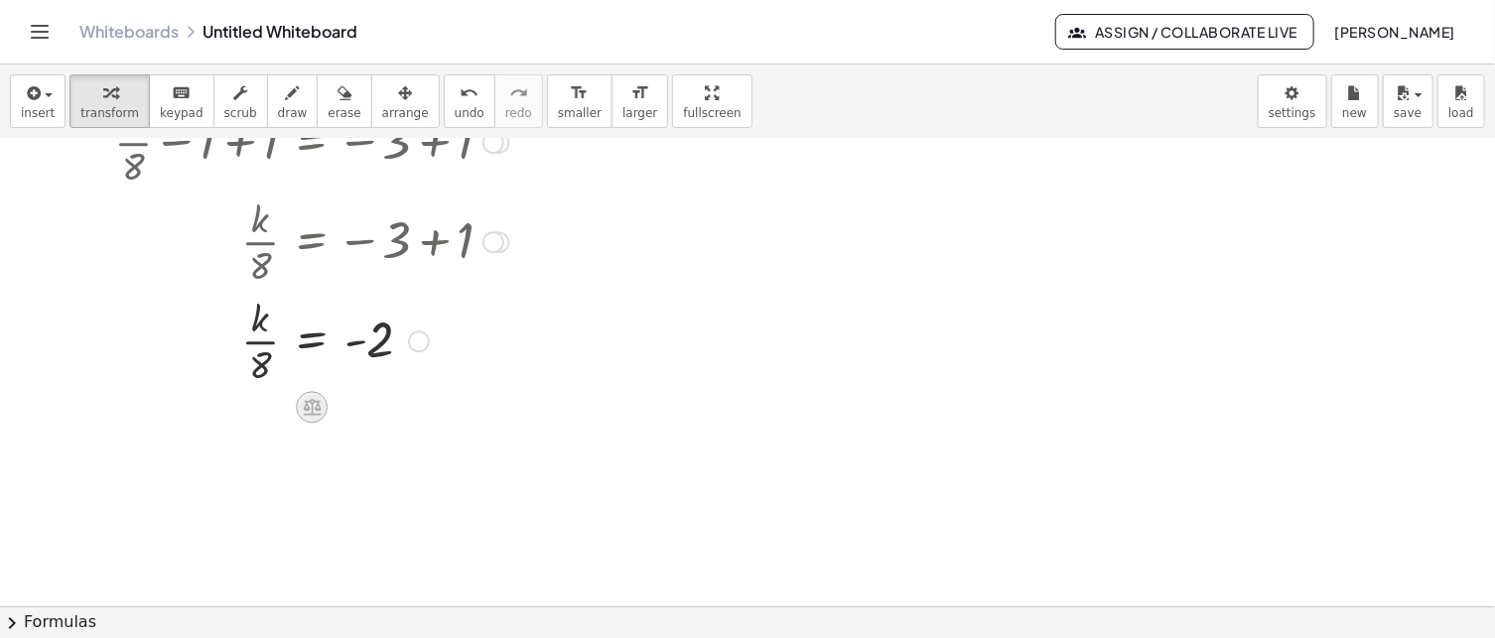
click at [312, 405] on icon at bounding box center [312, 407] width 18 height 17
click at [311, 408] on span "×" at bounding box center [312, 408] width 12 height 29
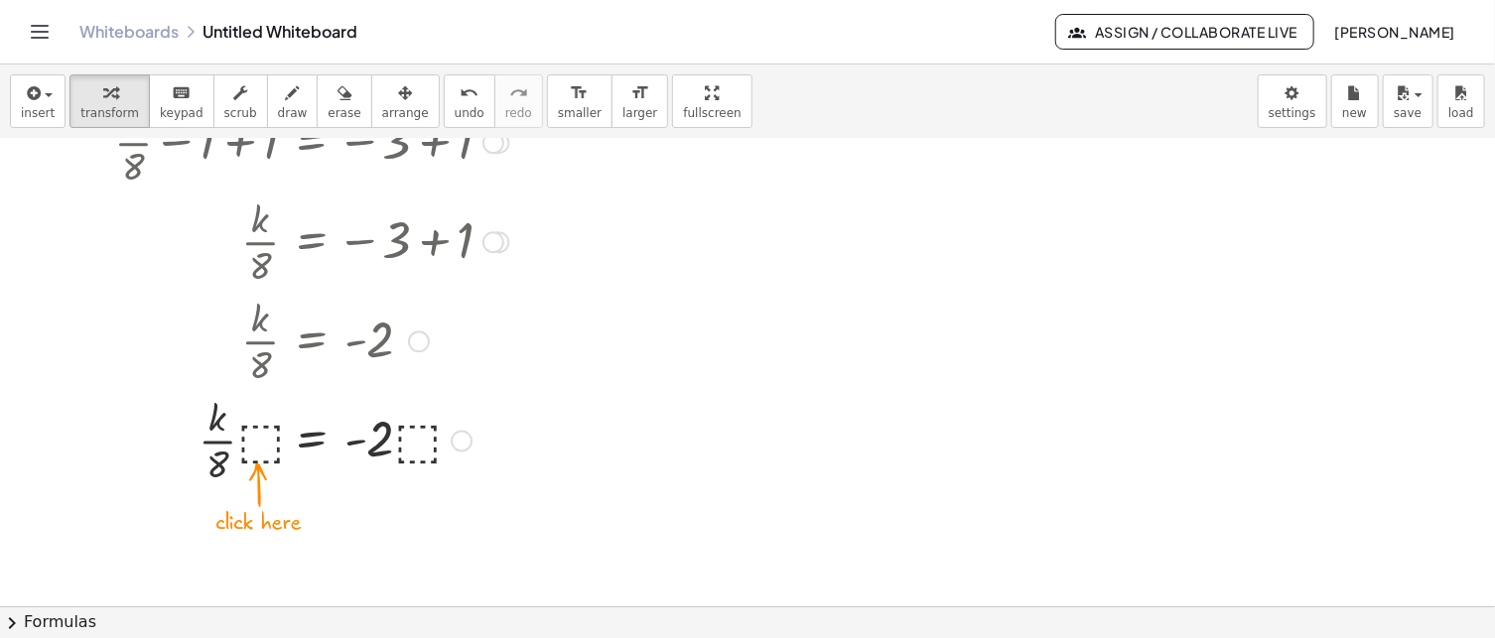
click at [262, 435] on div at bounding box center [311, 438] width 414 height 99
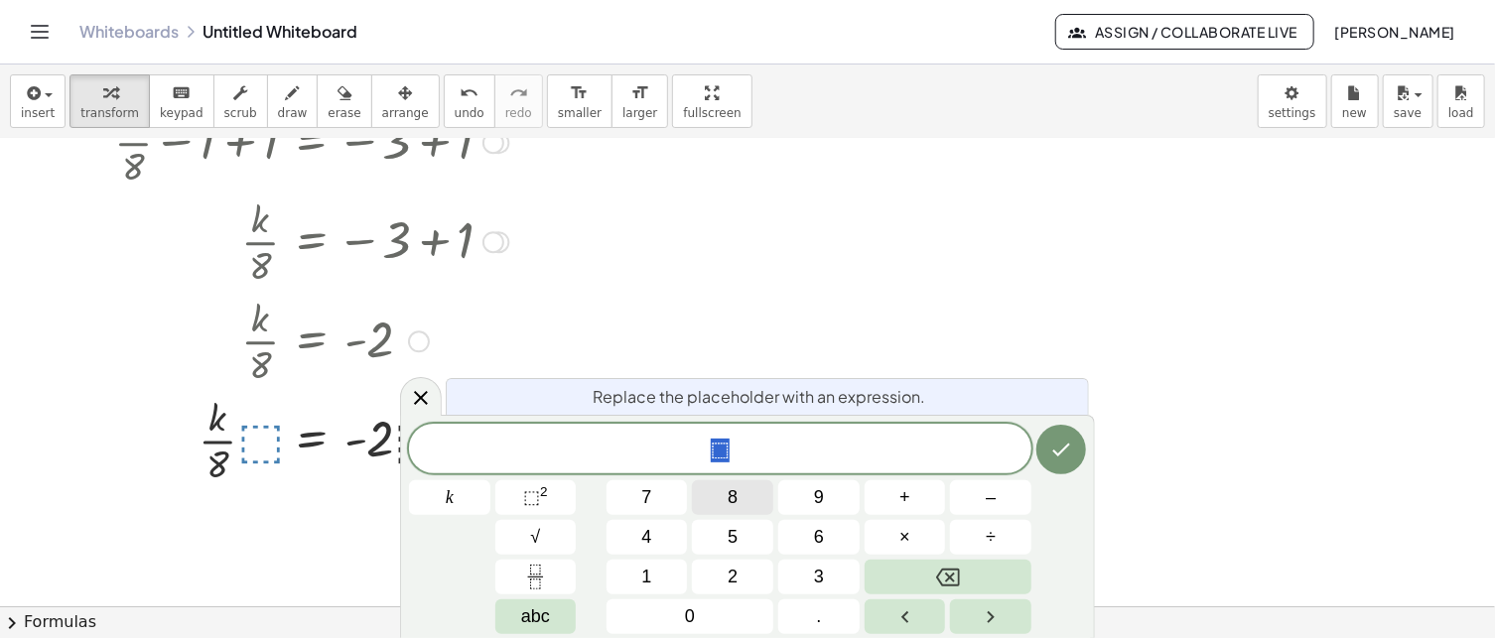
click at [743, 493] on button "8" at bounding box center [732, 498] width 81 height 35
click at [1060, 460] on icon "Done" at bounding box center [1061, 450] width 24 height 24
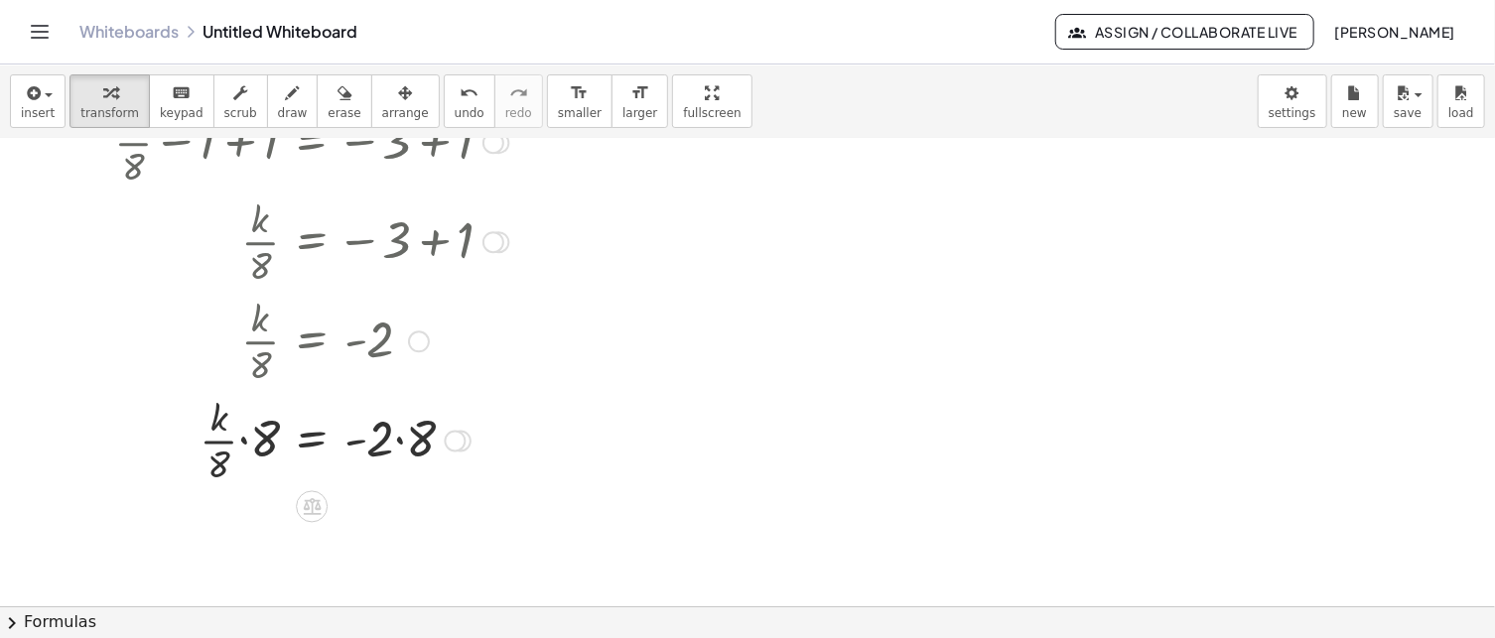
click at [391, 442] on div at bounding box center [311, 438] width 414 height 99
click at [401, 438] on div at bounding box center [311, 438] width 414 height 99
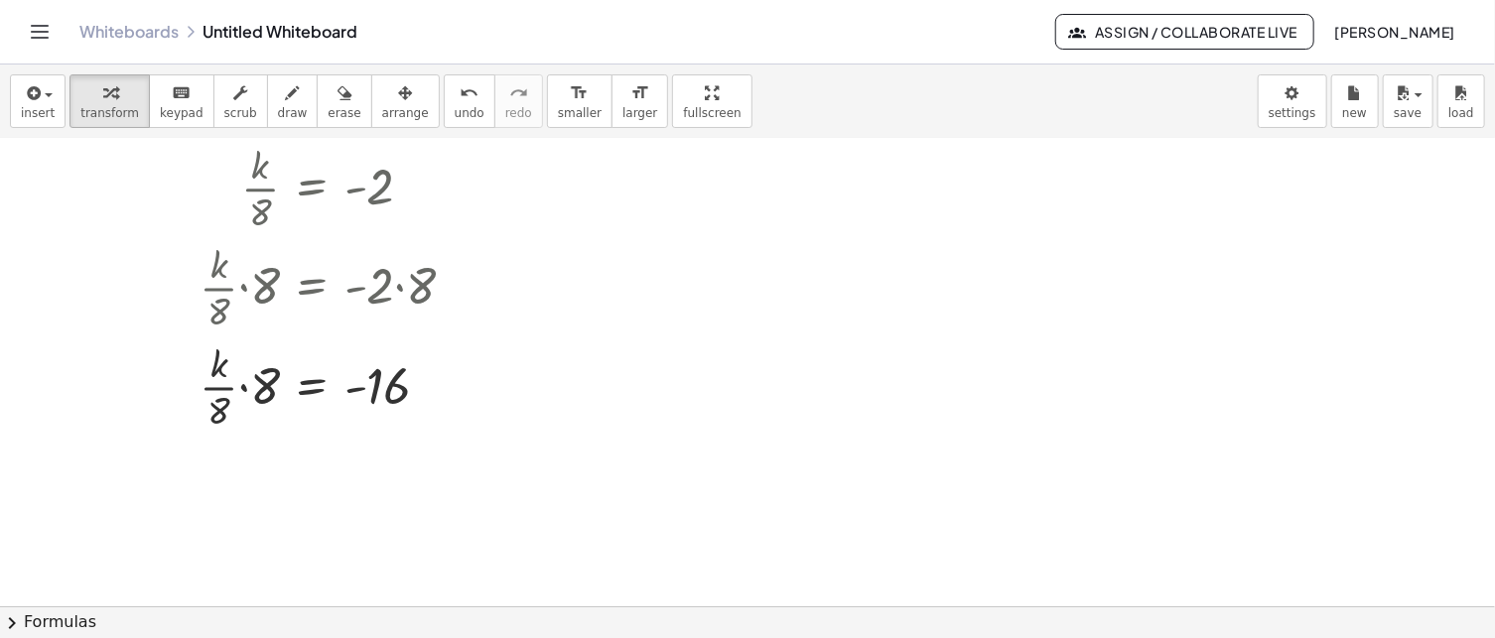
scroll to position [397, 0]
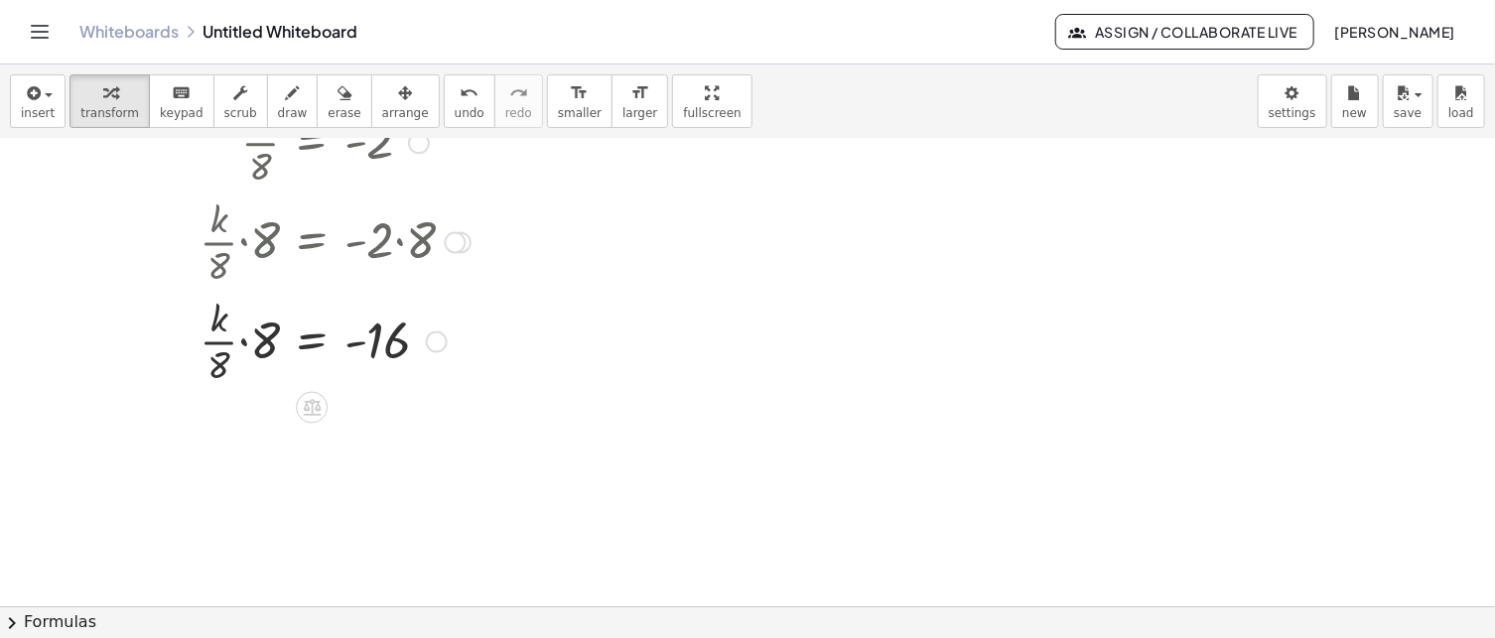
click at [254, 347] on div at bounding box center [311, 339] width 414 height 99
click at [255, 428] on div at bounding box center [311, 439] width 414 height 99
click at [261, 432] on div at bounding box center [311, 439] width 414 height 99
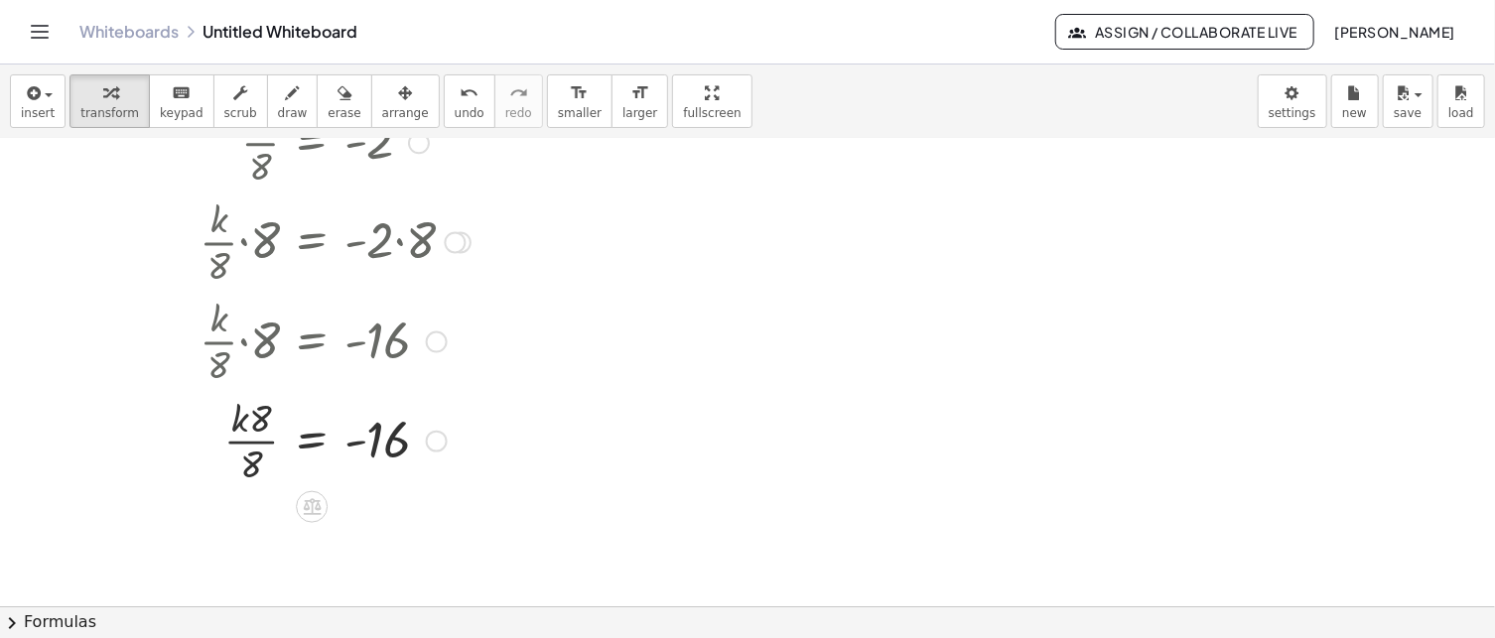
click at [261, 432] on div at bounding box center [311, 439] width 414 height 99
click at [254, 439] on div at bounding box center [311, 439] width 414 height 99
click at [262, 460] on div at bounding box center [311, 439] width 414 height 99
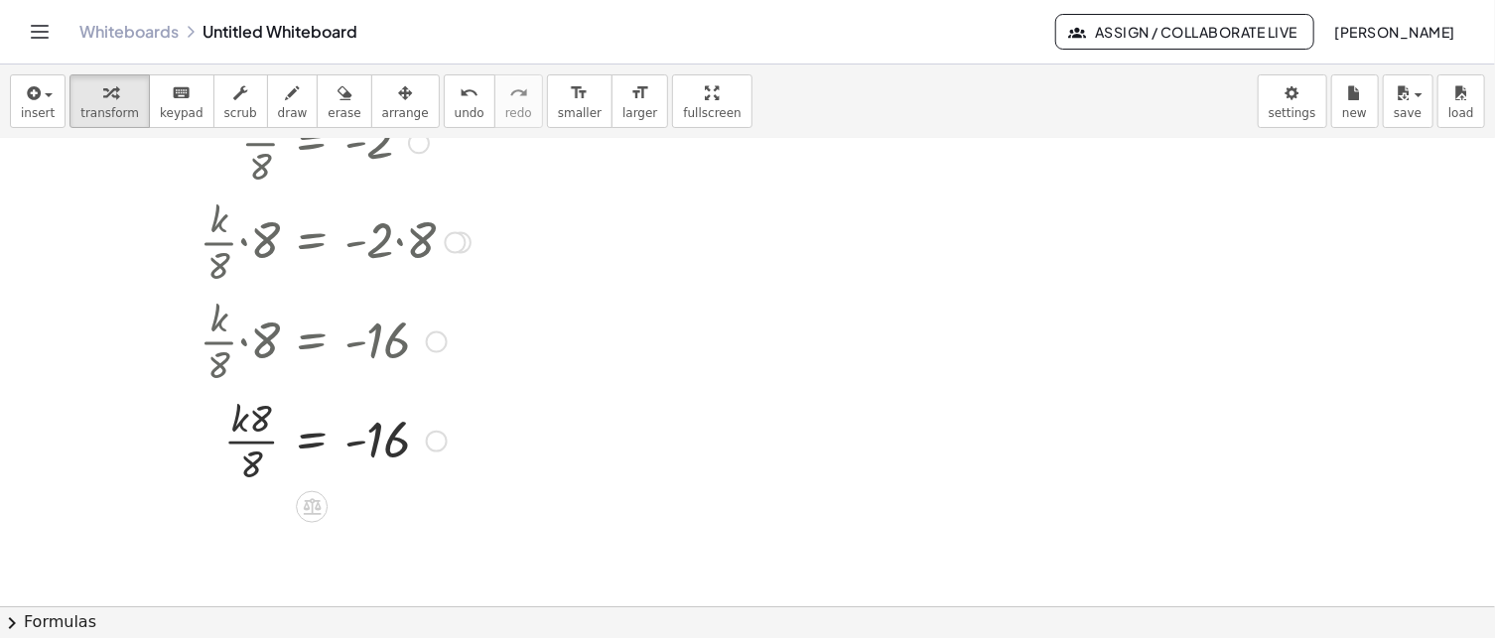
click at [260, 430] on div at bounding box center [311, 439] width 414 height 99
click at [261, 428] on div at bounding box center [311, 439] width 414 height 99
click at [262, 420] on div at bounding box center [311, 439] width 414 height 99
click at [233, 421] on div at bounding box center [311, 439] width 414 height 99
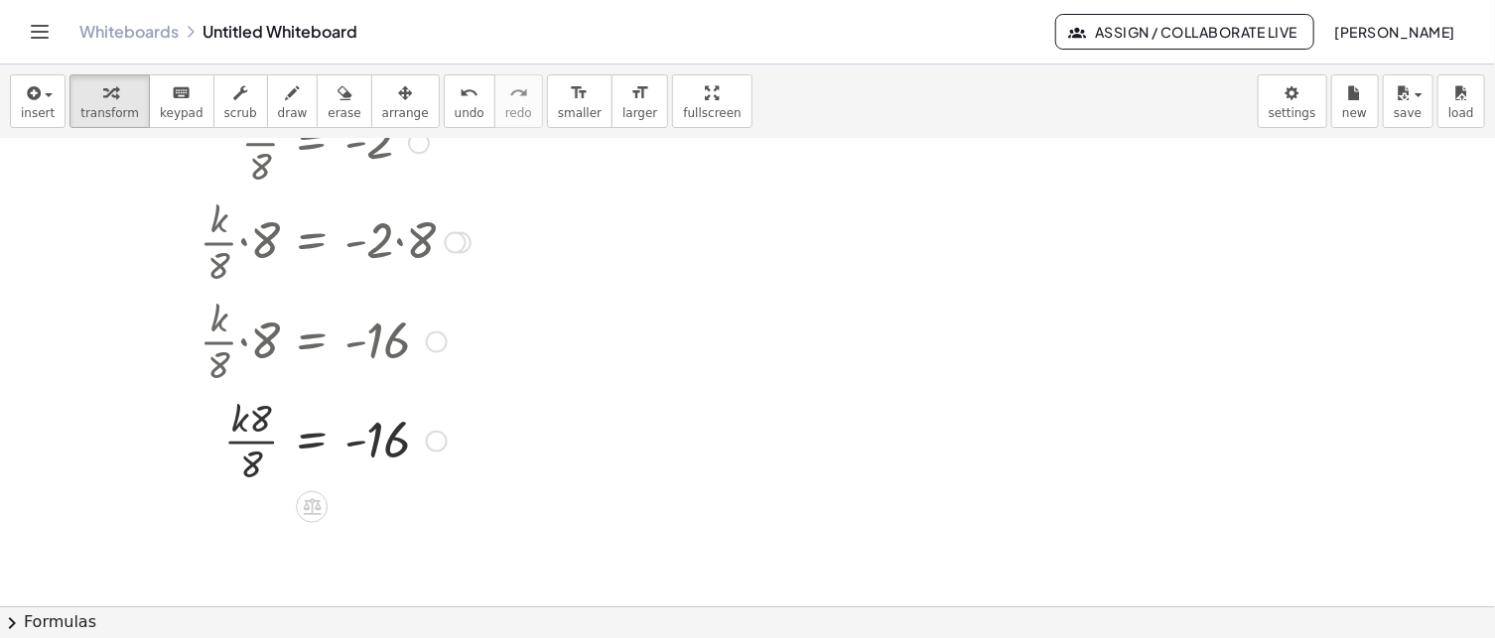
click at [233, 421] on div at bounding box center [311, 439] width 414 height 99
click at [455, 115] on span "undo" at bounding box center [470, 113] width 30 height 14
click at [274, 343] on div at bounding box center [299, 339] width 439 height 99
click at [261, 436] on div at bounding box center [311, 439] width 414 height 99
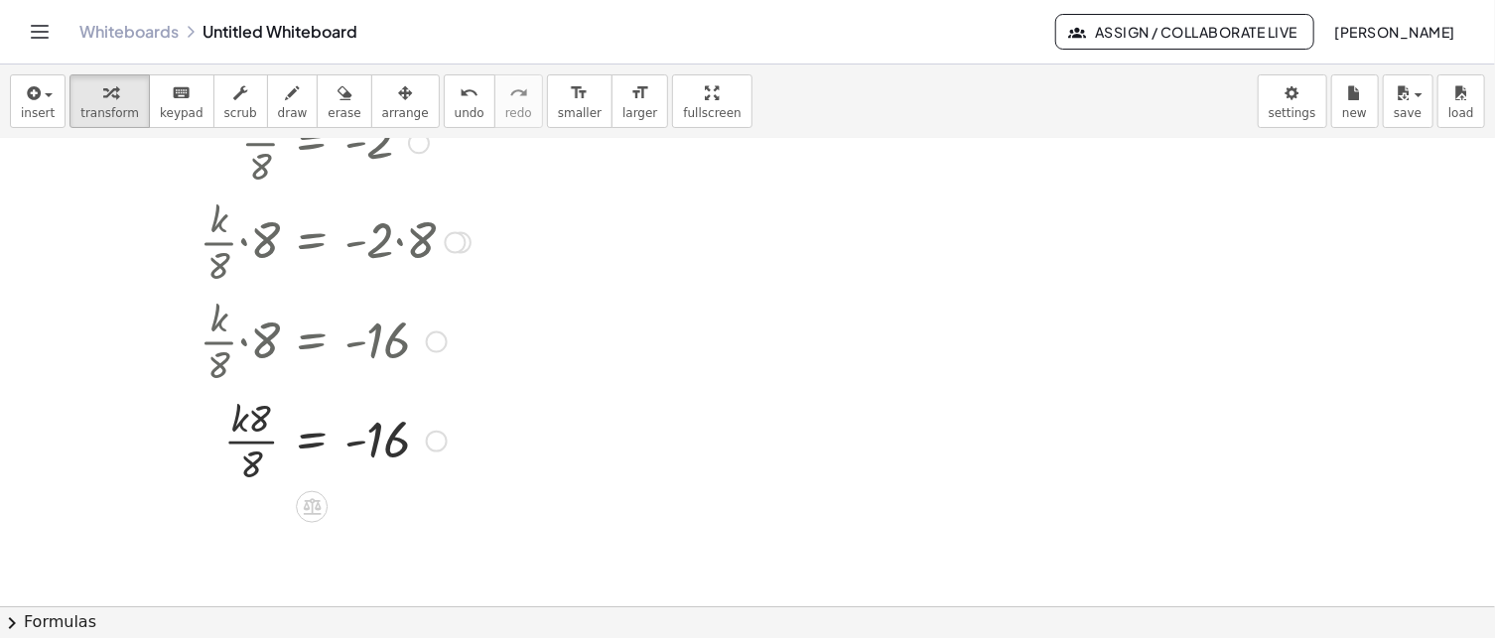
click at [261, 436] on div at bounding box center [311, 439] width 414 height 99
click at [259, 444] on div at bounding box center [311, 439] width 414 height 99
click at [258, 456] on div at bounding box center [311, 439] width 414 height 99
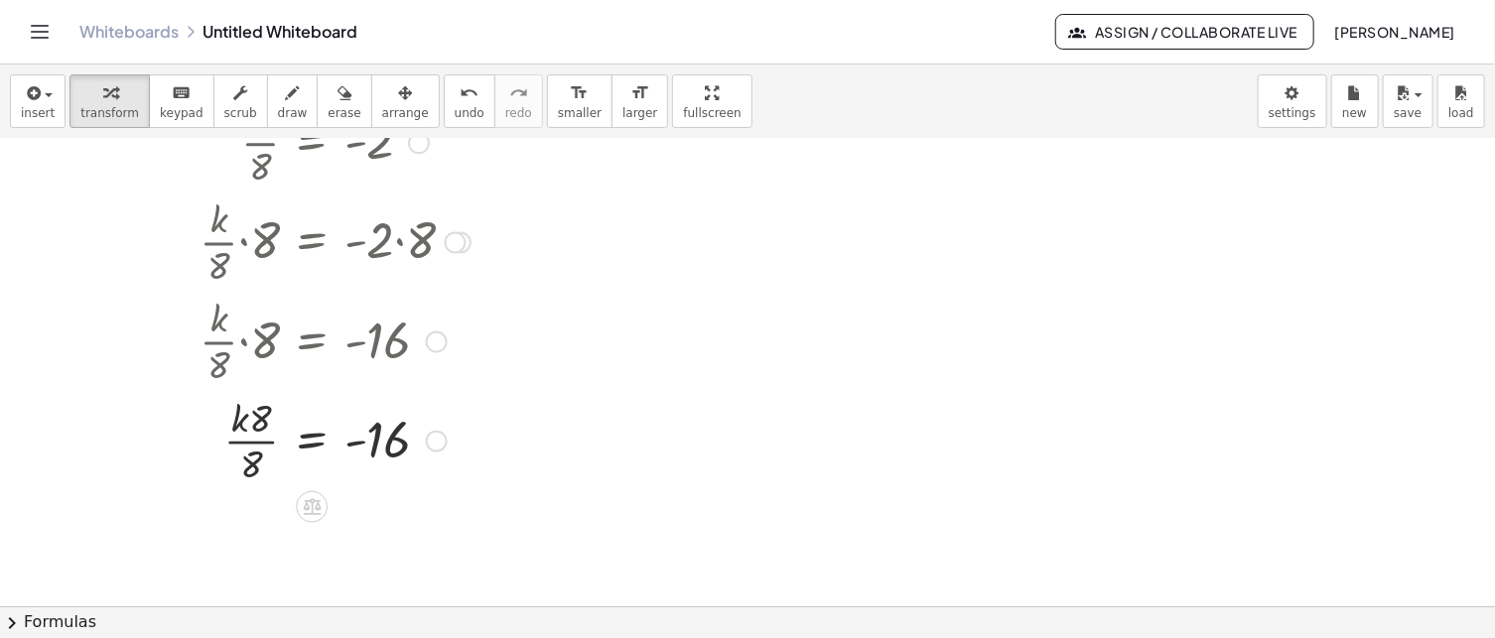
click at [258, 456] on div at bounding box center [311, 439] width 414 height 99
click at [259, 421] on div at bounding box center [311, 439] width 414 height 99
click at [260, 421] on div at bounding box center [311, 439] width 414 height 99
click at [455, 114] on span "undo" at bounding box center [470, 113] width 30 height 14
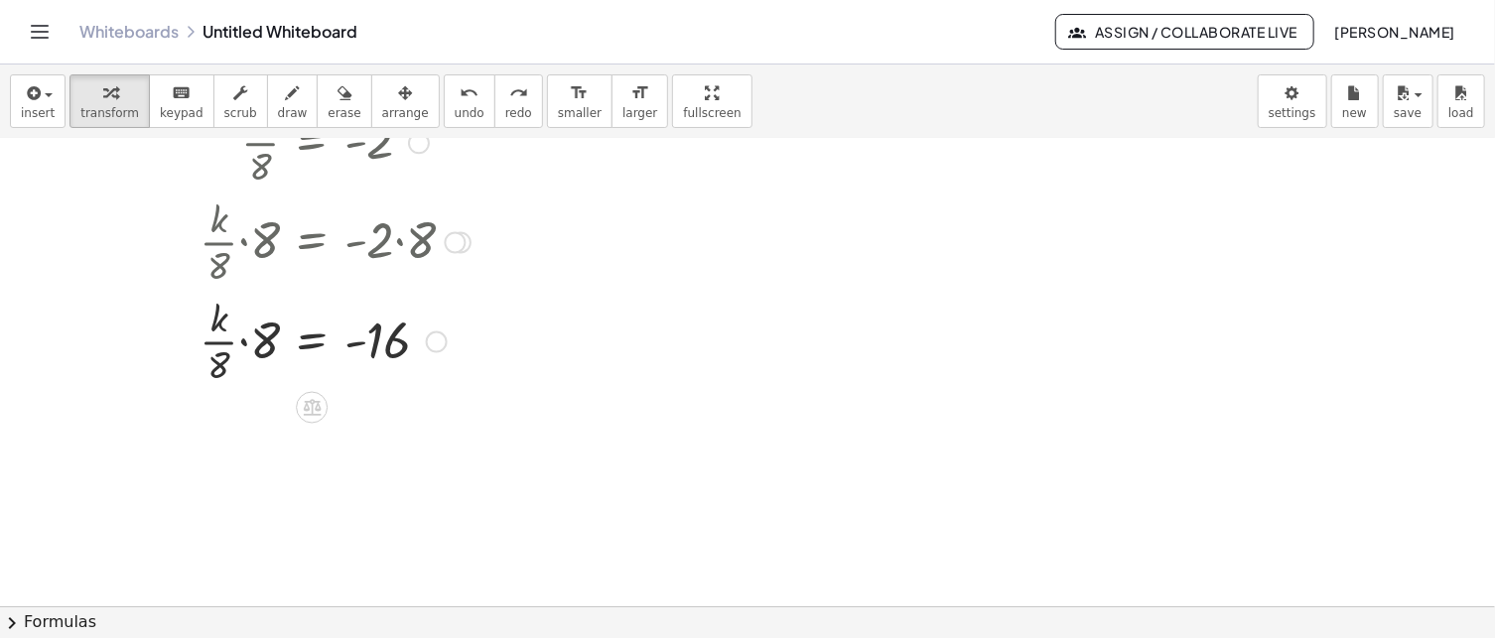
click at [215, 368] on div at bounding box center [299, 339] width 439 height 99
click at [258, 346] on div at bounding box center [299, 339] width 439 height 99
click at [258, 346] on div at bounding box center [311, 339] width 414 height 99
click at [268, 432] on div at bounding box center [311, 439] width 414 height 99
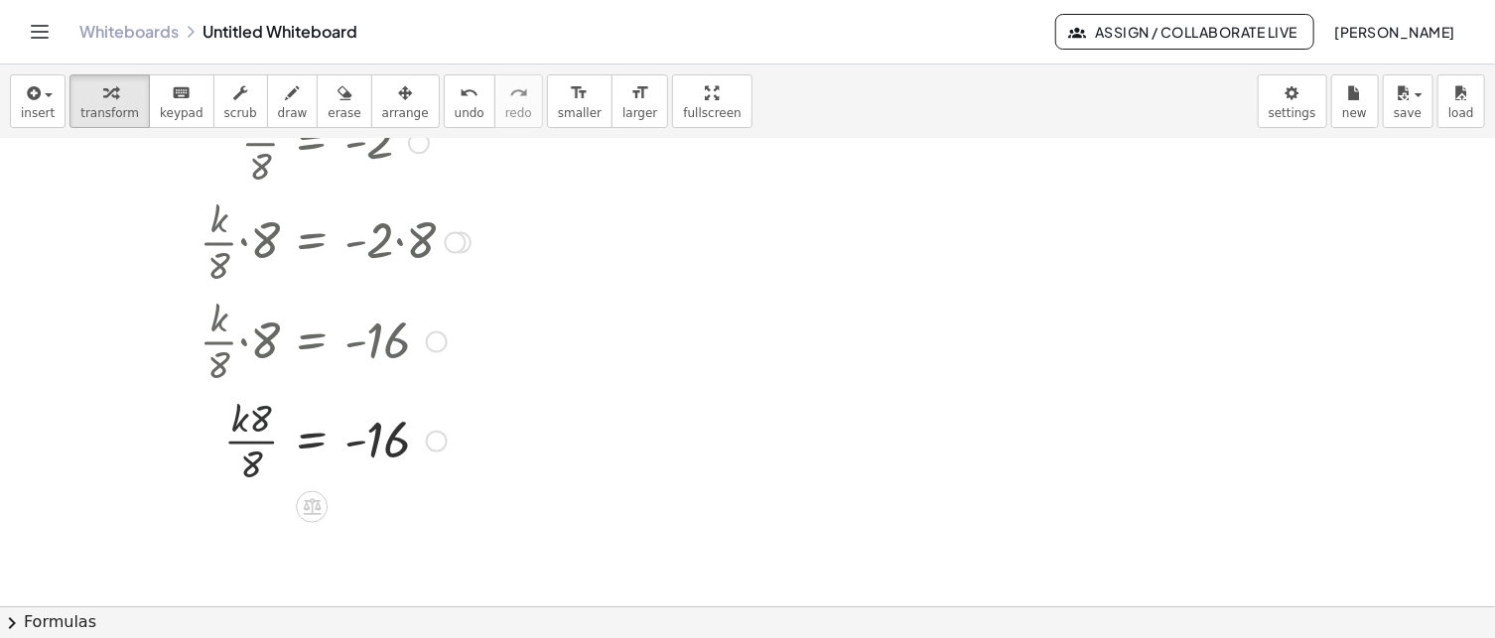
click at [269, 432] on div at bounding box center [311, 439] width 414 height 99
click at [265, 424] on div at bounding box center [311, 439] width 414 height 99
click at [308, 508] on icon at bounding box center [312, 507] width 18 height 17
click at [465, 517] on div at bounding box center [747, 275] width 1495 height 1066
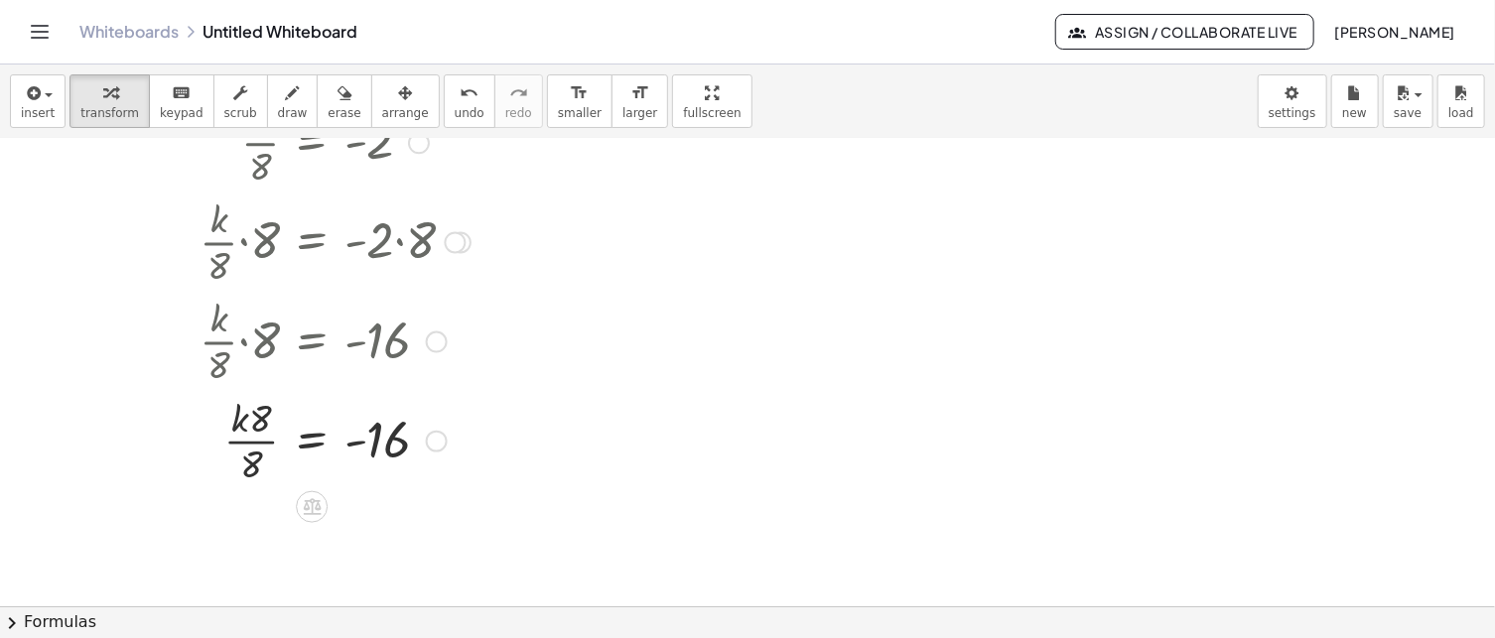
click at [432, 446] on div at bounding box center [437, 442] width 22 height 22
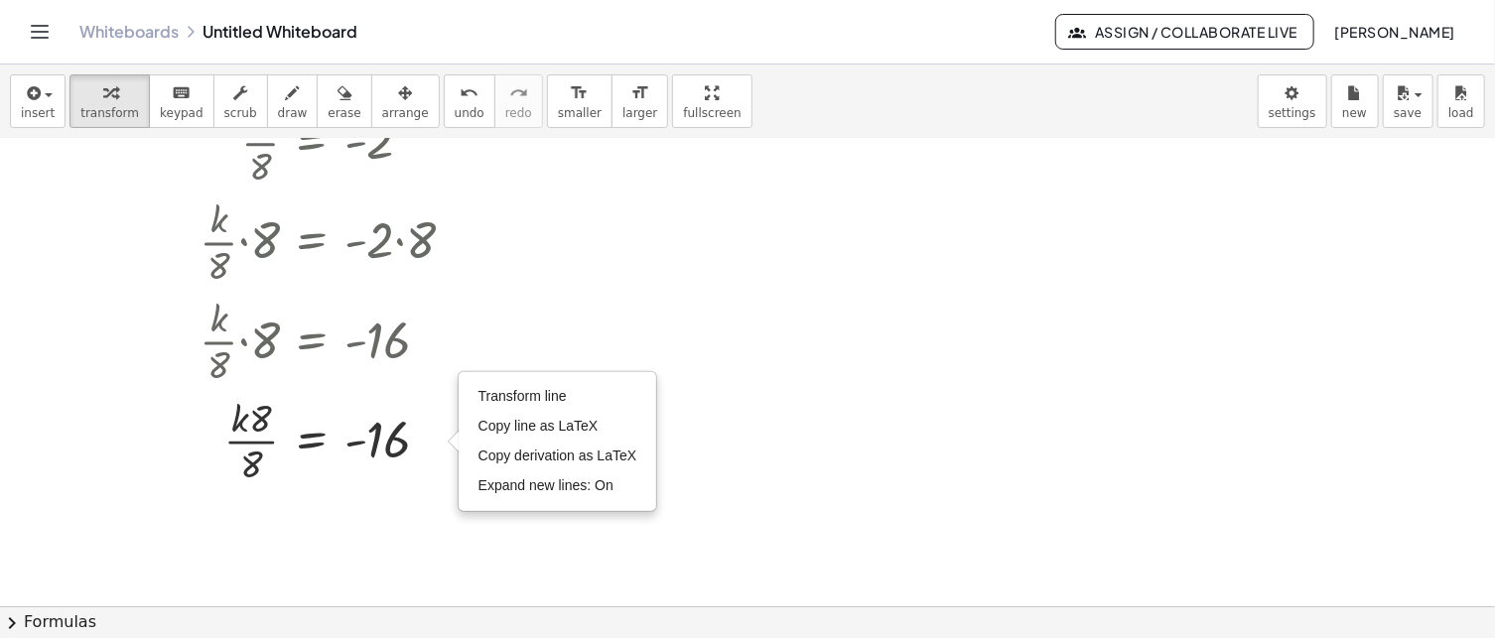
click at [423, 500] on div at bounding box center [747, 275] width 1495 height 1066
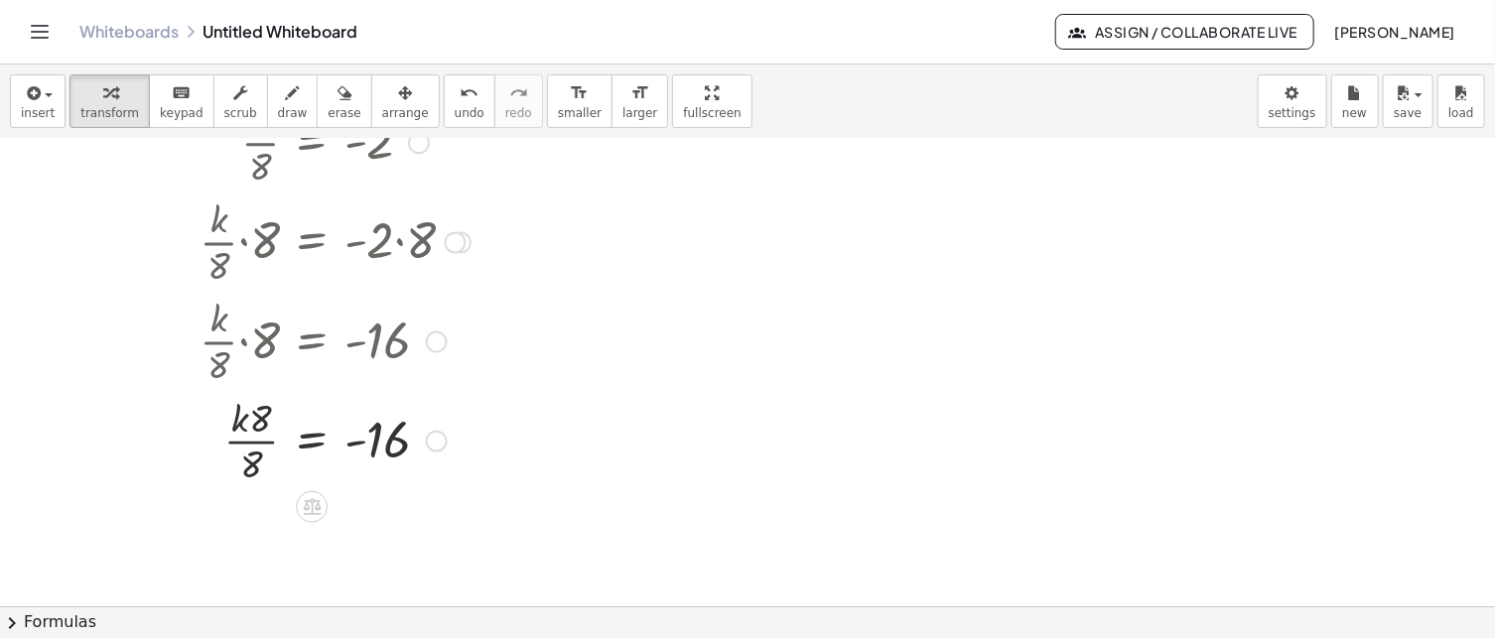
click at [243, 439] on div at bounding box center [311, 439] width 414 height 99
click at [256, 424] on div at bounding box center [311, 439] width 414 height 99
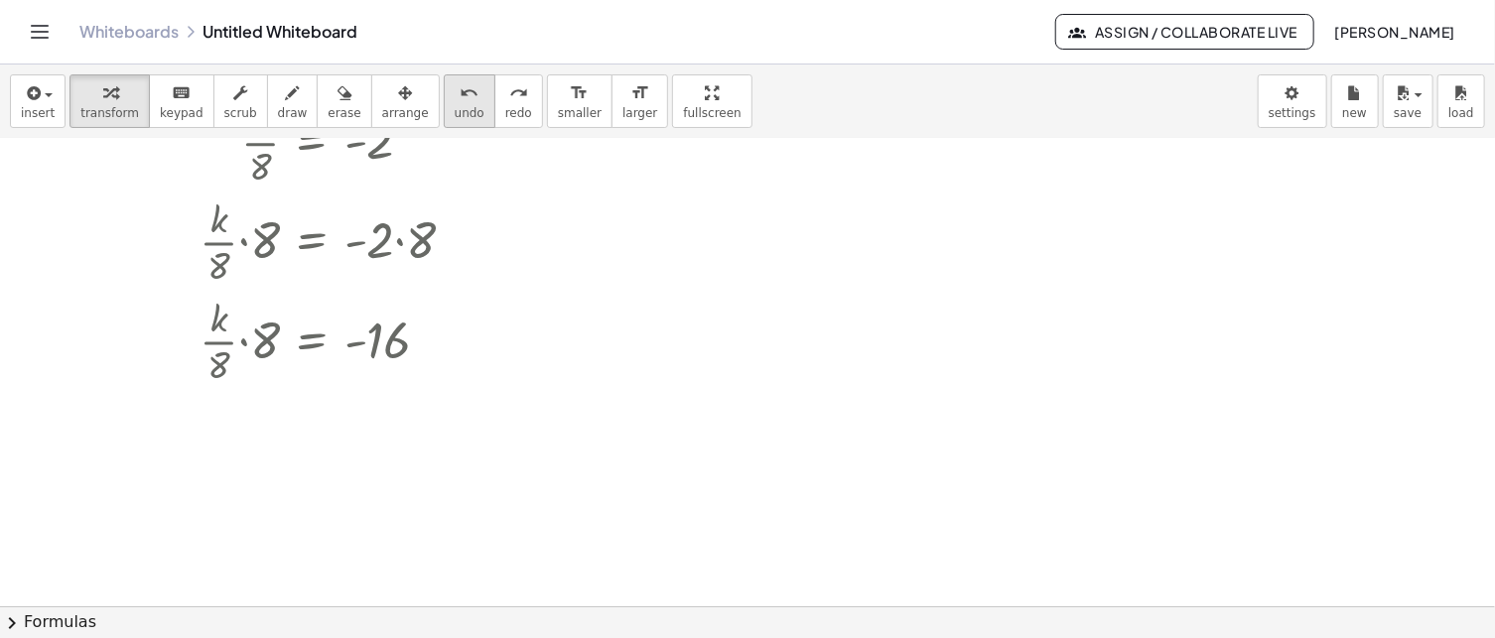
click at [455, 108] on span "undo" at bounding box center [470, 113] width 30 height 14
click at [222, 317] on div at bounding box center [311, 339] width 414 height 99
click at [218, 337] on div at bounding box center [311, 339] width 414 height 99
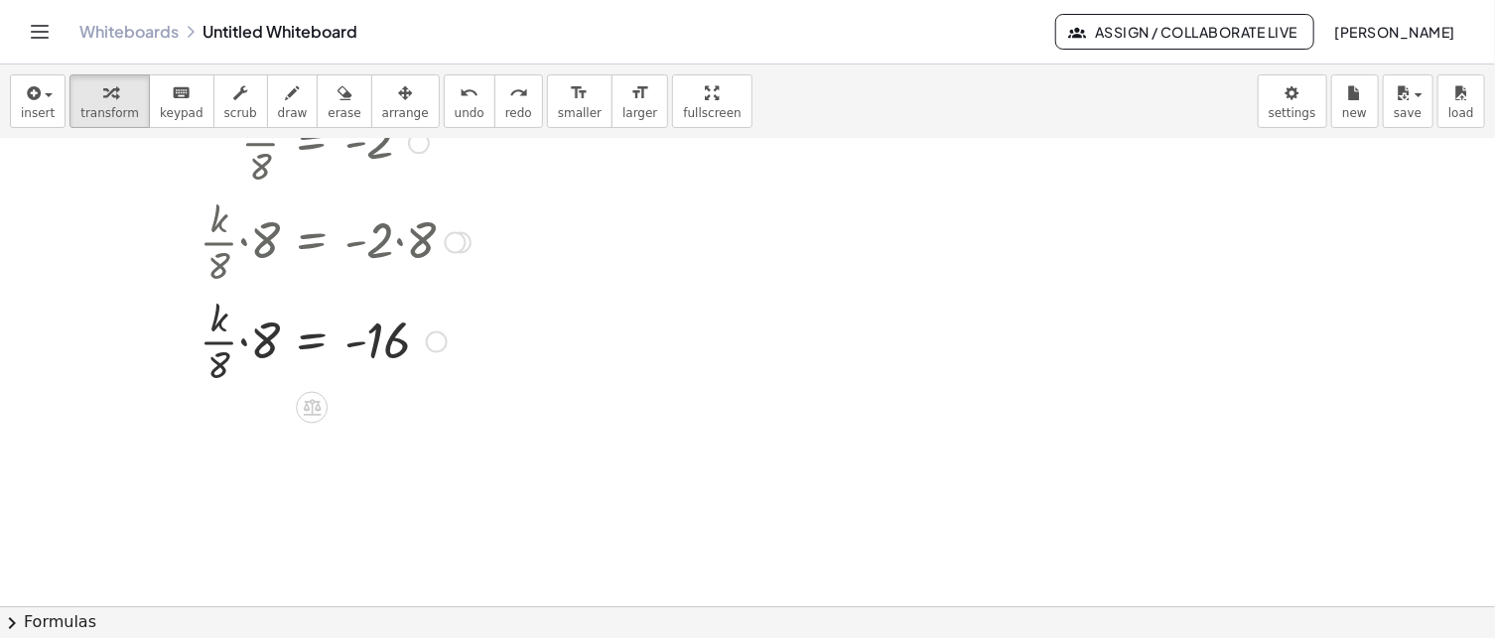
click at [218, 340] on div at bounding box center [311, 339] width 414 height 99
drag, startPoint x: 264, startPoint y: 336, endPoint x: 210, endPoint y: 316, distance: 57.2
click at [235, 328] on div at bounding box center [299, 339] width 439 height 99
click at [248, 433] on div at bounding box center [311, 439] width 414 height 99
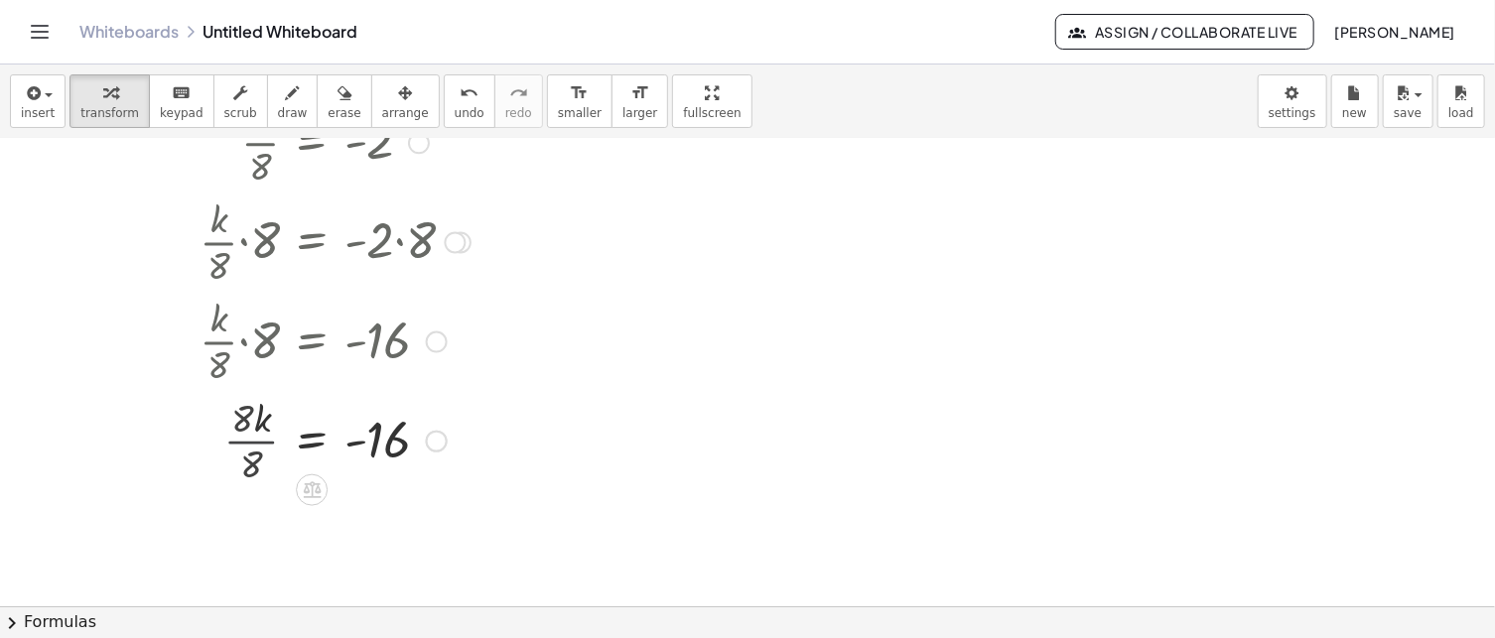
click at [250, 433] on div at bounding box center [311, 440] width 414 height 66
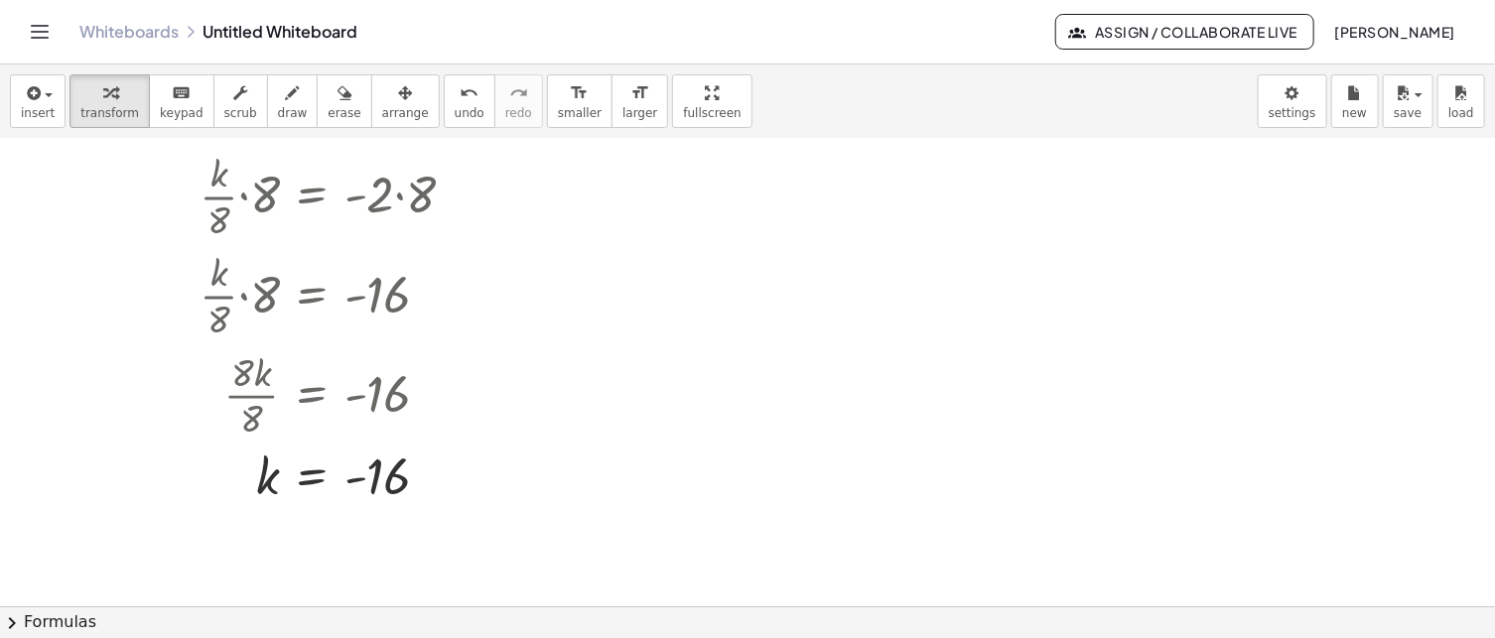
scroll to position [469, 0]
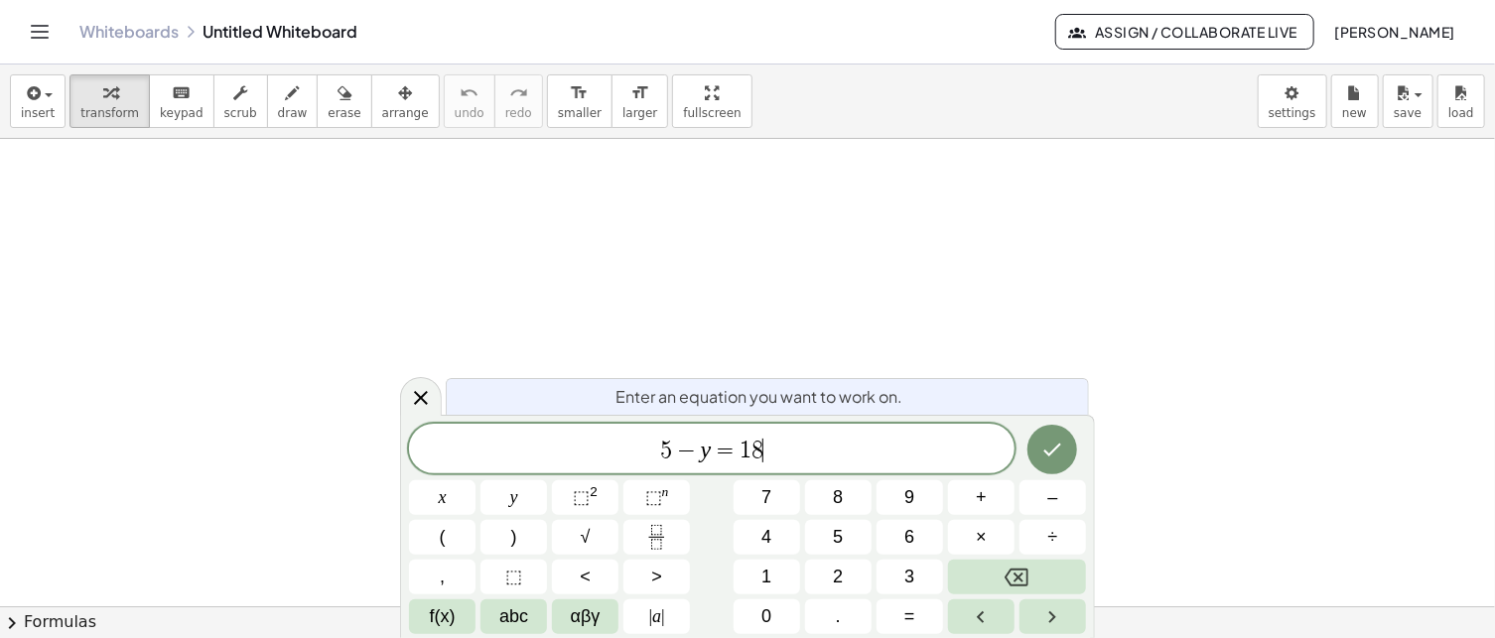
click at [703, 455] on var "y" at bounding box center [706, 450] width 11 height 26
click at [770, 568] on span "1" at bounding box center [766, 577] width 10 height 27
click at [1042, 448] on icon "Done" at bounding box center [1052, 450] width 24 height 24
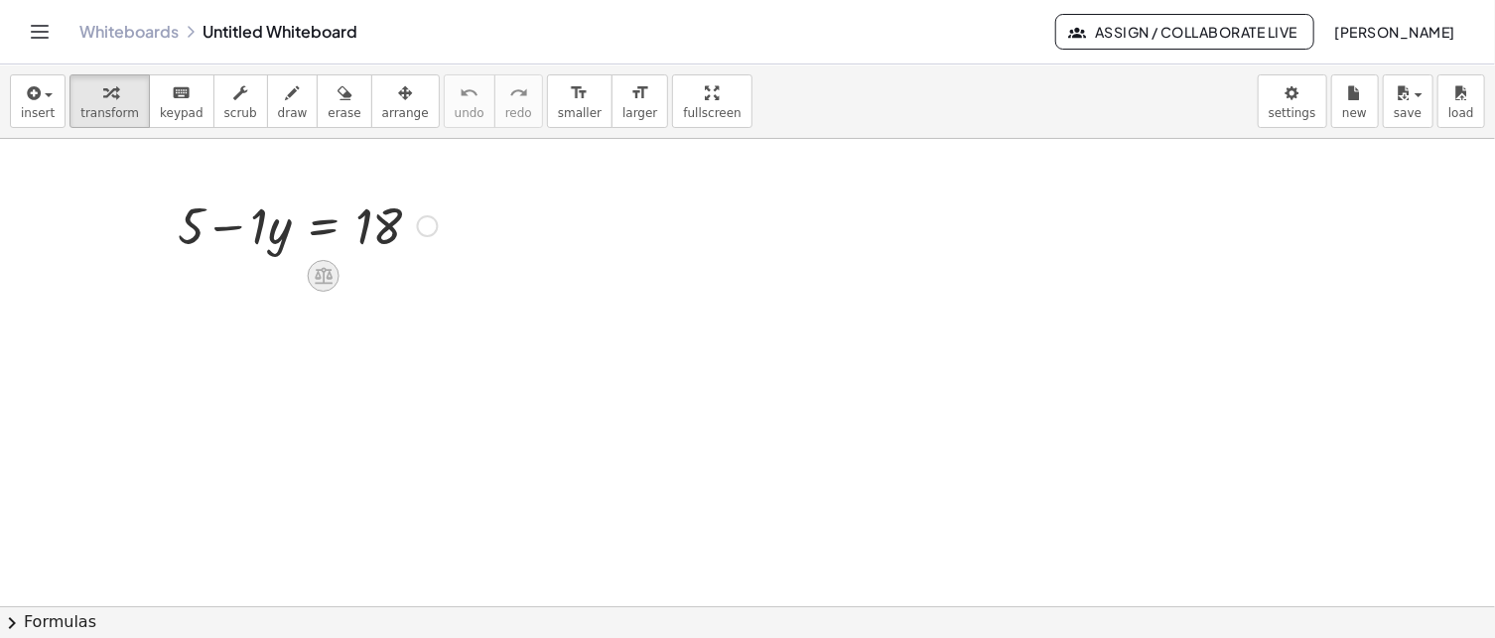
click at [326, 281] on icon at bounding box center [323, 275] width 21 height 21
click at [278, 274] on span "−" at bounding box center [284, 276] width 12 height 29
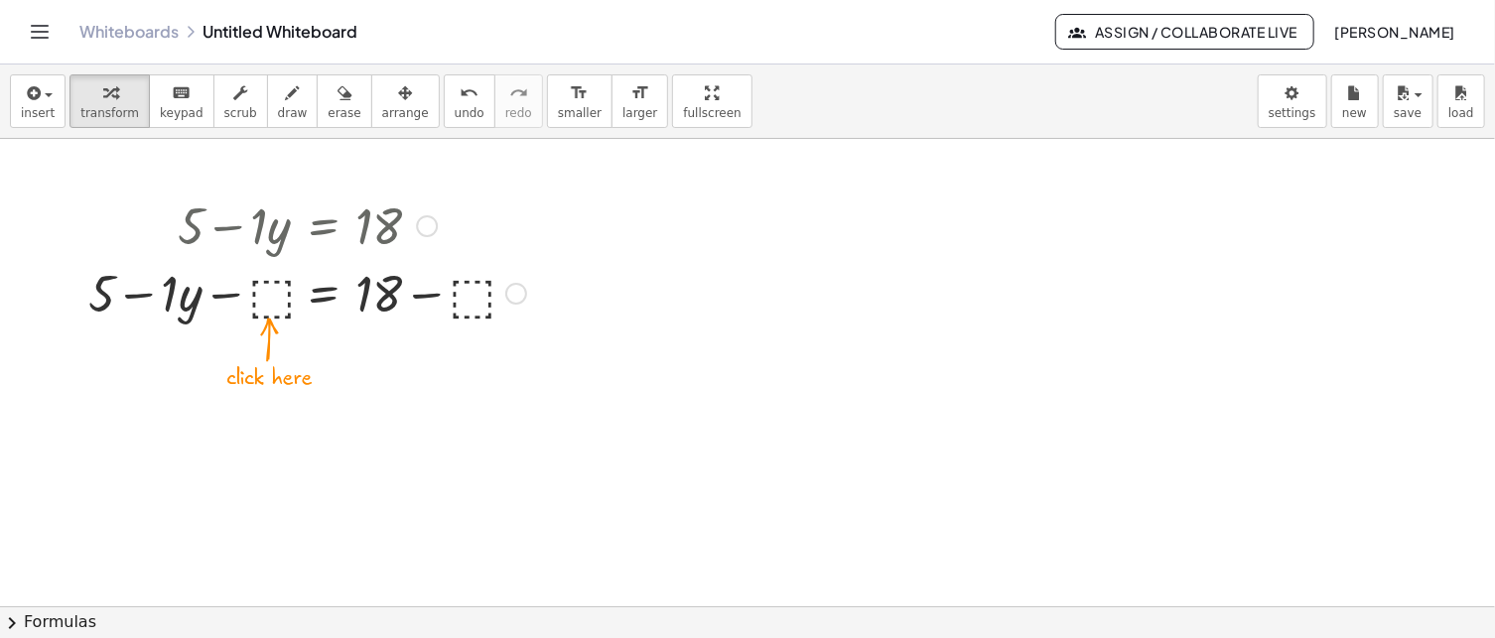
click at [279, 298] on div at bounding box center [307, 292] width 458 height 68
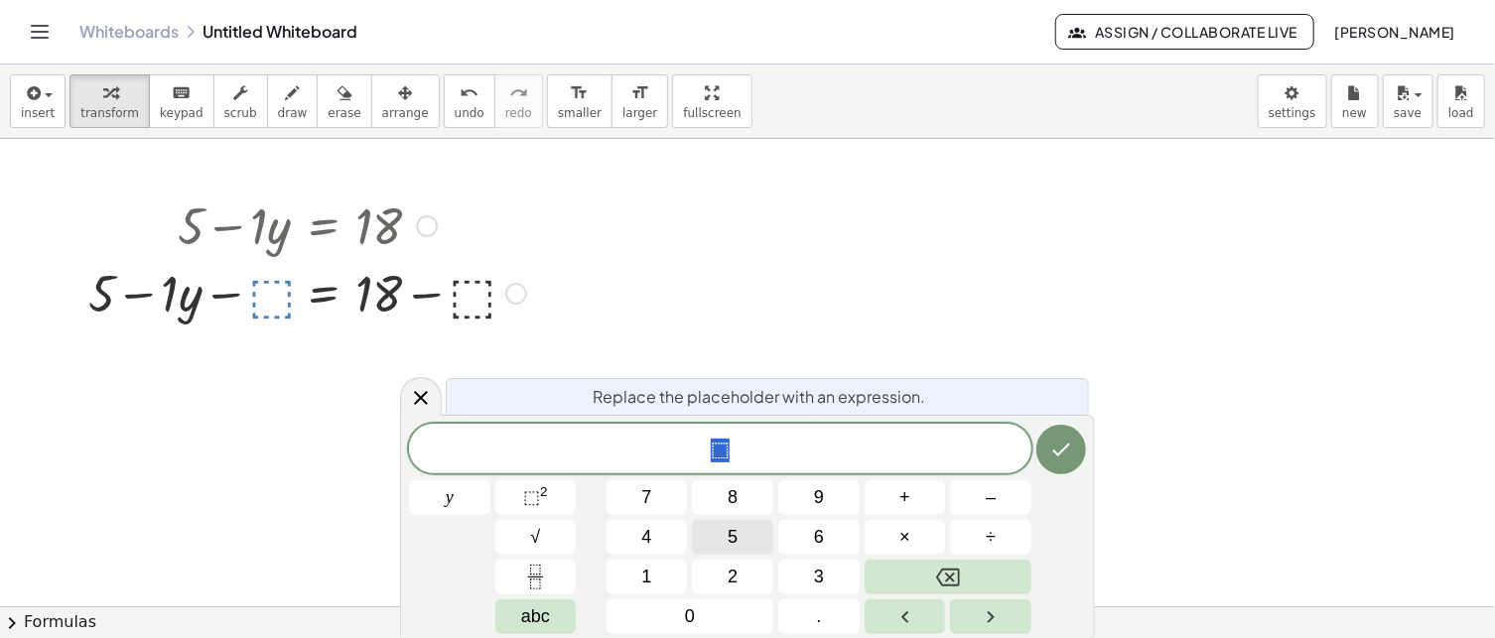
click at [721, 542] on button "5" at bounding box center [732, 537] width 81 height 35
click at [1079, 464] on button "Done" at bounding box center [1061, 450] width 50 height 50
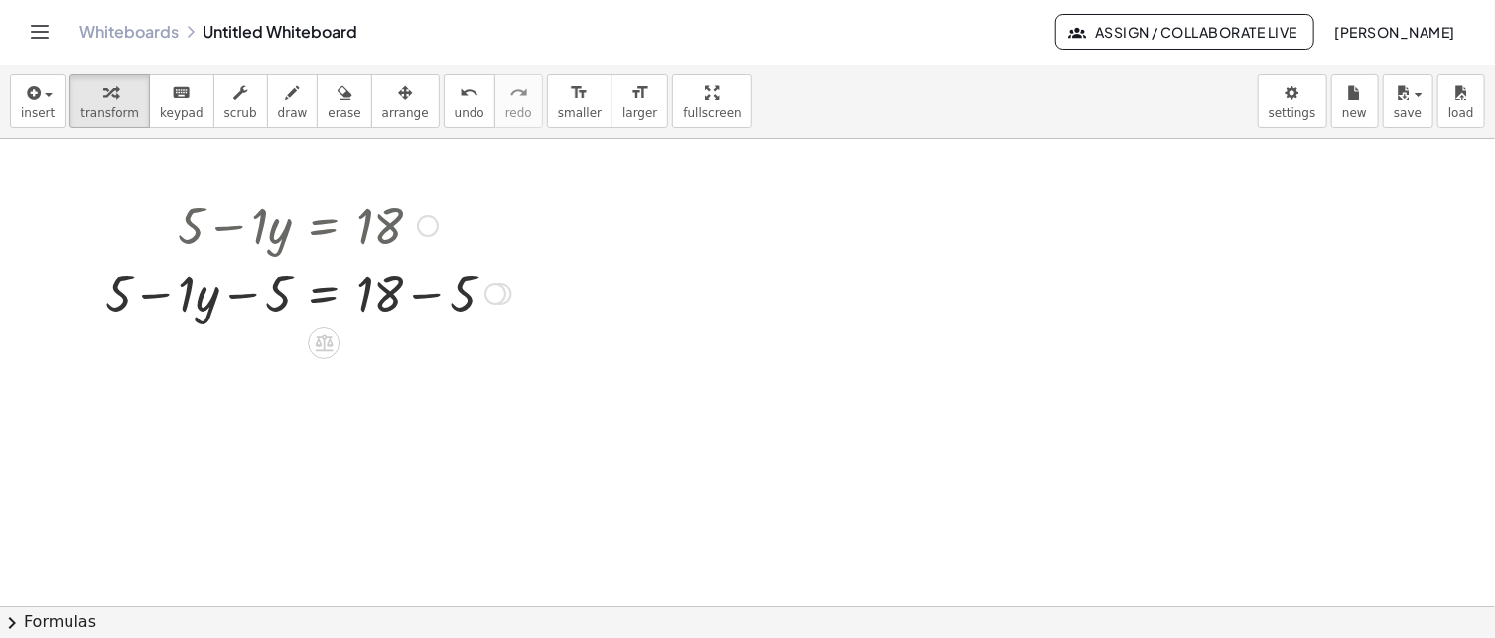
click at [433, 293] on div at bounding box center [308, 292] width 426 height 68
click at [324, 294] on div "+ 5 − · 1 · y = 18 − + − 5 5 13" at bounding box center [324, 294] width 0 height 0
drag, startPoint x: 279, startPoint y: 289, endPoint x: 79, endPoint y: 288, distance: 199.6
click at [79, 288] on div "+ 5 − · 1 · y = 18 + 5 − · 1 · y − ⬚ = + 18 − ⬚ + 5 − · 1 · y − 5 = + 18 − 5 − …" at bounding box center [263, 258] width 377 height 145
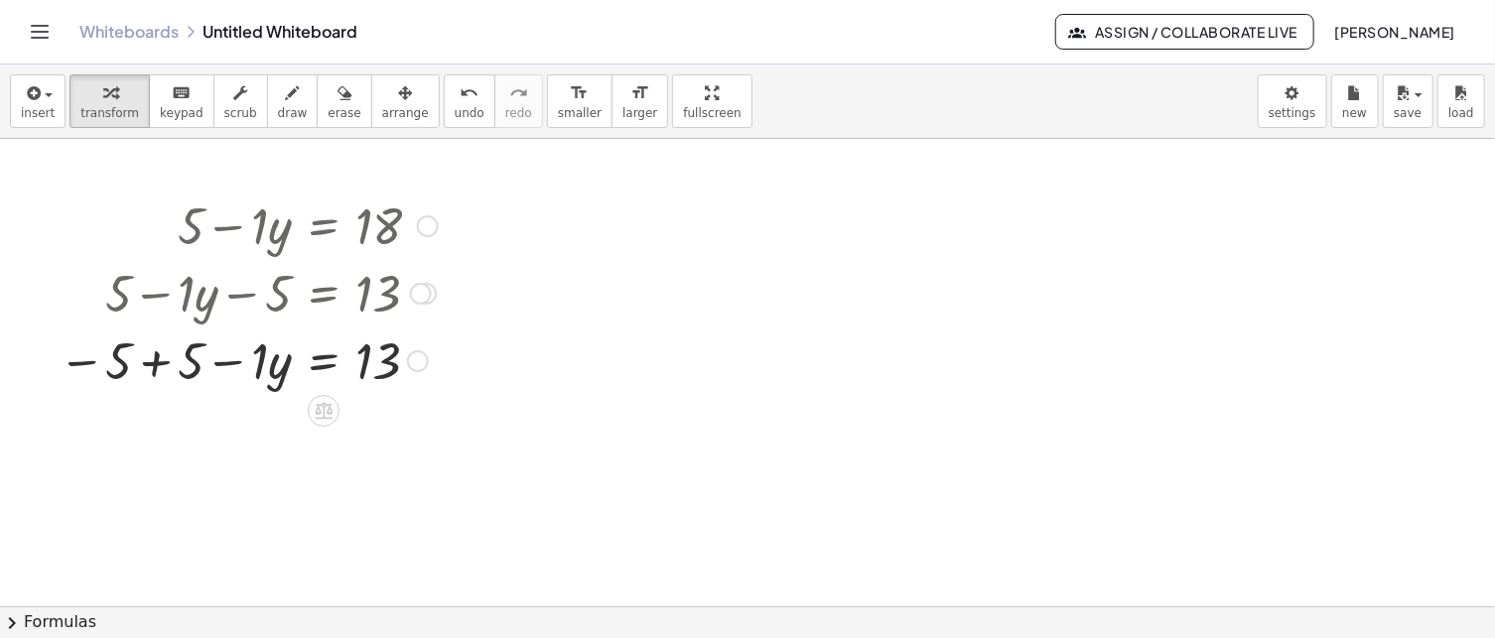
click at [156, 360] on div at bounding box center [248, 360] width 399 height 68
click at [156, 360] on div at bounding box center [271, 360] width 352 height 68
click at [316, 479] on icon at bounding box center [324, 479] width 18 height 17
click at [357, 477] on span "÷" at bounding box center [362, 479] width 11 height 29
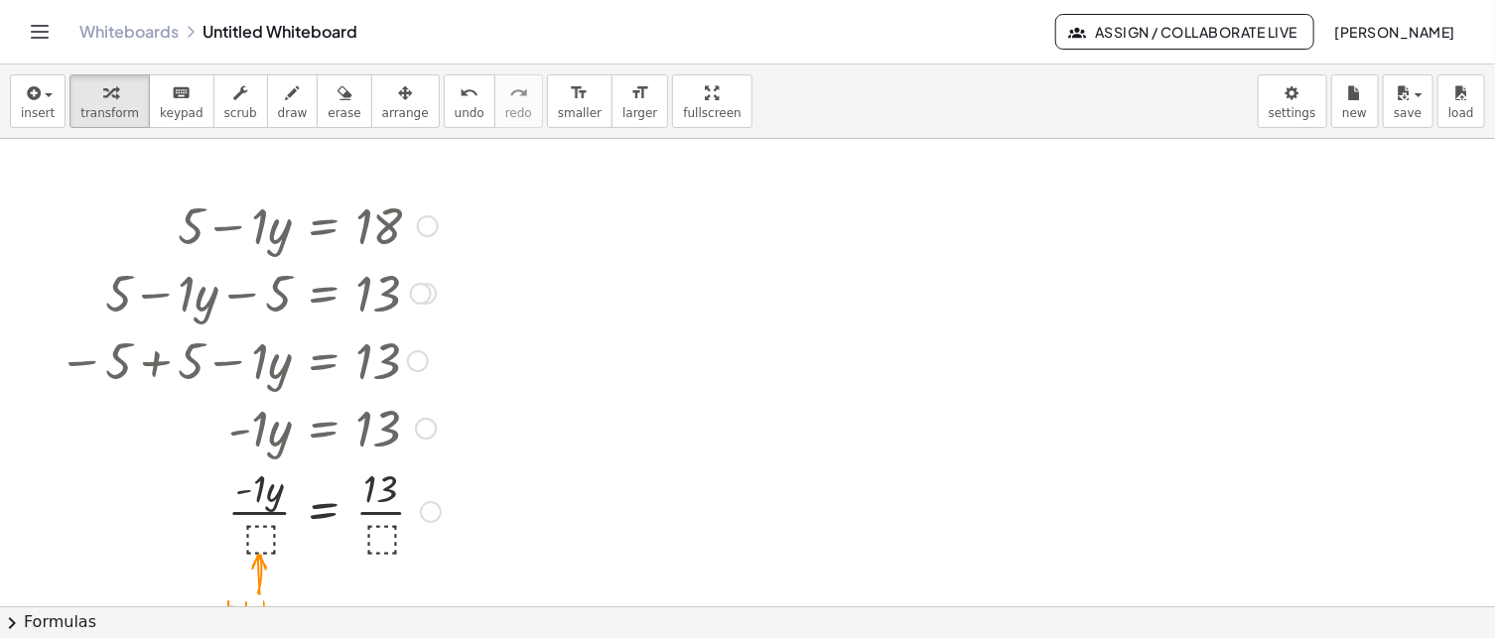
click at [264, 529] on div at bounding box center [250, 510] width 402 height 99
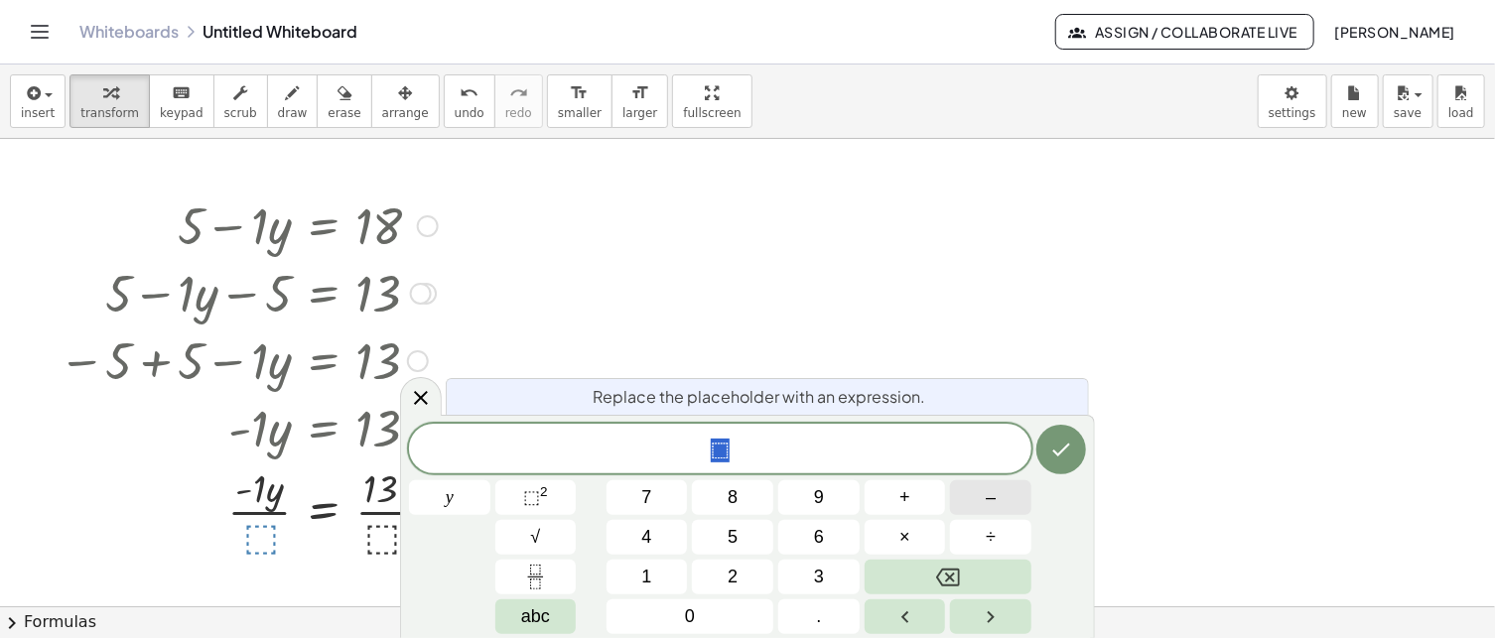
click at [1001, 499] on button "–" at bounding box center [990, 498] width 81 height 35
click at [659, 575] on button "1" at bounding box center [647, 577] width 81 height 35
click at [1061, 461] on icon "Done" at bounding box center [1061, 450] width 24 height 24
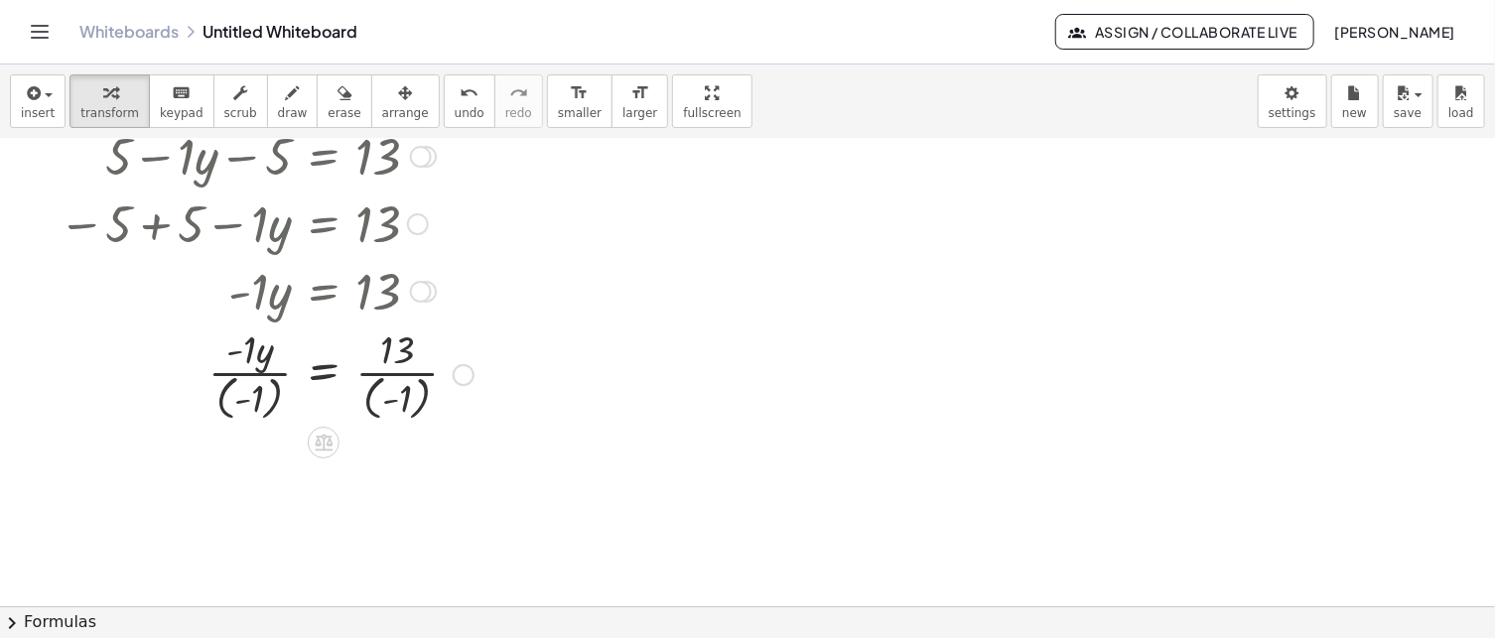
scroll to position [199, 0]
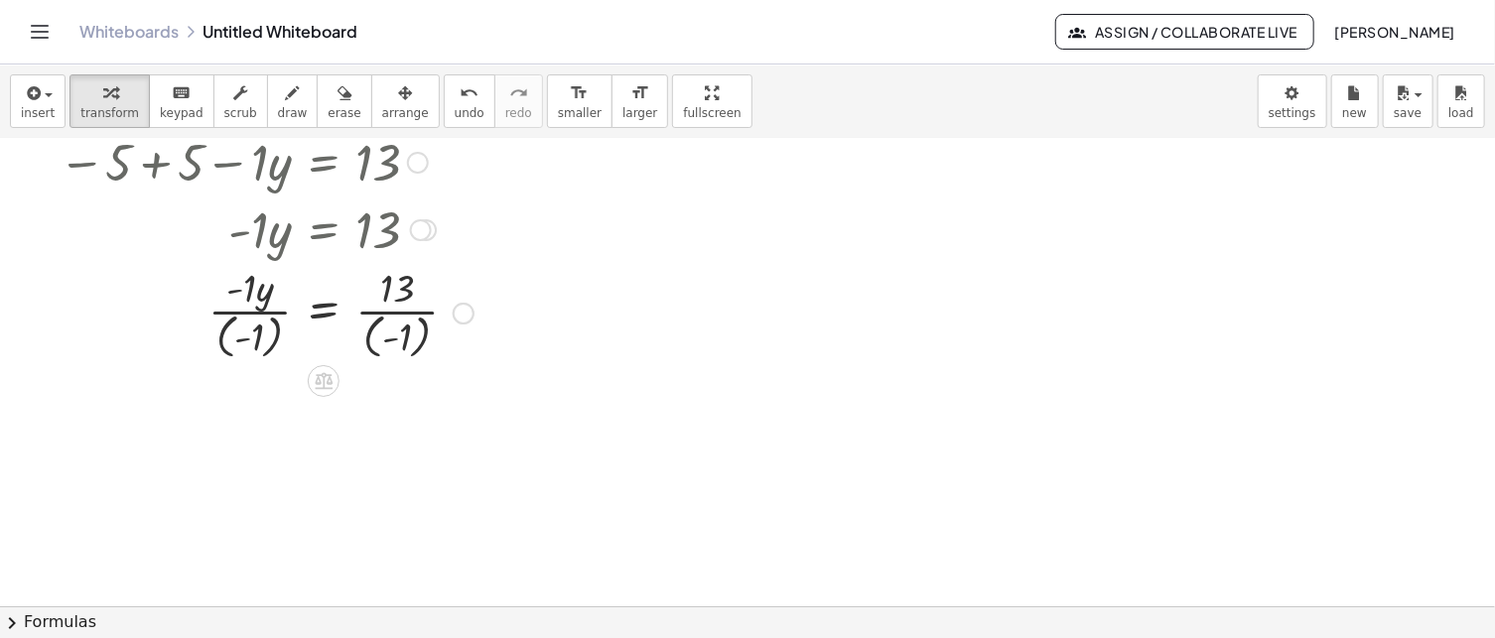
click at [393, 303] on div at bounding box center [266, 311] width 435 height 103
click at [409, 326] on div at bounding box center [266, 311] width 435 height 103
click at [409, 326] on div at bounding box center [250, 311] width 402 height 103
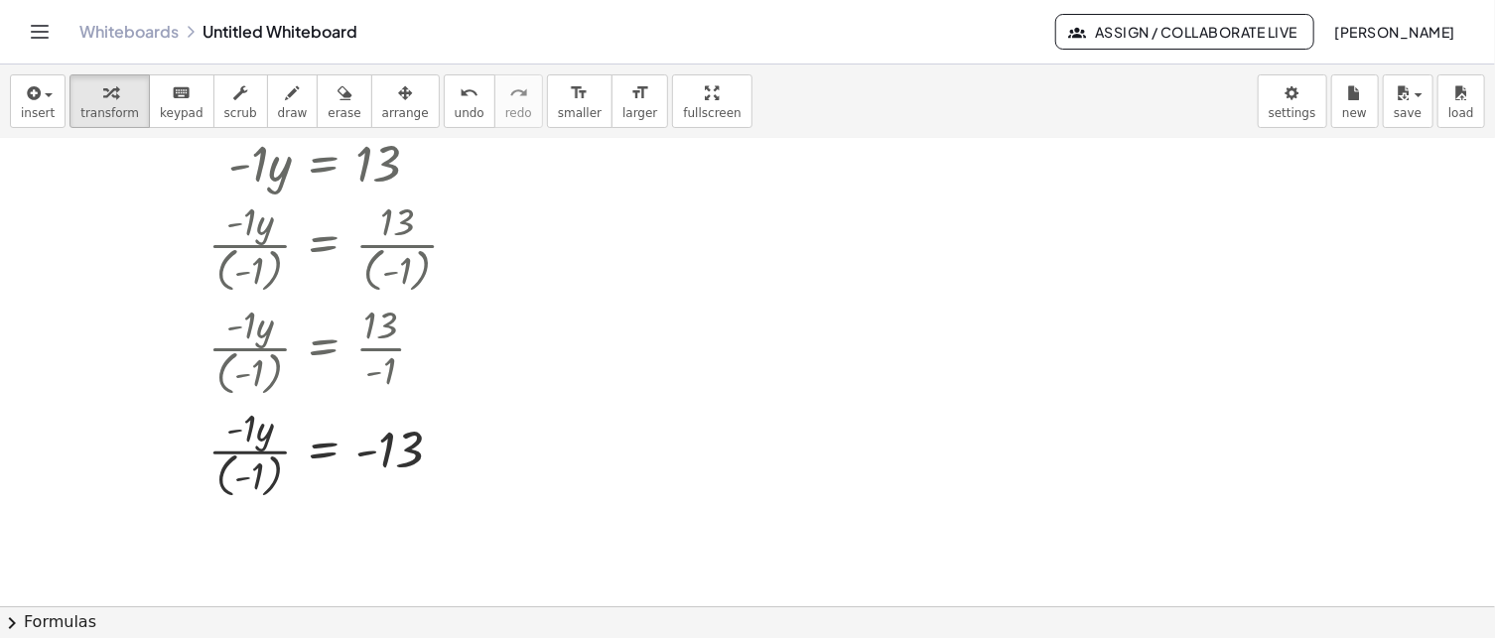
scroll to position [397, 0]
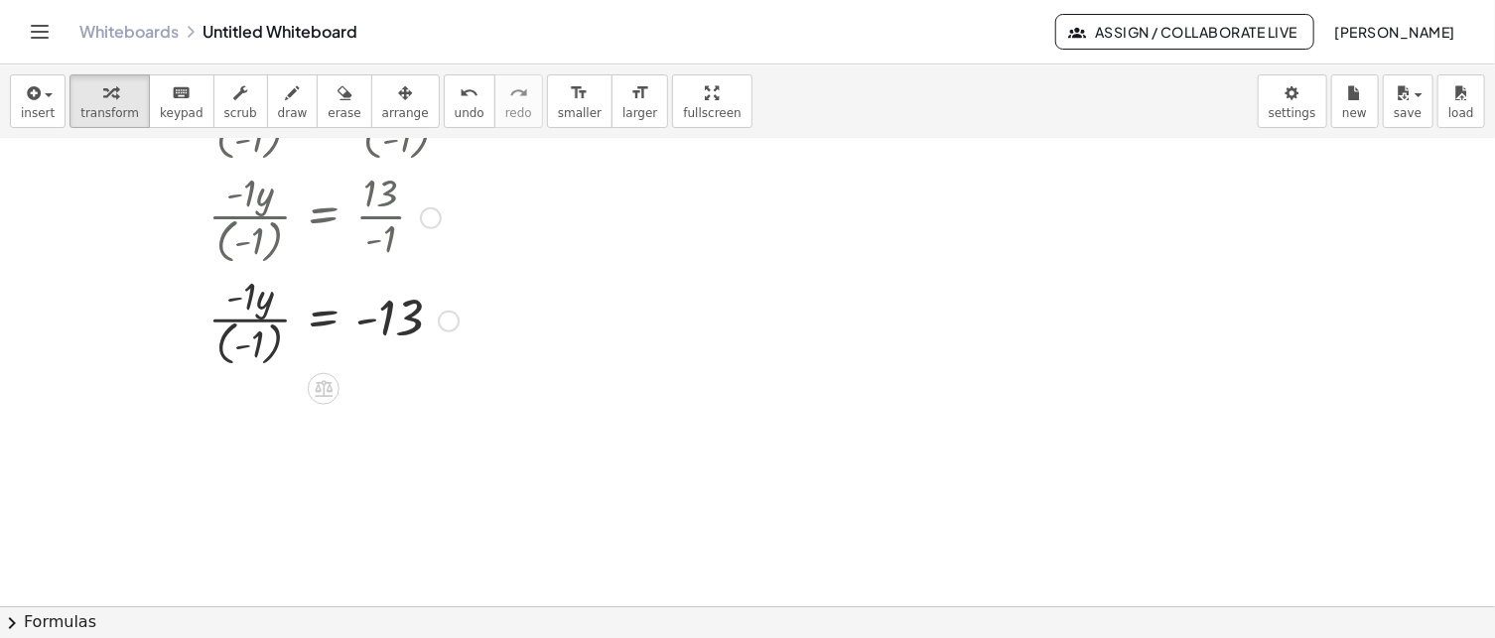
click at [240, 309] on div at bounding box center [266, 319] width 435 height 103
click at [254, 322] on div at bounding box center [266, 319] width 435 height 103
click at [254, 333] on div at bounding box center [266, 319] width 435 height 103
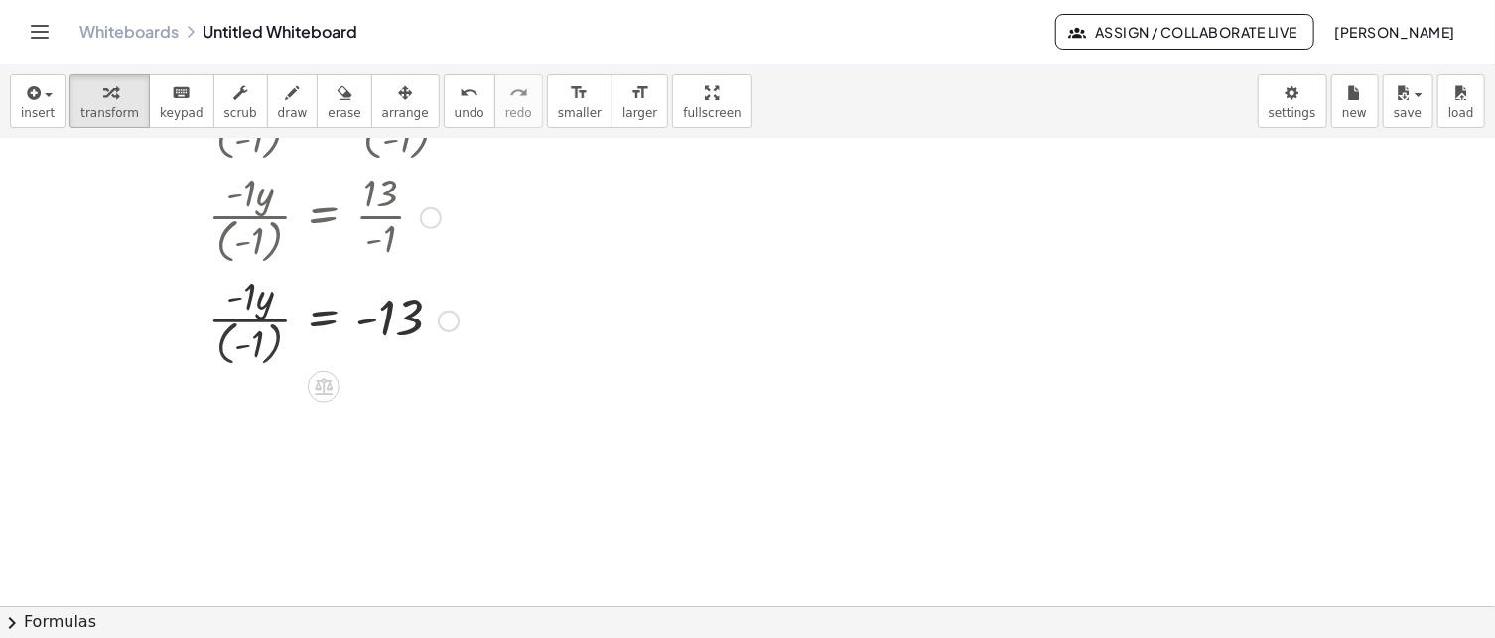
click at [254, 333] on div at bounding box center [266, 319] width 435 height 99
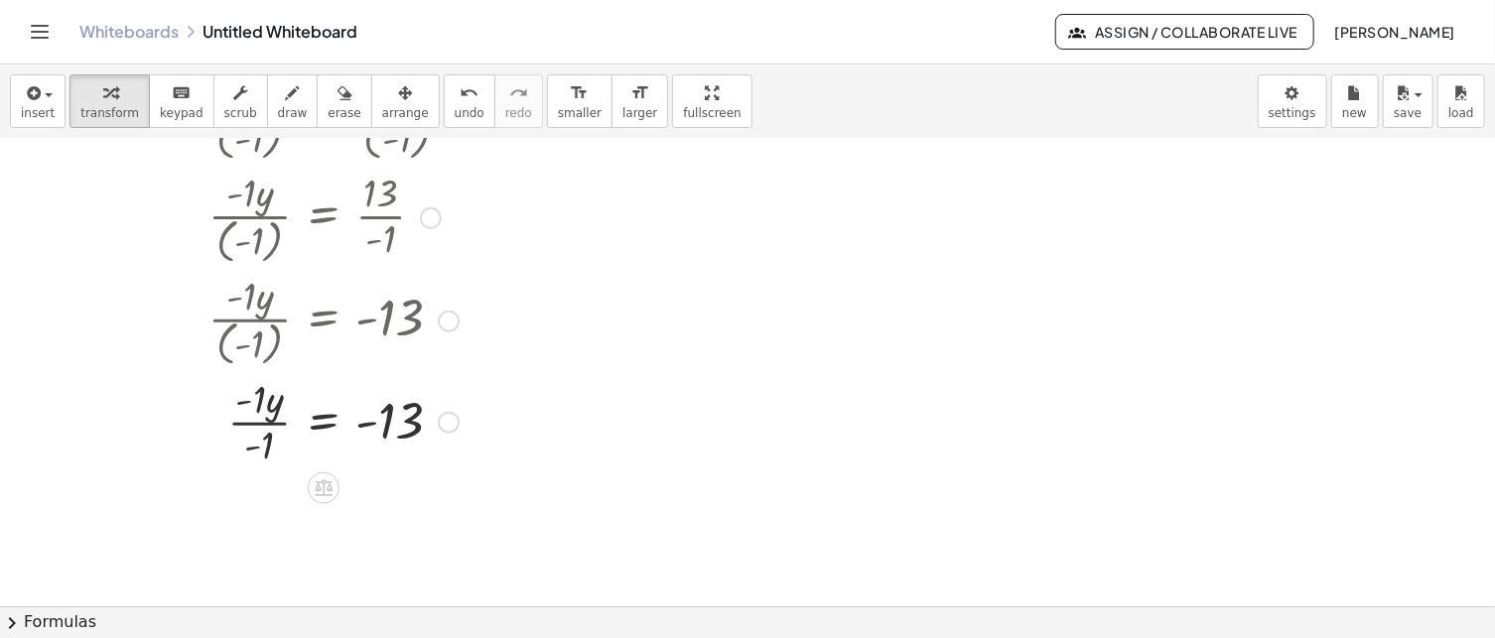
click at [265, 413] on div at bounding box center [266, 420] width 435 height 99
click at [265, 413] on div at bounding box center [266, 421] width 435 height 66
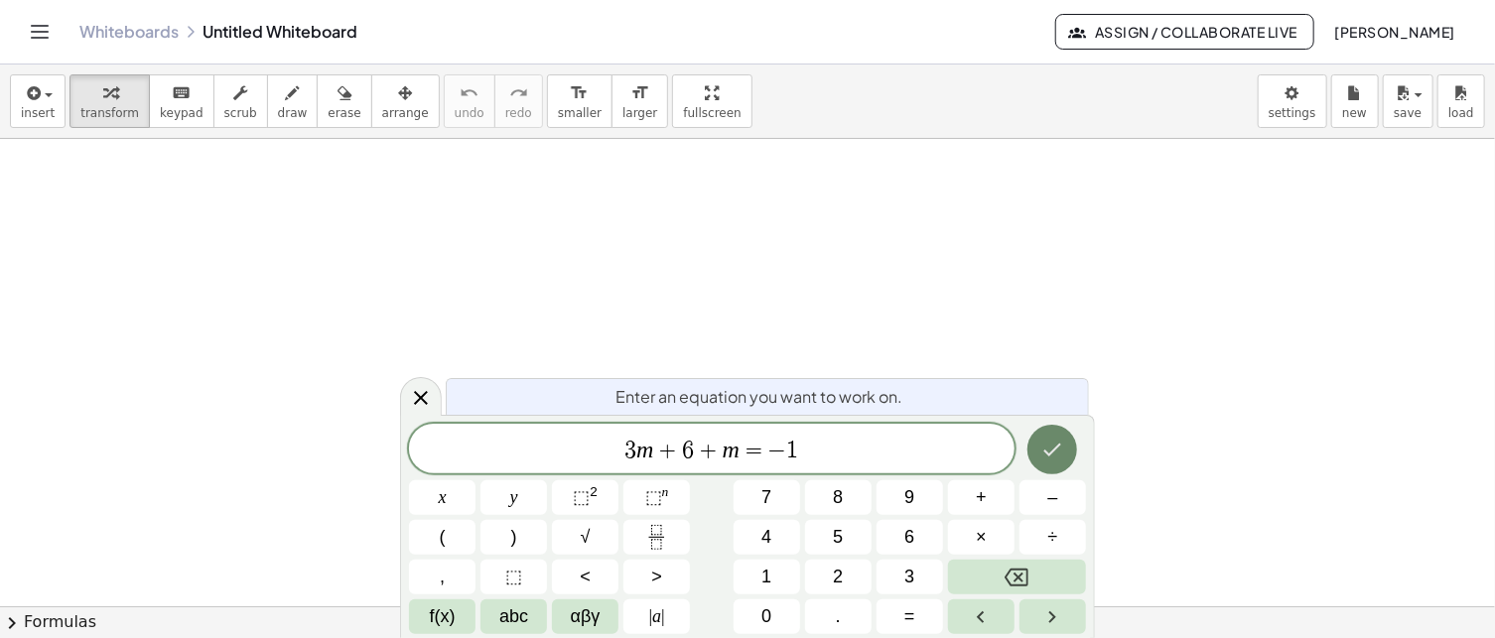
click at [1061, 454] on icon "Done" at bounding box center [1052, 450] width 24 height 24
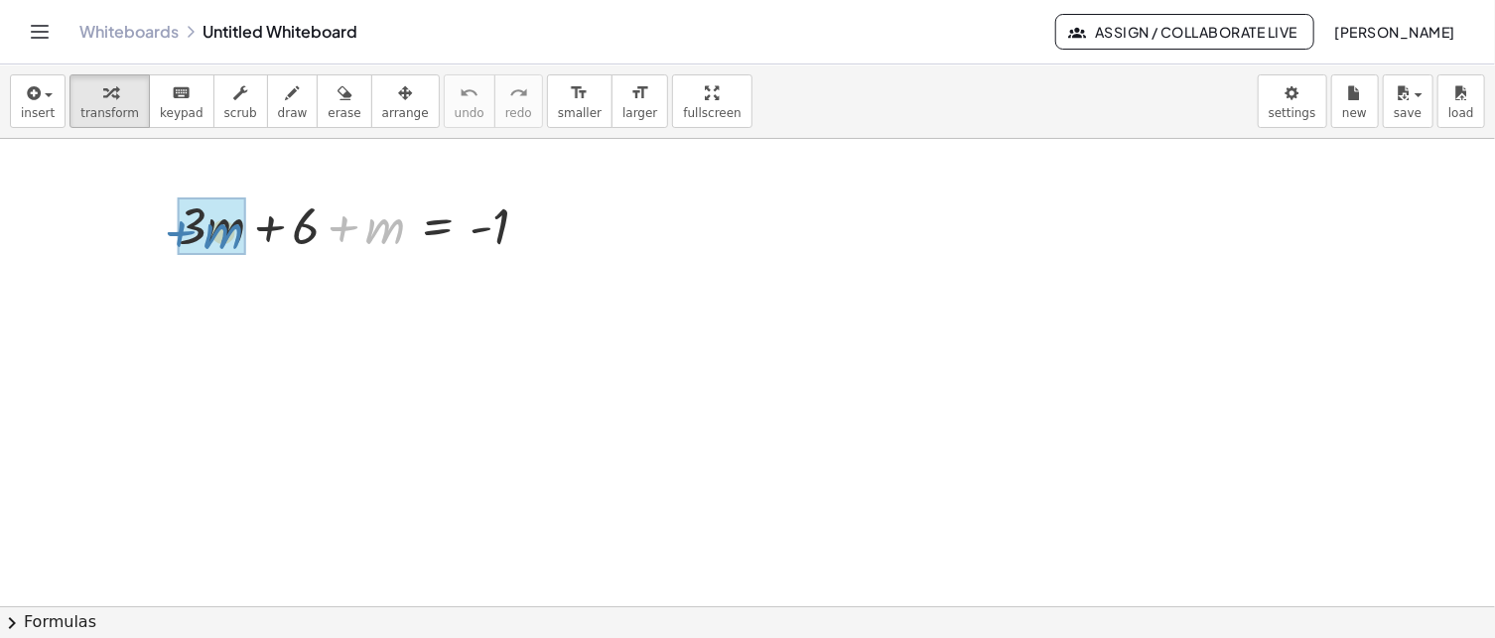
drag, startPoint x: 373, startPoint y: 226, endPoint x: 210, endPoint y: 231, distance: 162.9
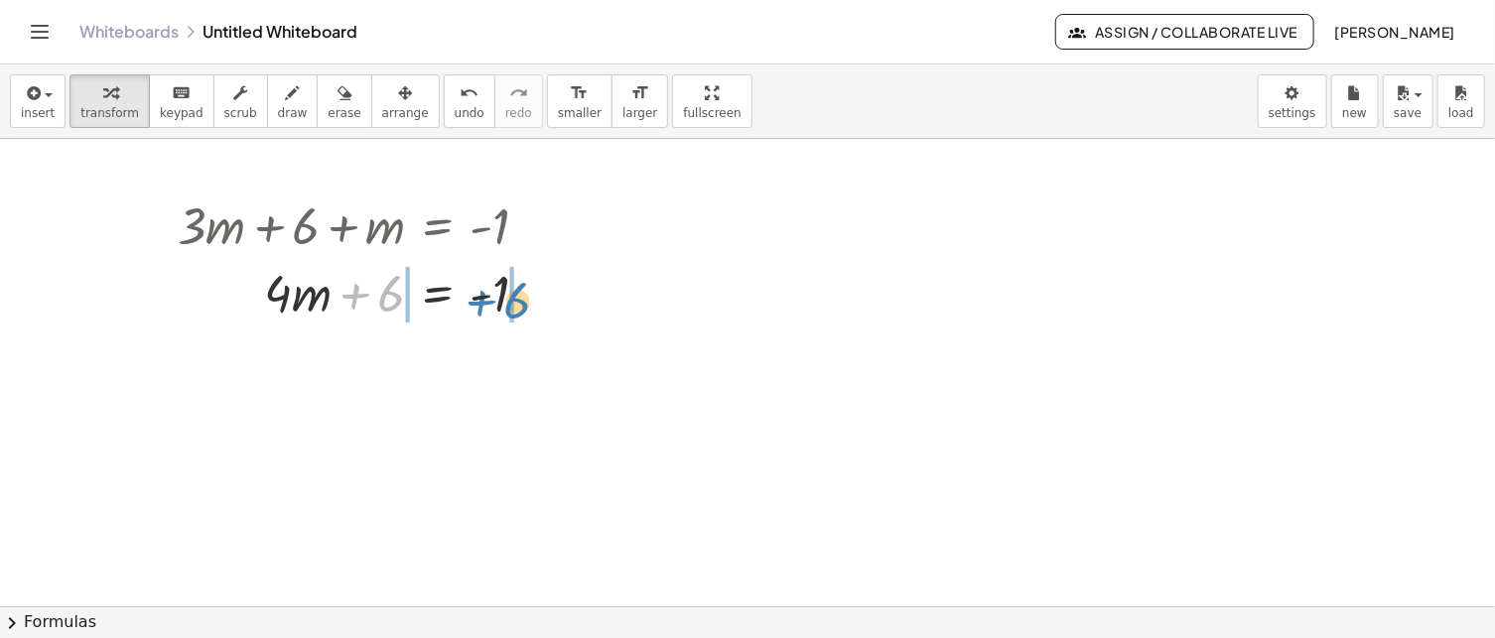
drag, startPoint x: 384, startPoint y: 296, endPoint x: 505, endPoint y: 301, distance: 121.2
click at [505, 301] on div at bounding box center [361, 292] width 386 height 68
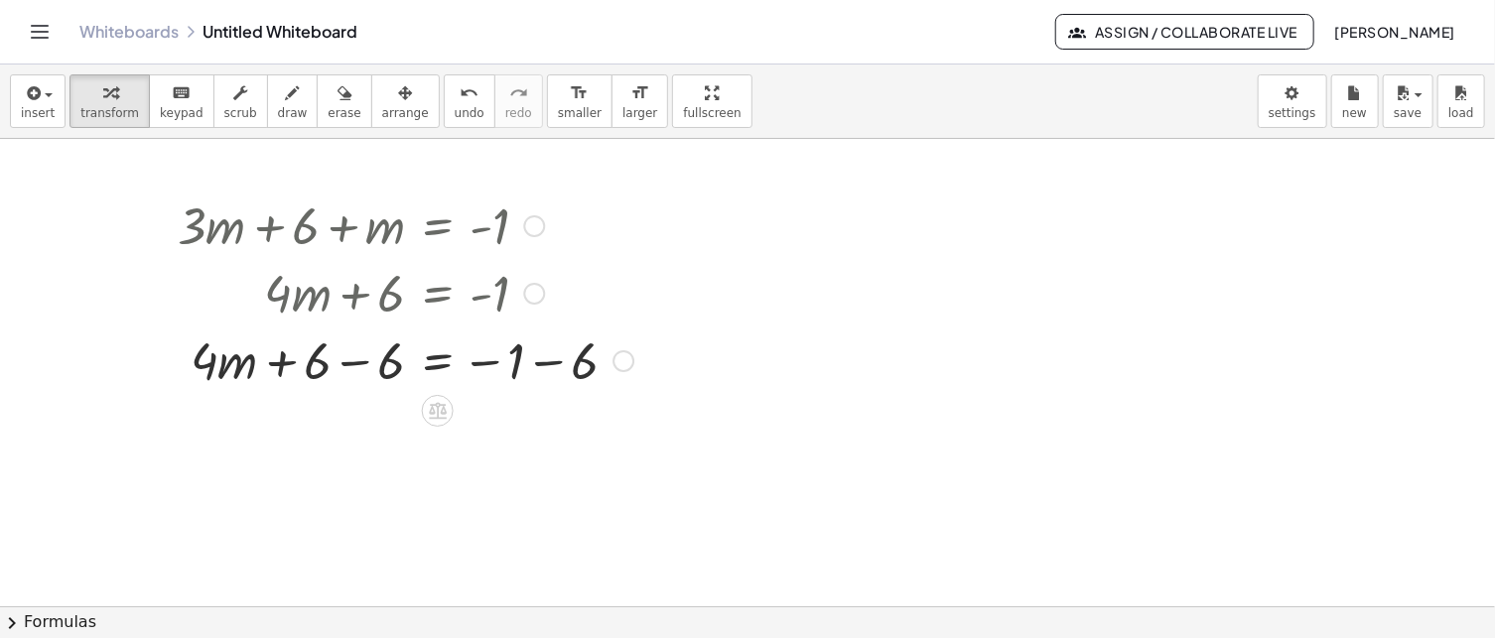
click at [538, 360] on div at bounding box center [406, 360] width 476 height 68
click at [438, 361] on div "+ · m = − 1 · 4 + 6 − 6 − 6" at bounding box center [438, 361] width 0 height 0
click at [349, 362] on div at bounding box center [364, 360] width 392 height 68
click at [437, 408] on icon at bounding box center [438, 411] width 18 height 17
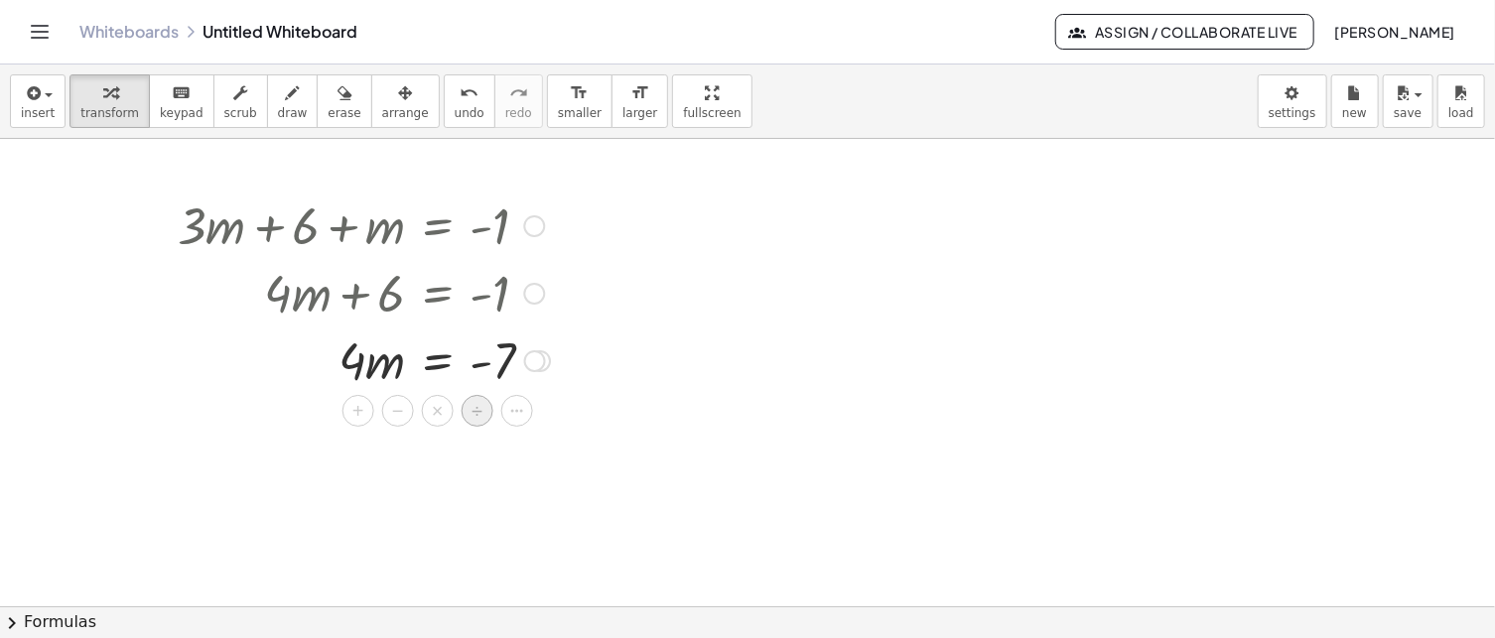
click at [476, 410] on span "÷" at bounding box center [477, 411] width 11 height 29
click at [373, 388] on div at bounding box center [366, 360] width 397 height 68
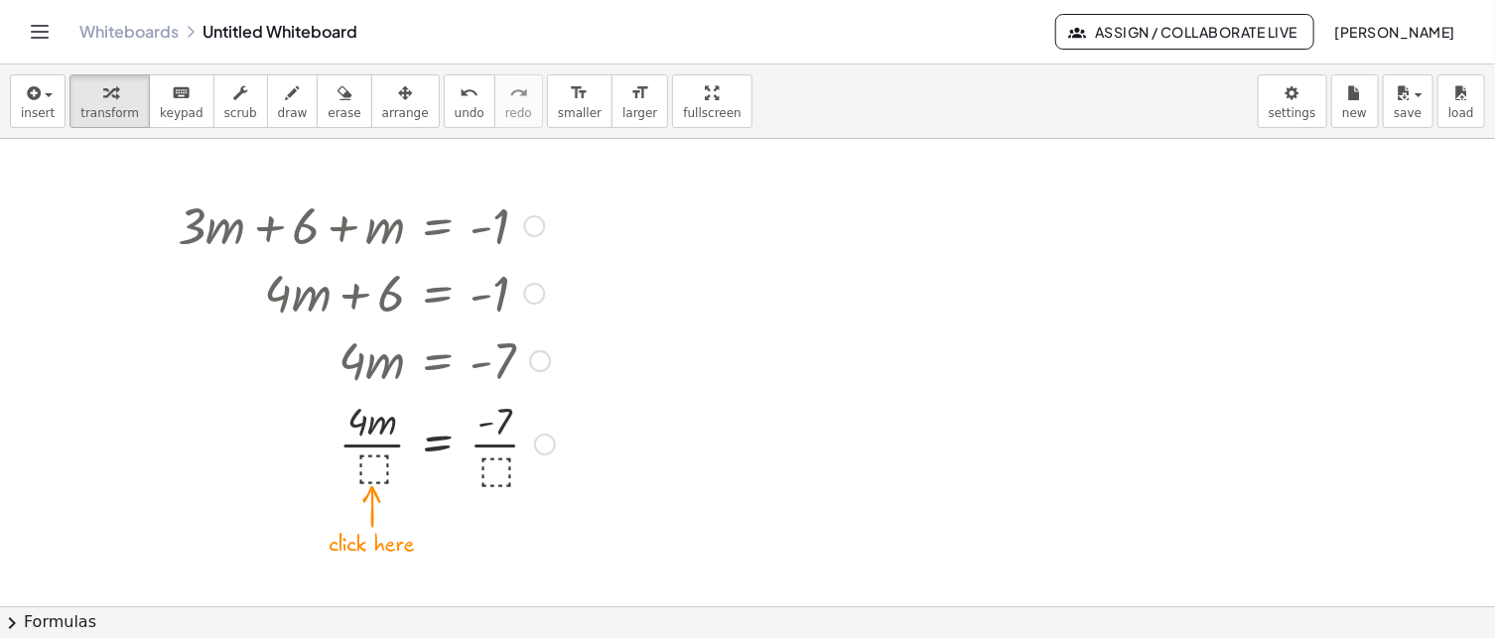
click at [377, 466] on div at bounding box center [366, 442] width 397 height 99
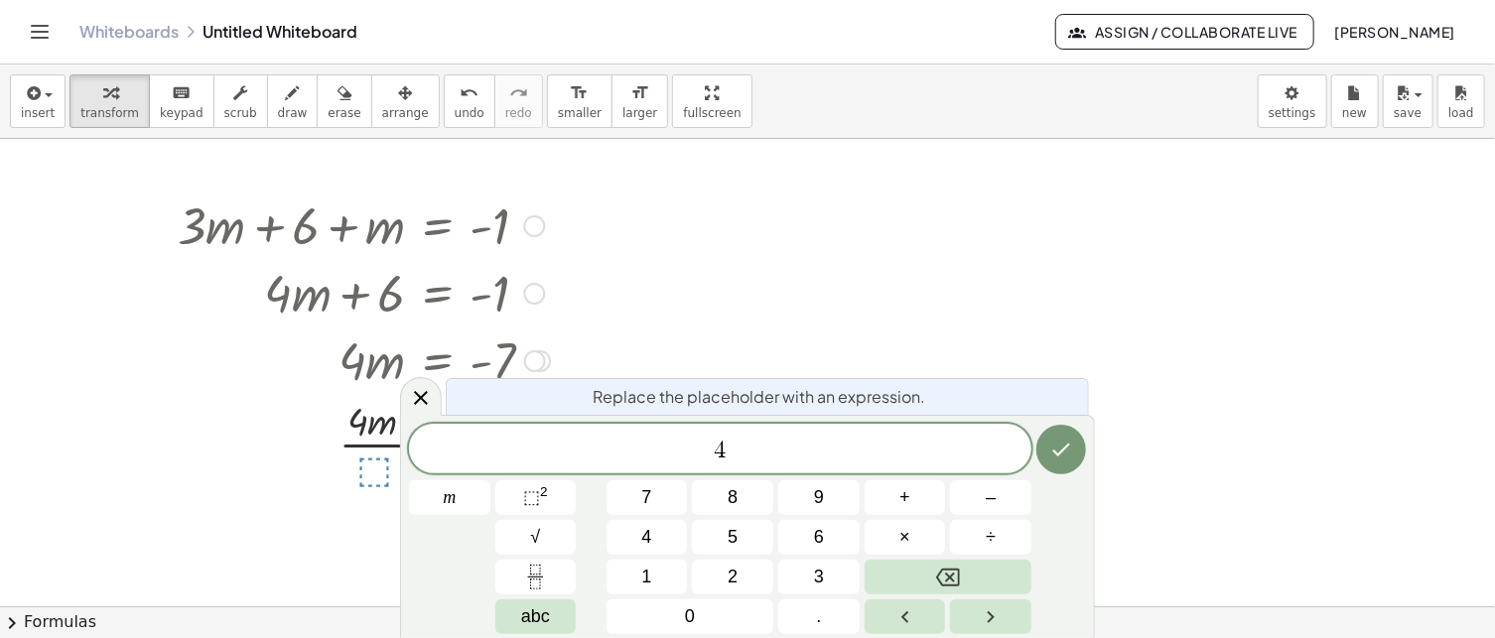
click at [1080, 454] on button "Done" at bounding box center [1061, 450] width 50 height 50
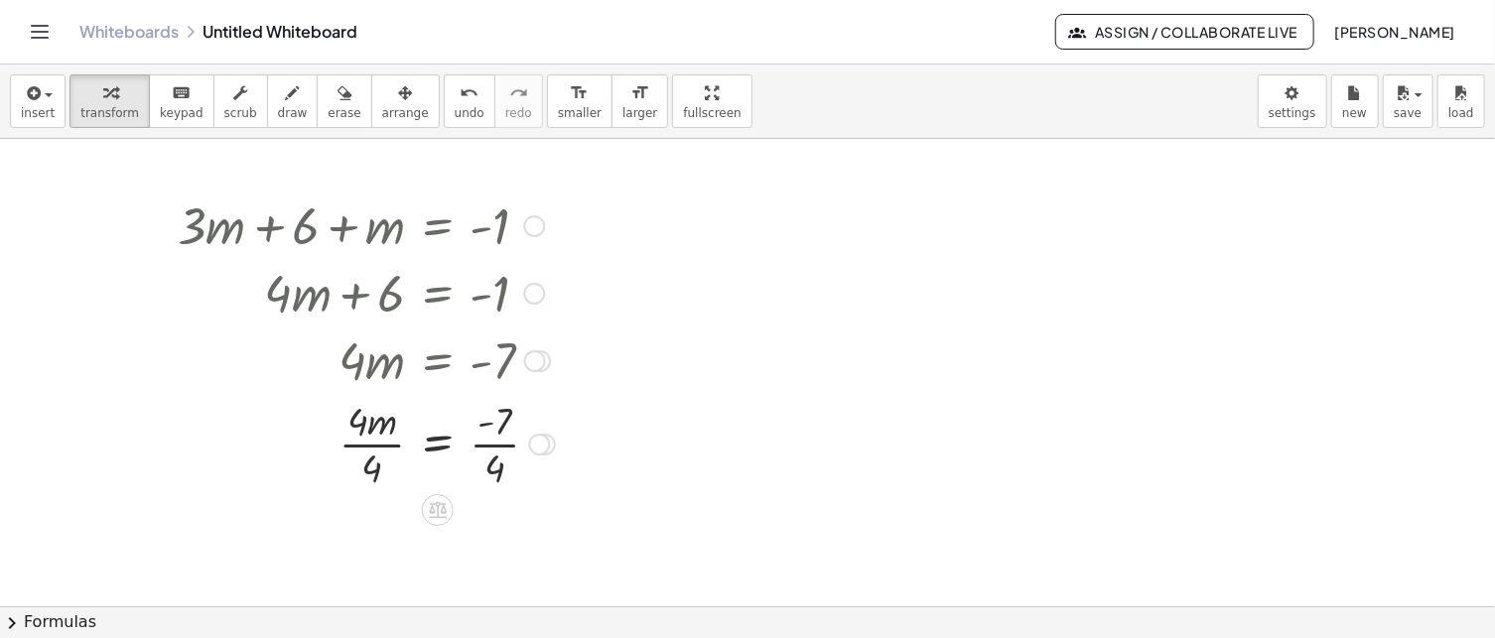
click at [374, 445] on div at bounding box center [366, 442] width 397 height 99
click at [504, 440] on div at bounding box center [366, 442] width 397 height 99
